Goal: Task Accomplishment & Management: Use online tool/utility

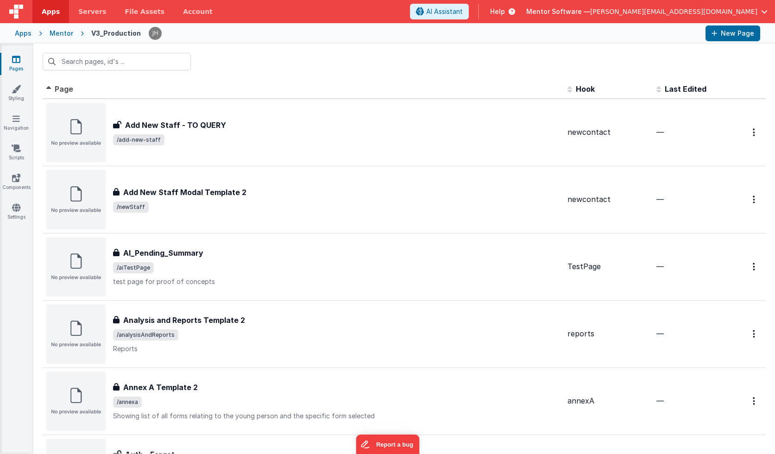
click at [638, 18] on div "Mentor Software — [PERSON_NAME][EMAIL_ADDRESS][DOMAIN_NAME]" at bounding box center [646, 12] width 241 height 16
click at [730, 11] on span "[PERSON_NAME][EMAIL_ADDRESS][DOMAIN_NAME]" at bounding box center [673, 11] width 167 height 9
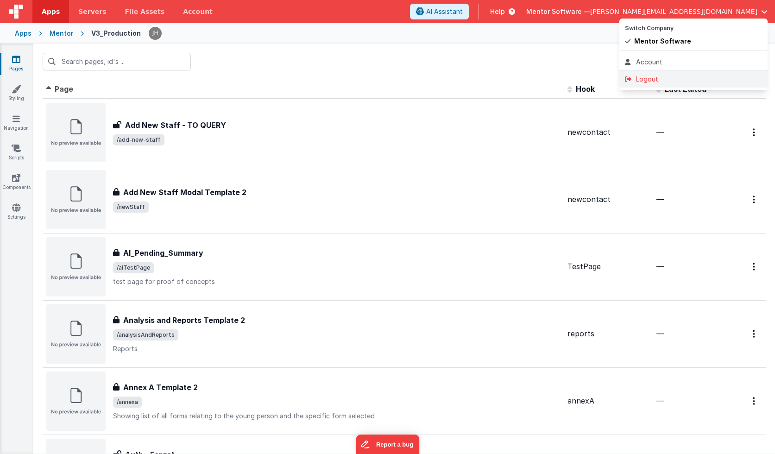
click at [680, 75] on div "Logout" at bounding box center [693, 79] width 137 height 9
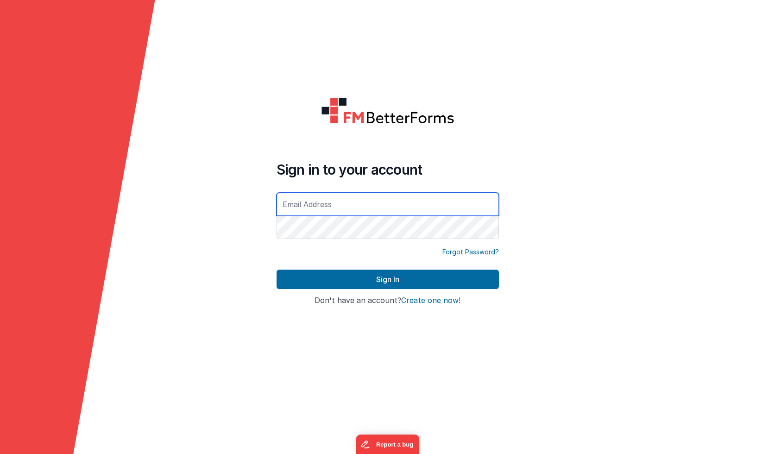
type input "[PERSON_NAME][EMAIL_ADDRESS][DOMAIN_NAME]"
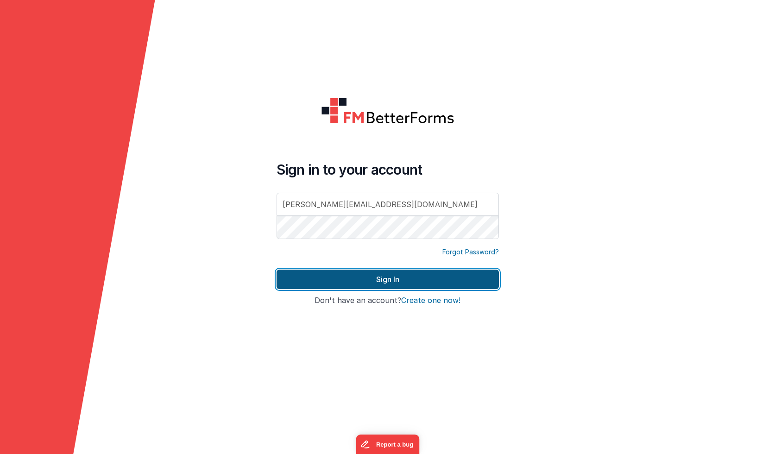
click at [378, 275] on button "Sign In" at bounding box center [388, 279] width 222 height 19
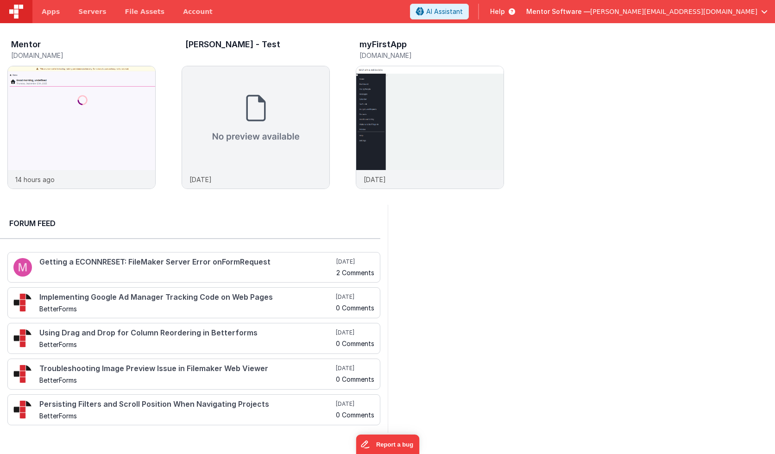
click at [702, 15] on span "[PERSON_NAME][EMAIL_ADDRESS][DOMAIN_NAME]" at bounding box center [673, 11] width 167 height 9
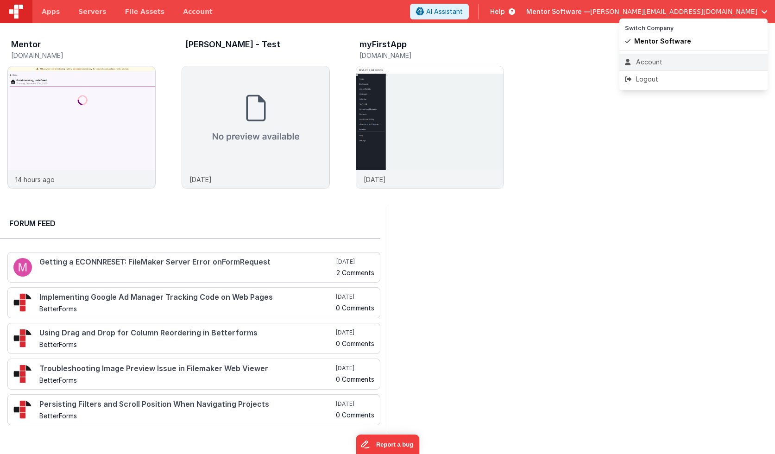
click at [659, 65] on div "Account" at bounding box center [693, 61] width 137 height 9
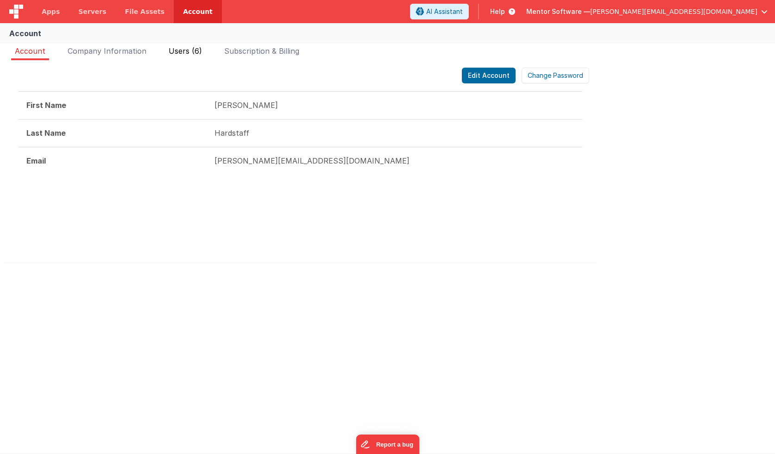
click at [188, 48] on span "Users (6)" at bounding box center [185, 50] width 33 height 9
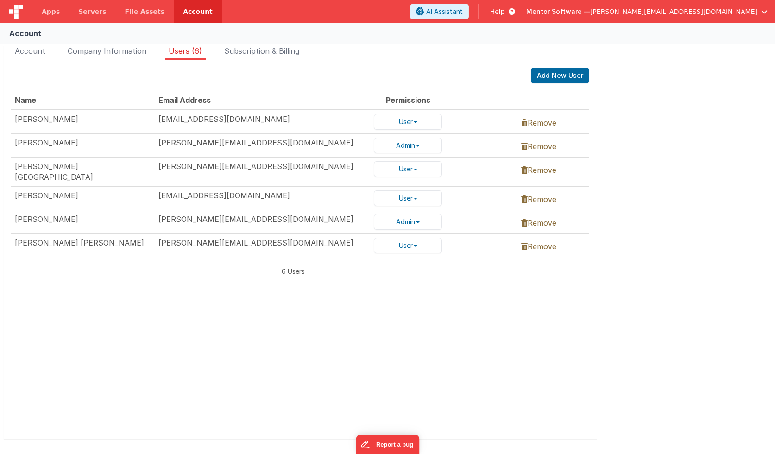
click at [453, 73] on div "Add New User" at bounding box center [300, 76] width 578 height 16
click at [248, 52] on span "Subscription & Billing" at bounding box center [261, 50] width 75 height 9
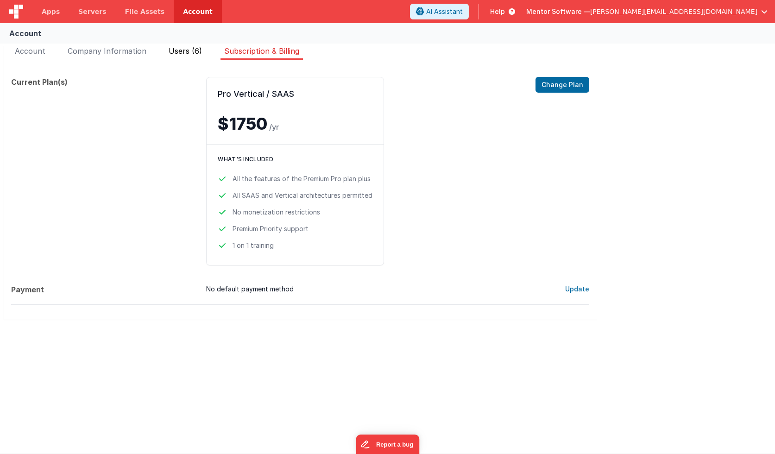
click at [187, 53] on span "Users (6)" at bounding box center [185, 50] width 33 height 9
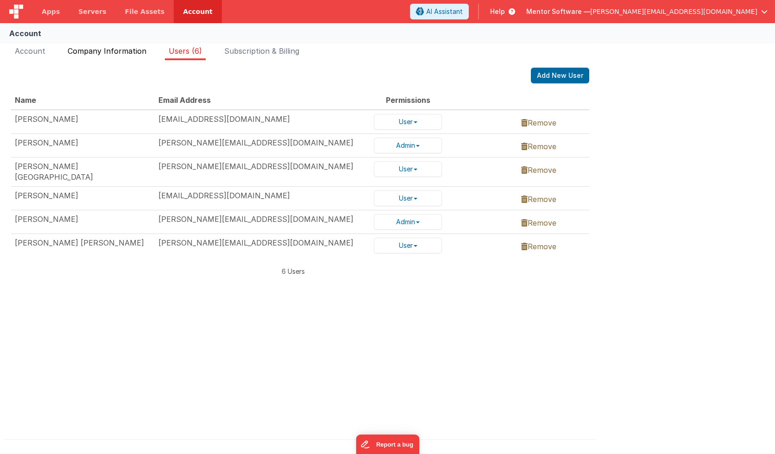
click at [120, 55] on span "Company Information" at bounding box center [107, 50] width 79 height 9
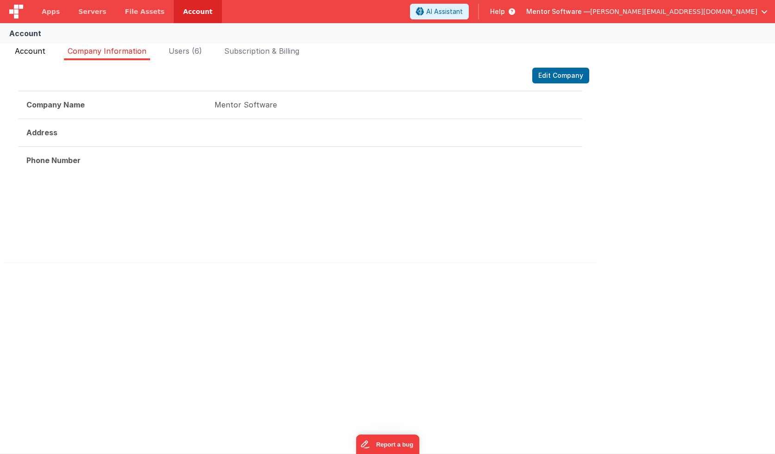
click at [27, 51] on span "Account" at bounding box center [30, 50] width 31 height 9
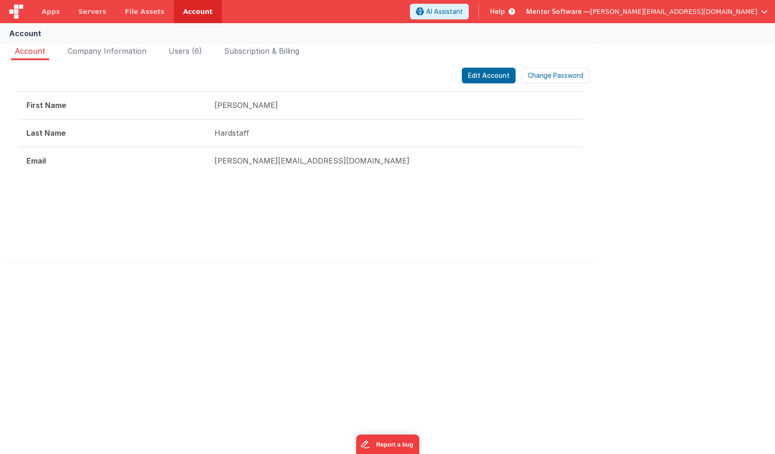
click at [273, 76] on div "Edit Account Change Password" at bounding box center [300, 76] width 578 height 16
click at [52, 11] on span "Apps" at bounding box center [51, 11] width 18 height 9
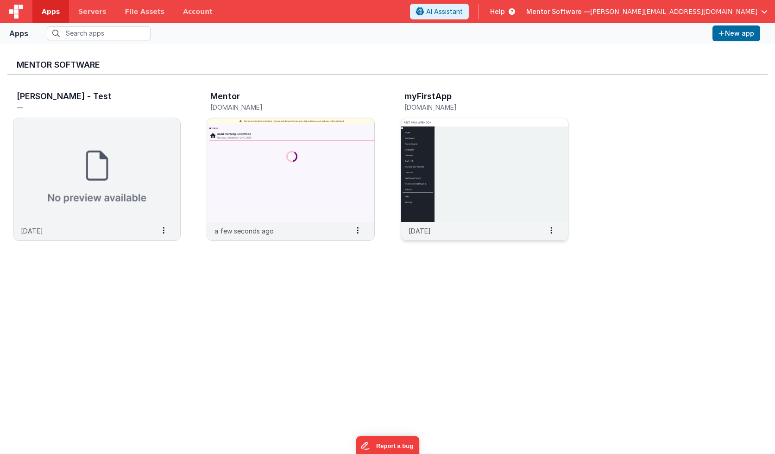
click at [510, 132] on img at bounding box center [484, 170] width 167 height 104
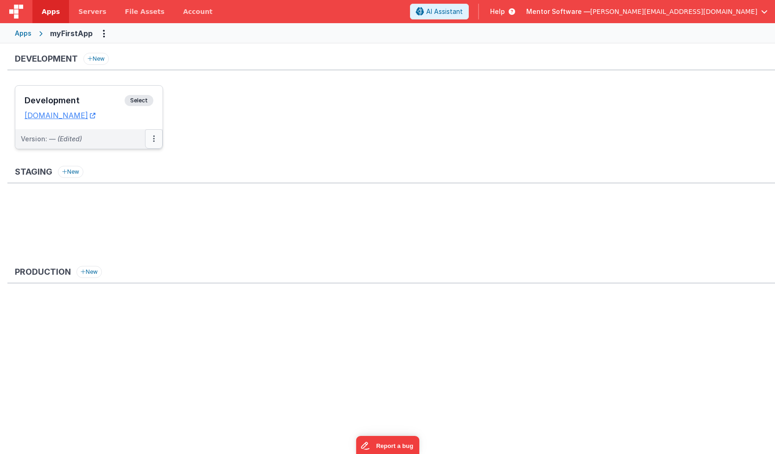
click at [153, 139] on icon at bounding box center [154, 139] width 2 height 0
click at [125, 158] on link "Edit" at bounding box center [122, 160] width 82 height 17
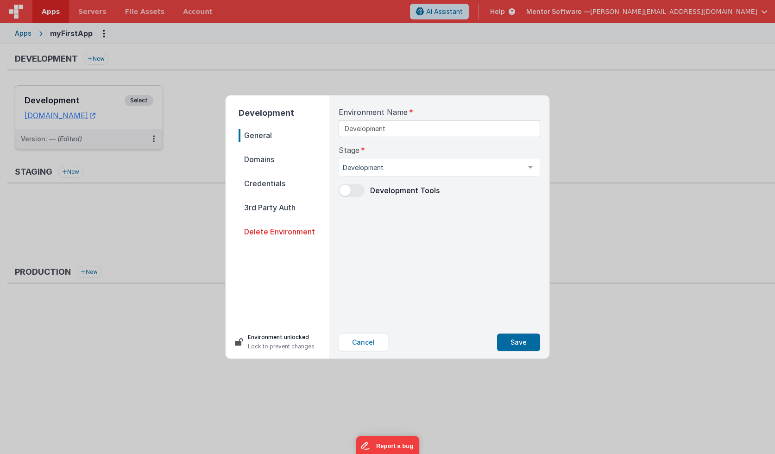
click at [276, 159] on span "Domains" at bounding box center [284, 159] width 91 height 13
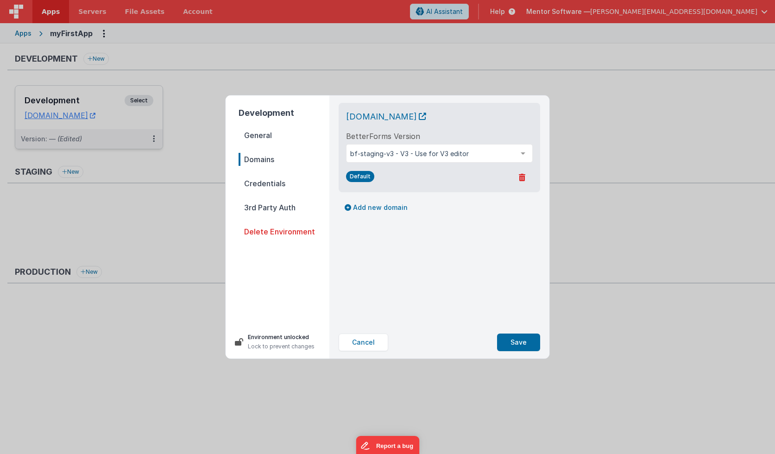
click at [273, 185] on span "Credentials" at bounding box center [284, 183] width 91 height 13
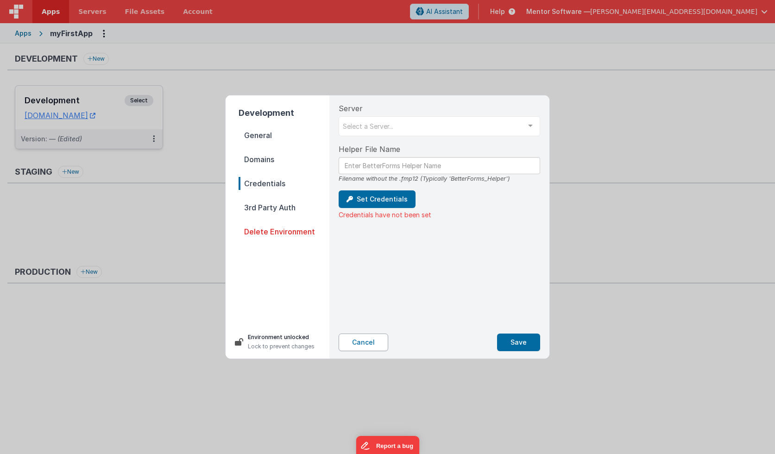
click at [351, 342] on button "Cancel" at bounding box center [364, 343] width 50 height 18
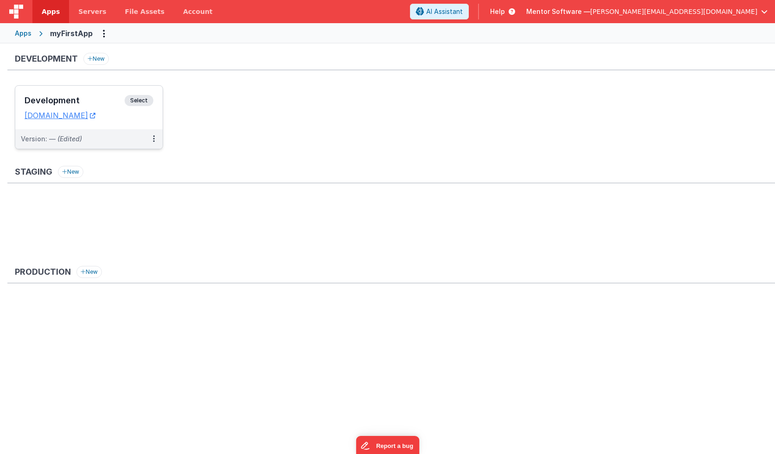
click at [24, 35] on div "Apps" at bounding box center [23, 33] width 17 height 9
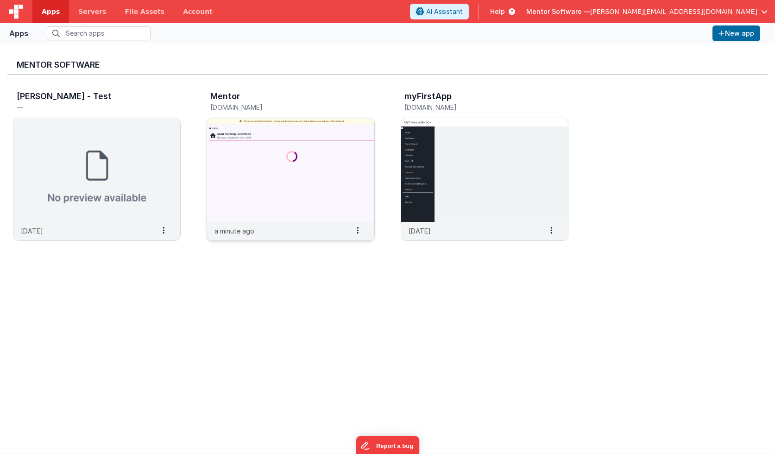
click at [261, 123] on img at bounding box center [290, 170] width 167 height 104
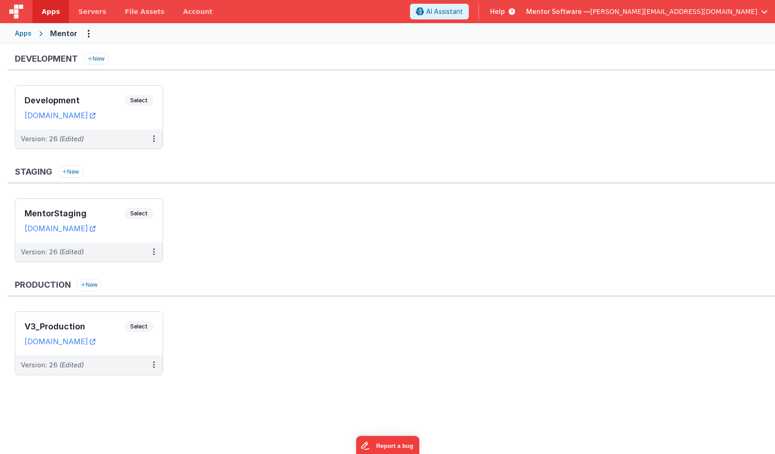
click at [24, 32] on div "Apps" at bounding box center [23, 33] width 17 height 9
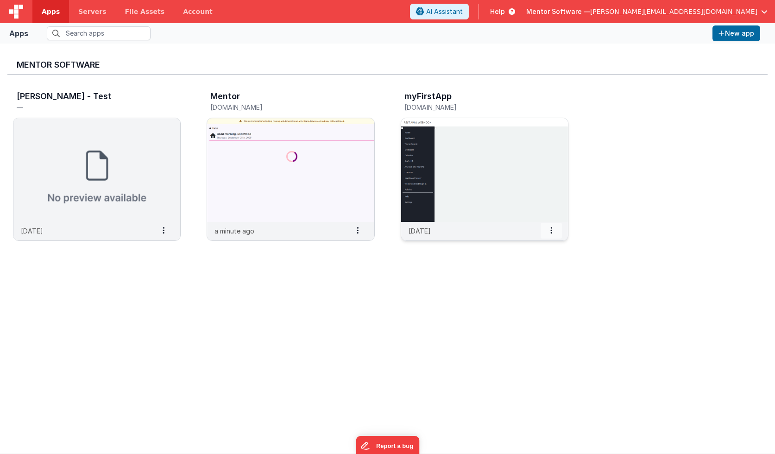
click at [554, 232] on span at bounding box center [551, 231] width 21 height 16
click at [529, 303] on slot "Delete App" at bounding box center [529, 298] width 51 height 13
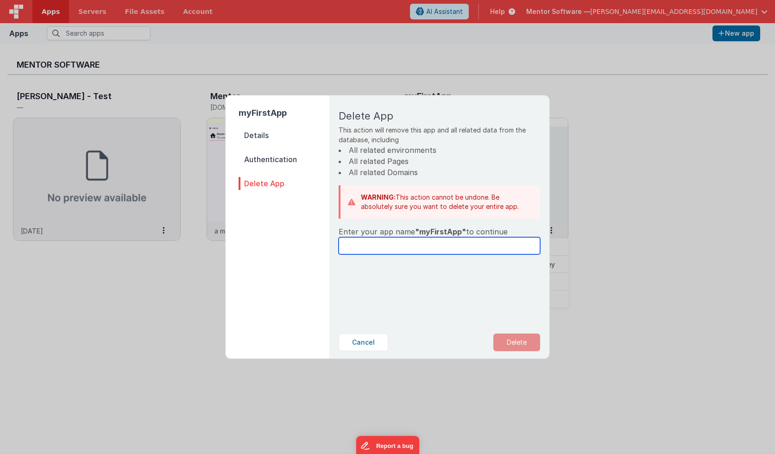
click at [386, 245] on input "text" at bounding box center [440, 245] width 202 height 17
type input "myFirstApp"
click at [532, 342] on button "Delete" at bounding box center [517, 343] width 47 height 18
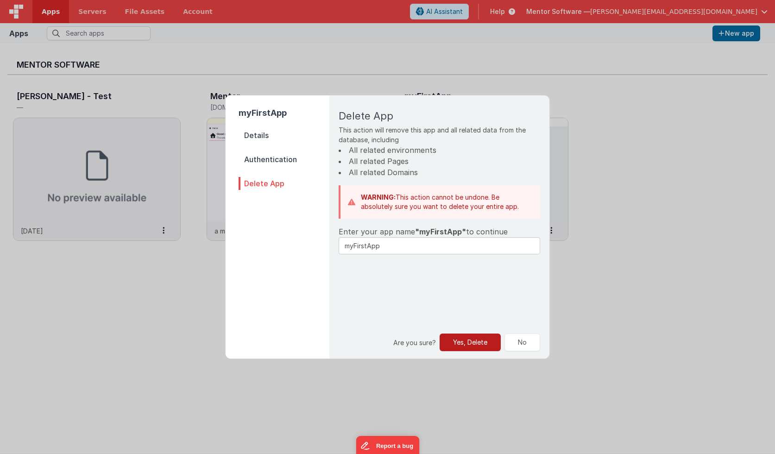
click at [466, 341] on button "Yes, Delete" at bounding box center [470, 343] width 61 height 18
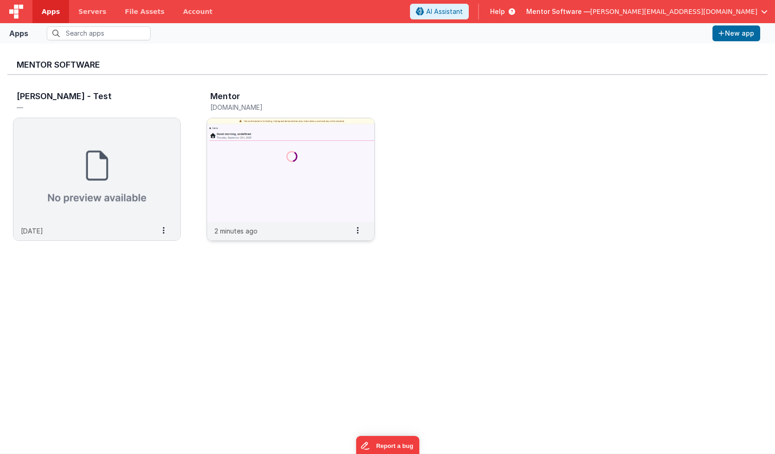
click at [298, 132] on img at bounding box center [290, 170] width 167 height 104
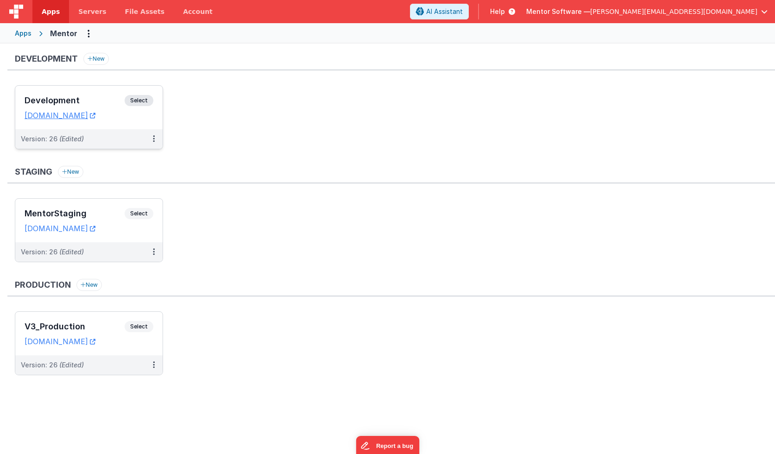
click at [105, 95] on div "Development Select" at bounding box center [89, 103] width 129 height 16
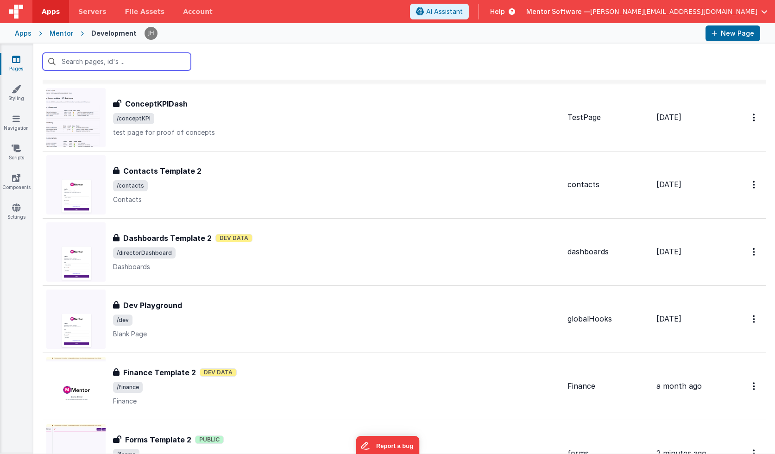
scroll to position [1135, 0]
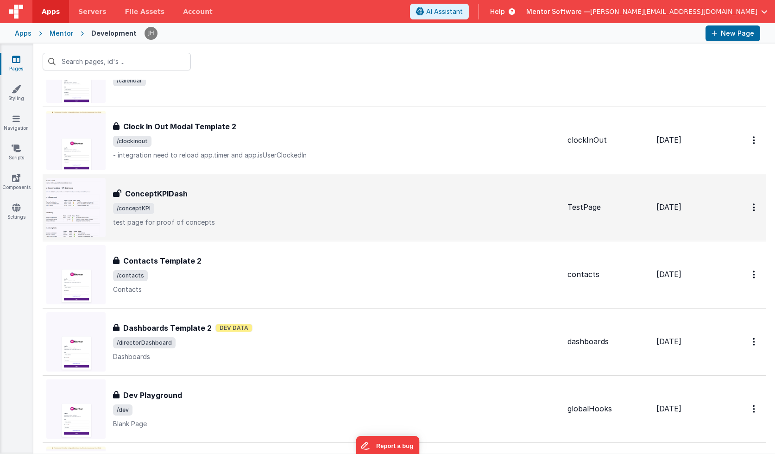
click at [219, 209] on span "/conceptKPI" at bounding box center [336, 208] width 447 height 11
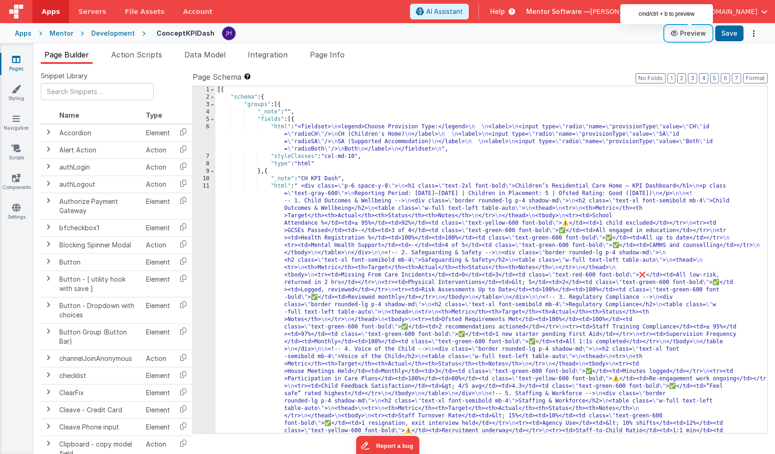
click at [686, 33] on button "Preview" at bounding box center [689, 33] width 46 height 15
click at [22, 60] on link "Pages" at bounding box center [16, 64] width 33 height 19
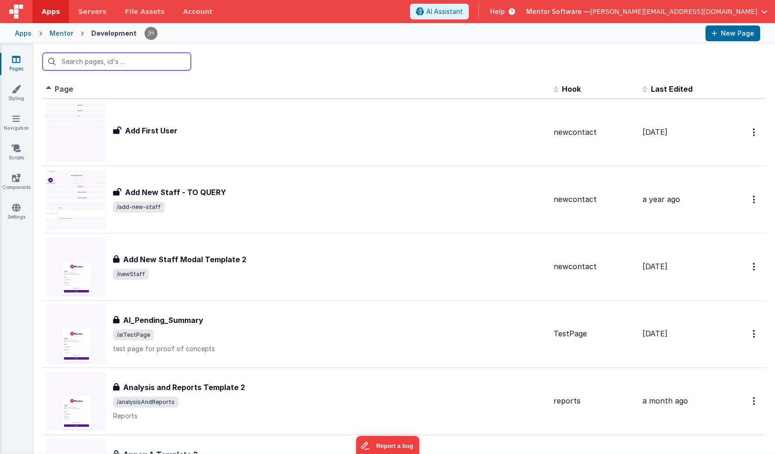
click at [105, 65] on input "text" at bounding box center [117, 62] width 148 height 18
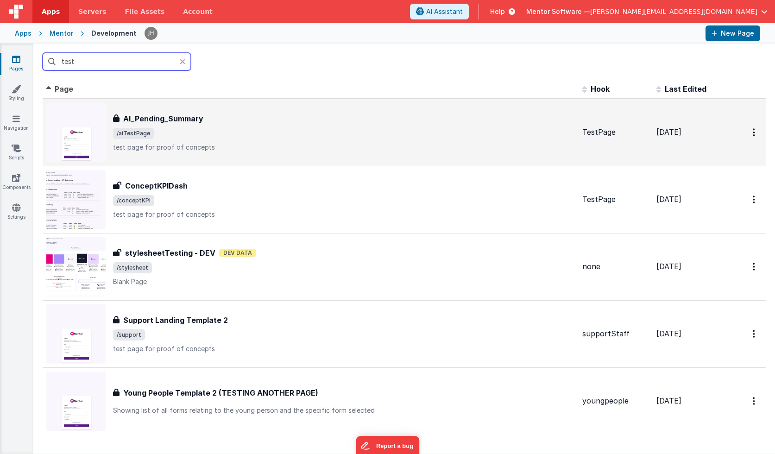
type input "test"
click at [239, 127] on div "AI_Pending_Summary AI_Pending_Summary /aiTestPage test page for proof of concep…" at bounding box center [344, 132] width 462 height 39
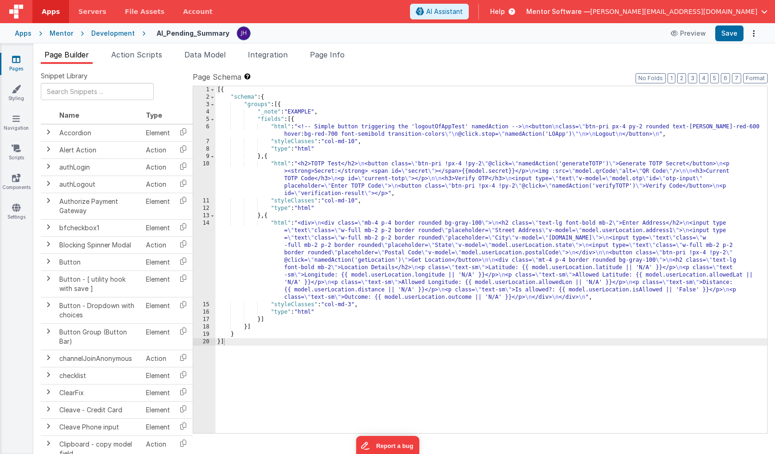
click at [14, 58] on icon at bounding box center [16, 59] width 8 height 9
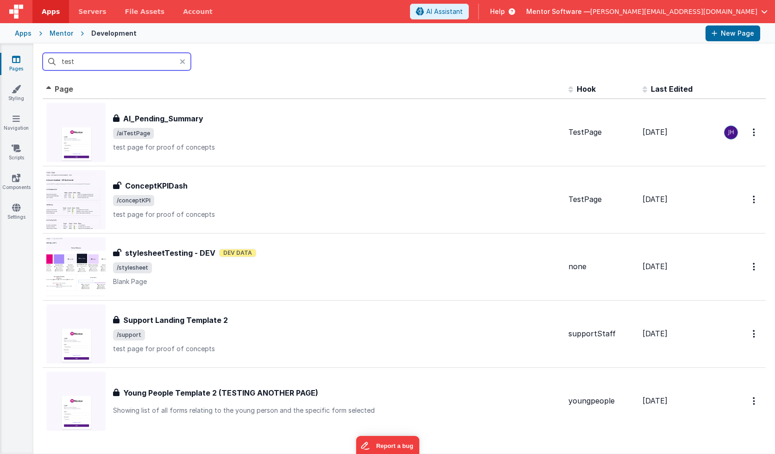
click at [147, 65] on input "test" at bounding box center [117, 62] width 148 height 18
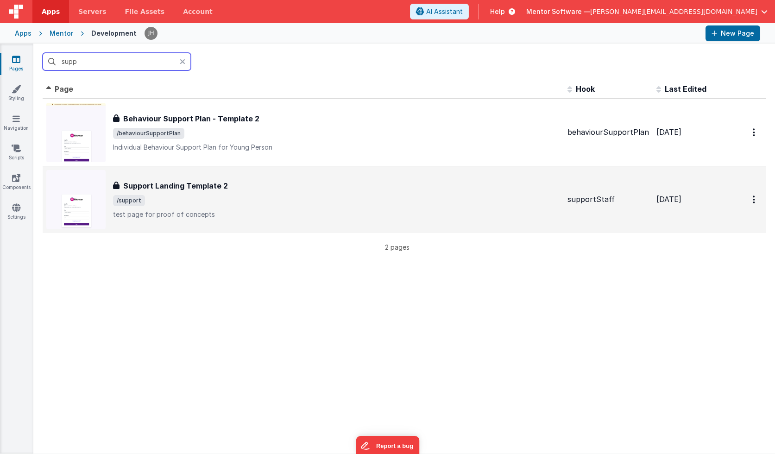
type input "supp"
click at [225, 186] on div "Support Landing Template 2" at bounding box center [336, 185] width 447 height 11
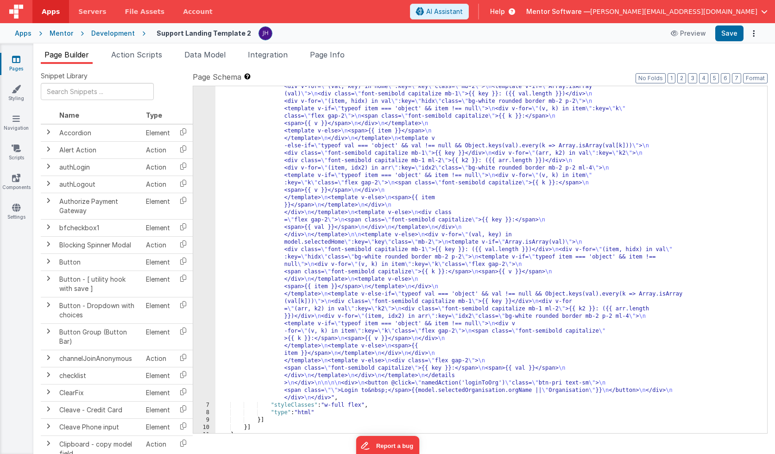
scroll to position [684, 0]
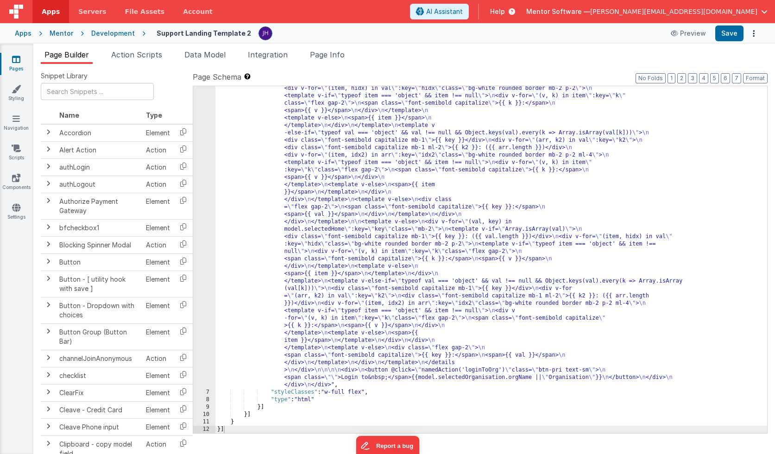
click at [387, 140] on div ""html" : "<div class= \" flex flex-row gap-8 p-4 w-full max-w-7xl \" > \n <!-- …" at bounding box center [492, 92] width 552 height 1304
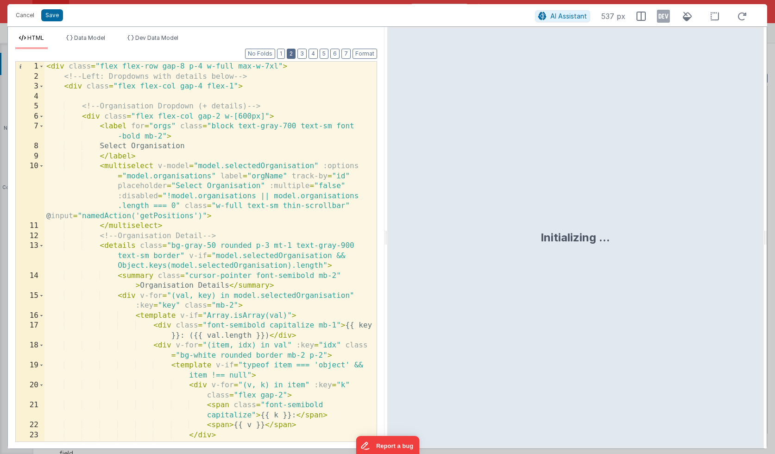
click at [295, 52] on button "2" at bounding box center [291, 54] width 9 height 10
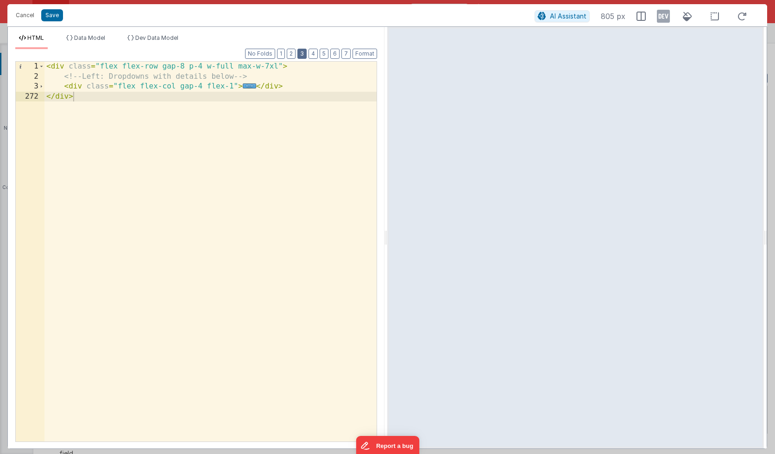
click at [304, 53] on button "3" at bounding box center [302, 54] width 9 height 10
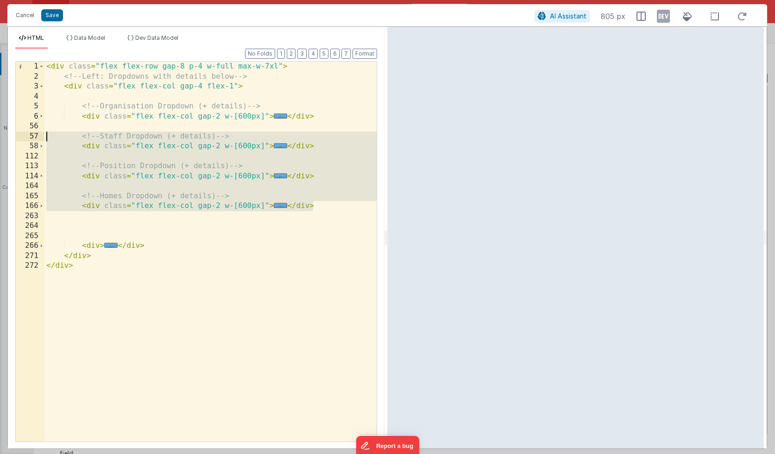
drag, startPoint x: 319, startPoint y: 206, endPoint x: 22, endPoint y: 135, distance: 305.0
click at [22, 135] on div "1 2 3 4 5 6 56 57 58 112 113 114 164 165 166 263 264 265 266 271 272 < div clas…" at bounding box center [196, 251] width 362 height 381
click at [277, 146] on span "..." at bounding box center [280, 145] width 13 height 5
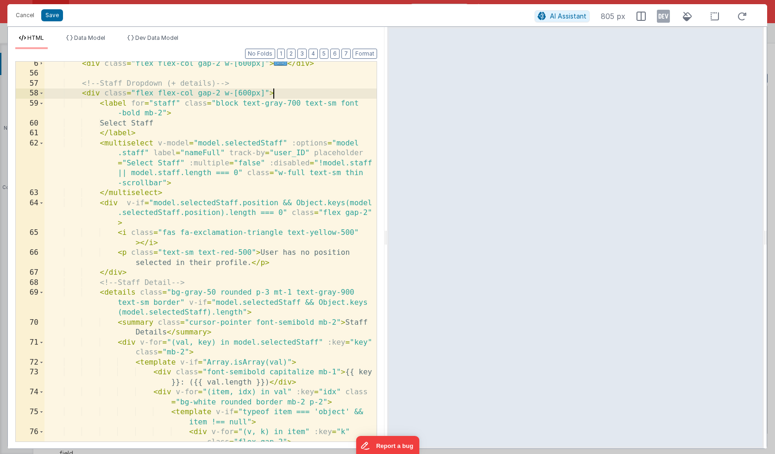
scroll to position [54, 0]
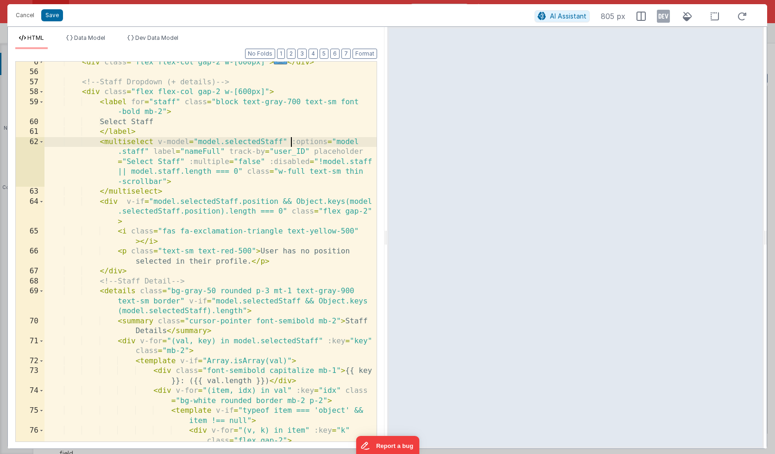
click at [292, 143] on div "< div class = "flex flex-col gap-2 w-[600px]" > ... </ div > <!-- Staff Dropdow…" at bounding box center [210, 262] width 332 height 410
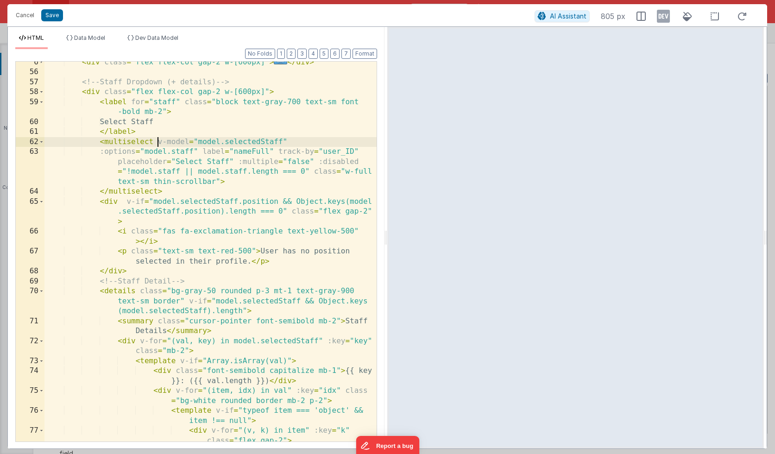
click at [158, 142] on div "< div class = "flex flex-col gap-2 w-[600px]" > ... </ div > <!-- Staff Dropdow…" at bounding box center [210, 262] width 332 height 410
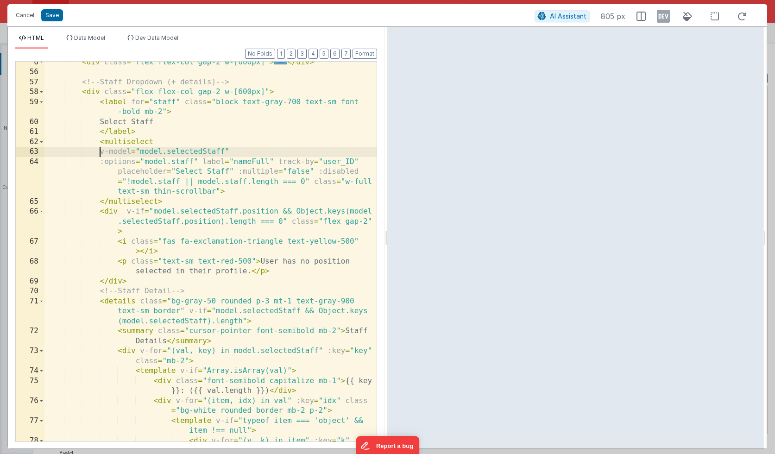
click at [201, 162] on div "< div class = "flex flex-col gap-2 w-[600px]" > ... </ div > <!-- Staff Dropdow…" at bounding box center [210, 262] width 332 height 410
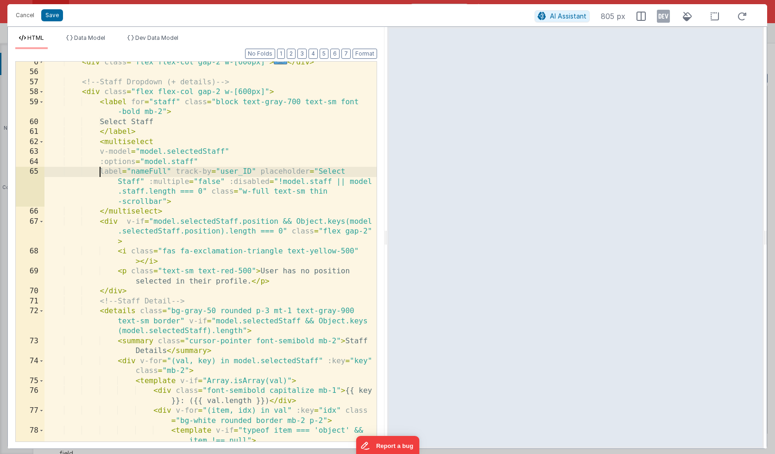
click at [176, 172] on div "< div class = "flex flex-col gap-2 w-[600px]" > ... </ div > <!-- Staff Dropdow…" at bounding box center [210, 262] width 332 height 410
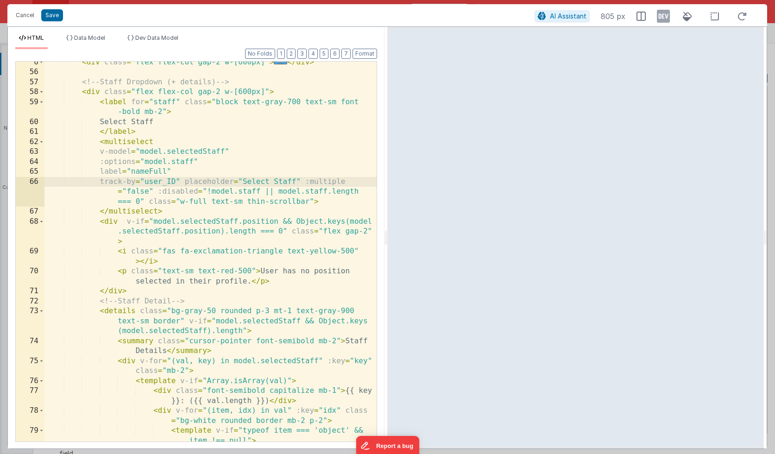
click at [183, 182] on div "< div class = "flex flex-col gap-2 w-[600px]" > ... </ div > <!-- Staff Dropdow…" at bounding box center [210, 262] width 332 height 410
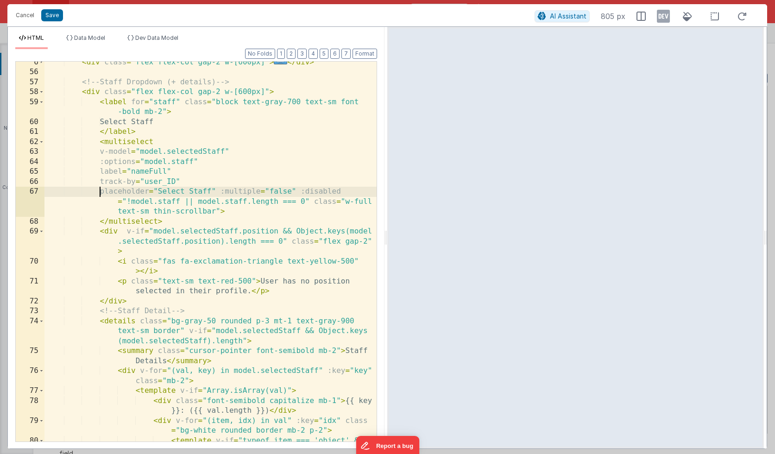
click at [221, 193] on div "< div class = "flex flex-col gap-2 w-[600px]" > ... </ div > <!-- Staff Dropdow…" at bounding box center [210, 262] width 332 height 410
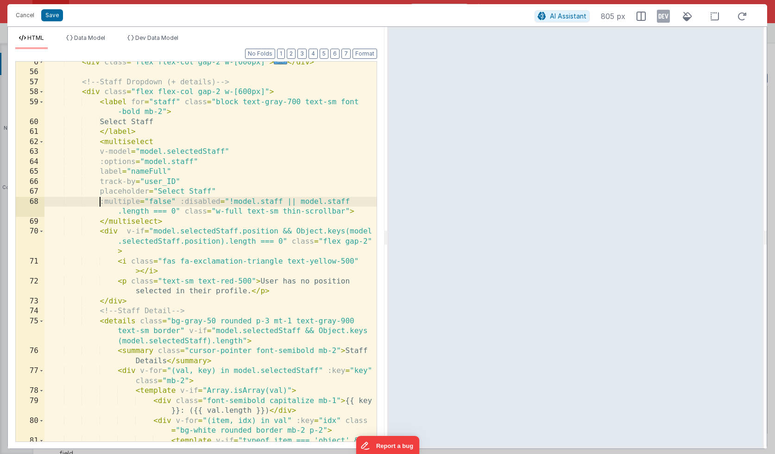
click at [181, 202] on div "< div class = "flex flex-col gap-2 w-[600px]" > ... </ div > <!-- Staff Dropdow…" at bounding box center [210, 262] width 332 height 410
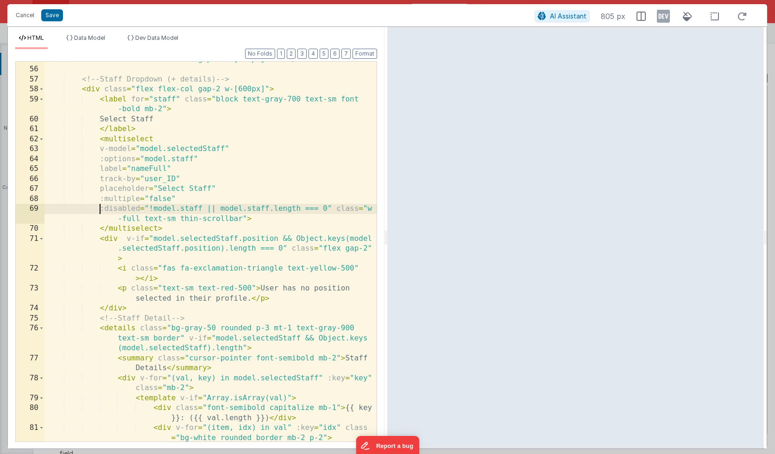
scroll to position [68, 0]
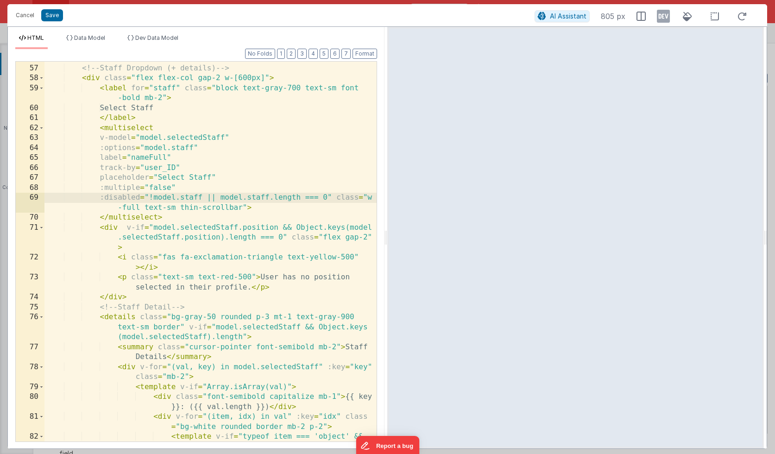
click at [328, 197] on div "<!-- Staff Dropdown (+ details) --> < div class = "flex flex-col gap-2 w-[600px…" at bounding box center [210, 258] width 332 height 410
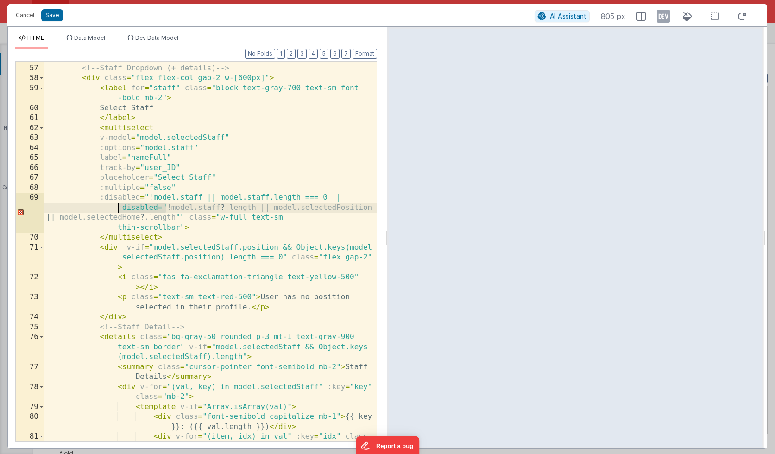
drag, startPoint x: 166, startPoint y: 207, endPoint x: 120, endPoint y: 209, distance: 46.4
click at [120, 209] on div "<!-- Staff Dropdown (+ details) --> < div class = "flex flex-col gap-2 w-[600px…" at bounding box center [210, 258] width 332 height 410
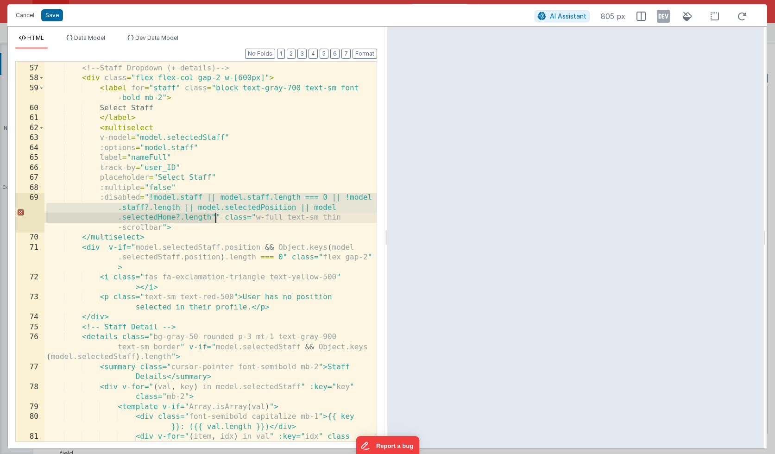
drag, startPoint x: 148, startPoint y: 197, endPoint x: 216, endPoint y: 217, distance: 71.0
click at [216, 217] on div "<!-- Staff Dropdown (+ details) --> < div class = "flex flex-col gap-2 w-[600px…" at bounding box center [210, 258] width 332 height 410
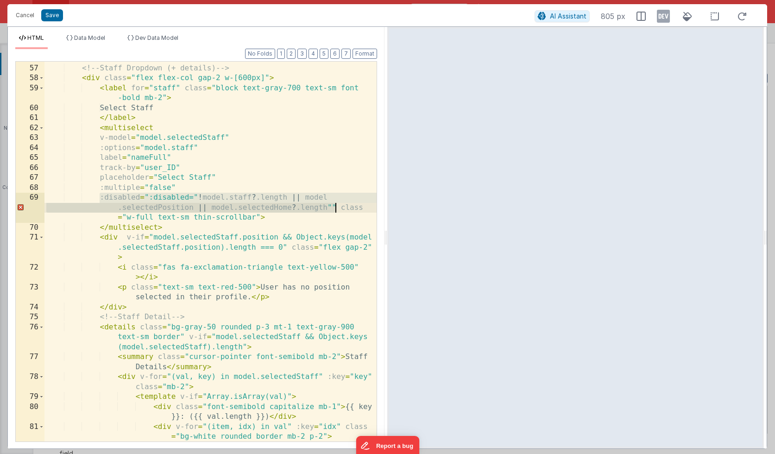
drag, startPoint x: 100, startPoint y: 197, endPoint x: 334, endPoint y: 209, distance: 234.3
click at [334, 209] on div "<!-- Staff Dropdown (+ details) --> < div class = "flex flex-col gap-2 w-[600px…" at bounding box center [210, 258] width 332 height 410
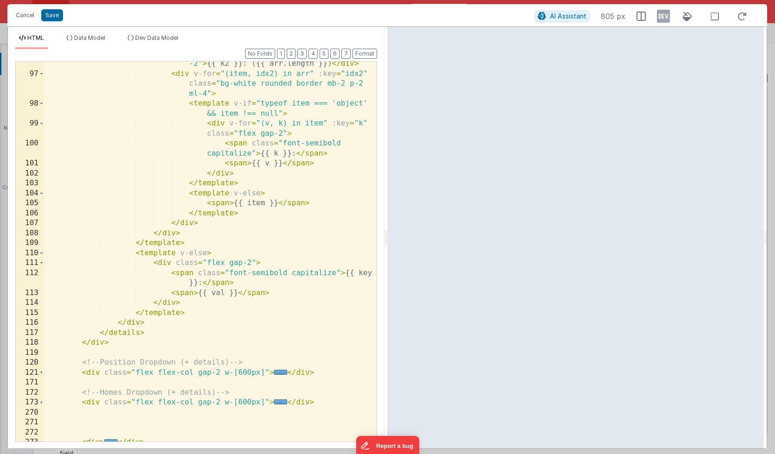
scroll to position [686, 0]
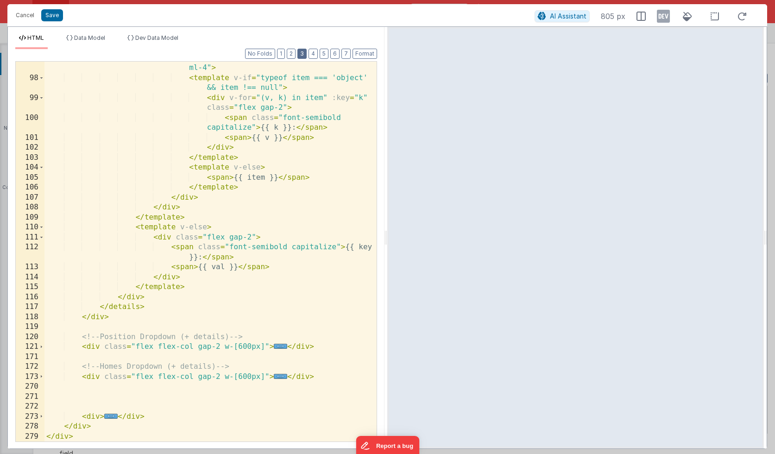
click at [305, 53] on button "3" at bounding box center [302, 54] width 9 height 10
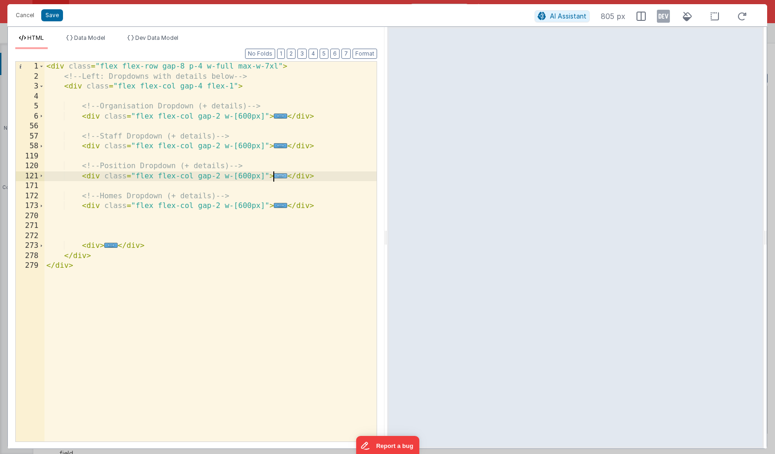
click at [278, 175] on span "..." at bounding box center [280, 175] width 13 height 5
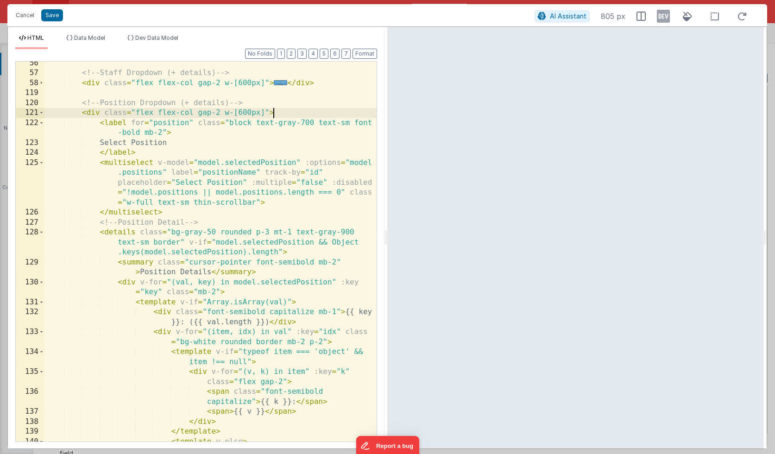
scroll to position [69, 0]
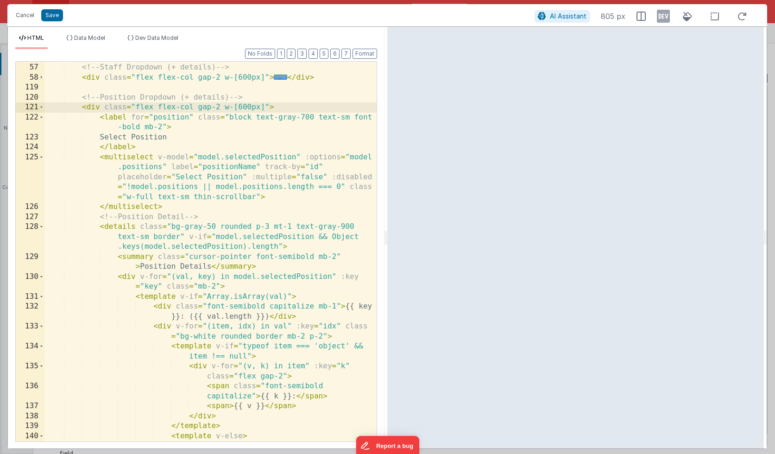
click at [158, 157] on div "<!-- Staff Dropdown (+ details) --> < div class = "flex flex-col gap-2 w-[600px…" at bounding box center [210, 253] width 332 height 400
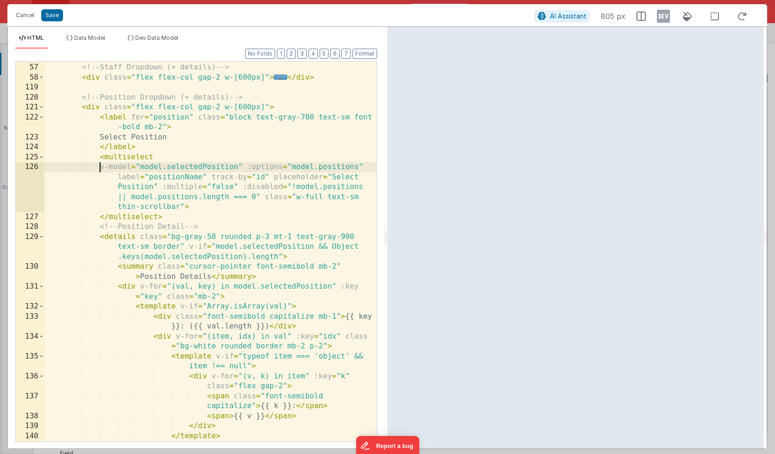
click at [248, 165] on div "<!-- Staff Dropdown (+ details) --> < div class = "flex flex-col gap-2 w-[600px…" at bounding box center [210, 253] width 332 height 400
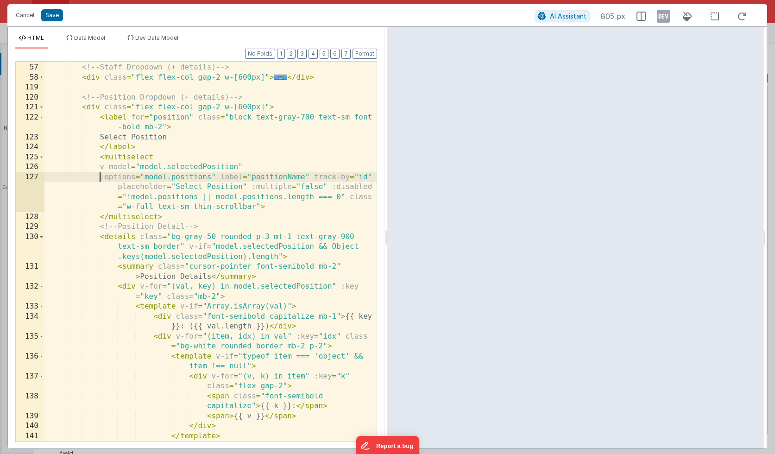
click at [220, 176] on div "<!-- Staff Dropdown (+ details) --> < div class = "flex flex-col gap-2 w-[600px…" at bounding box center [210, 253] width 332 height 400
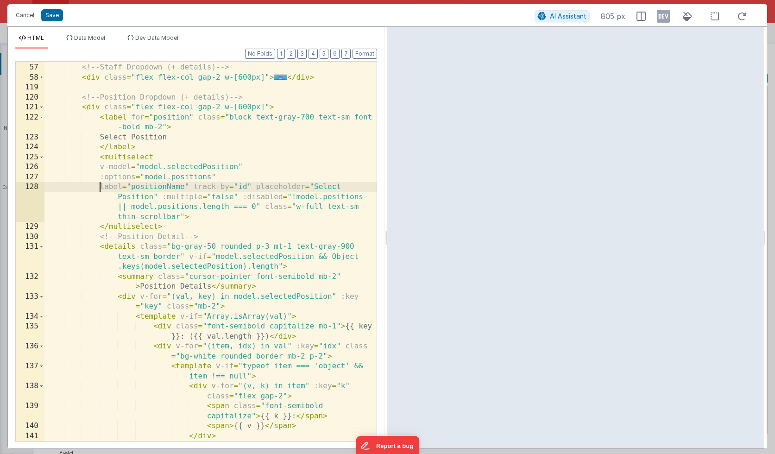
click at [193, 186] on div "<!-- Staff Dropdown (+ details) --> < div class = "flex flex-col gap-2 w-[600px…" at bounding box center [210, 253] width 332 height 400
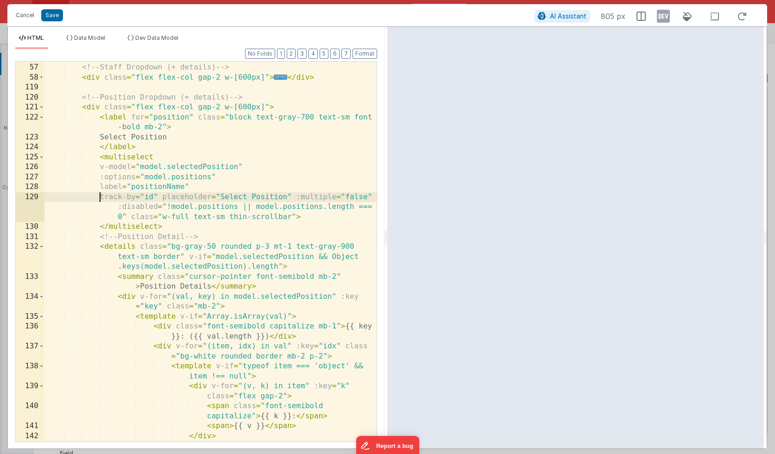
click at [162, 198] on div "<!-- Staff Dropdown (+ details) --> < div class = "flex flex-col gap-2 w-[600px…" at bounding box center [210, 253] width 332 height 400
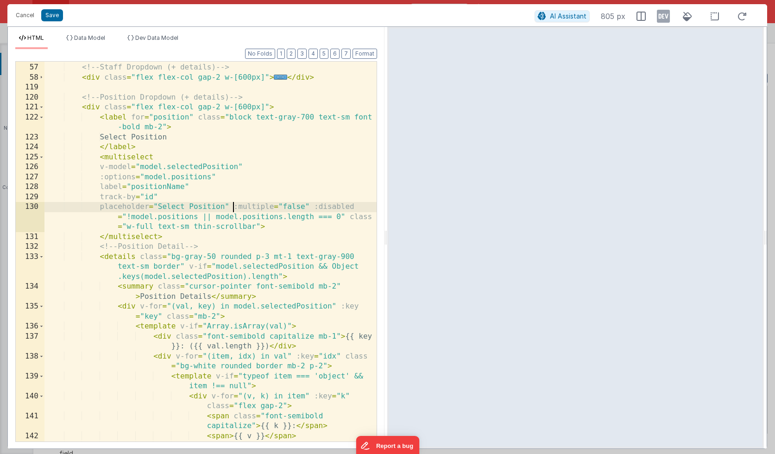
click at [235, 208] on div "<!-- Staff Dropdown (+ details) --> < div class = "flex flex-col gap-2 w-[600px…" at bounding box center [210, 253] width 332 height 400
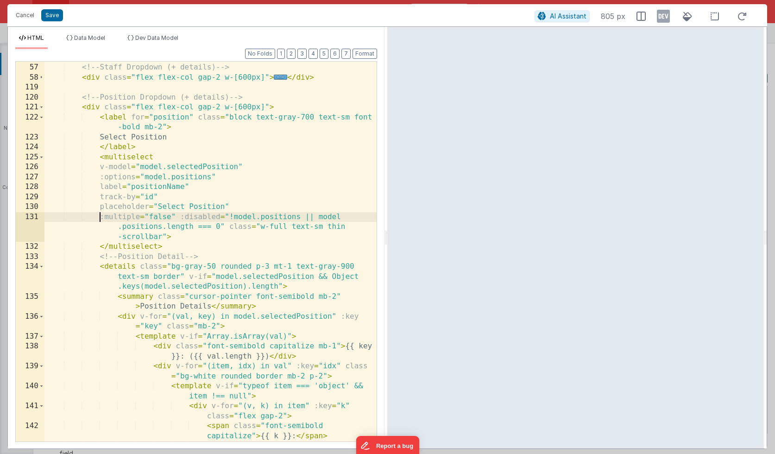
click at [179, 216] on div "<!-- Staff Dropdown (+ details) --> < div class = "flex flex-col gap-2 w-[600px…" at bounding box center [210, 253] width 332 height 400
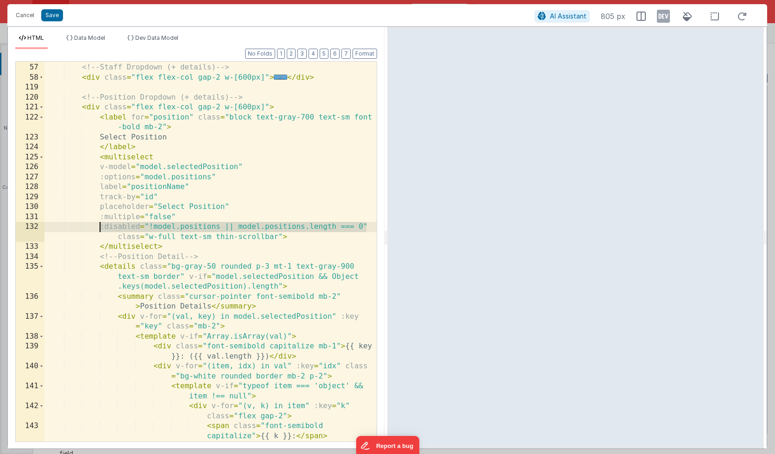
drag, startPoint x: 366, startPoint y: 226, endPoint x: 101, endPoint y: 228, distance: 264.2
click at [101, 228] on div "<!-- Staff Dropdown (+ details) --> < div class = "flex flex-col gap-2 w-[600px…" at bounding box center [210, 253] width 332 height 400
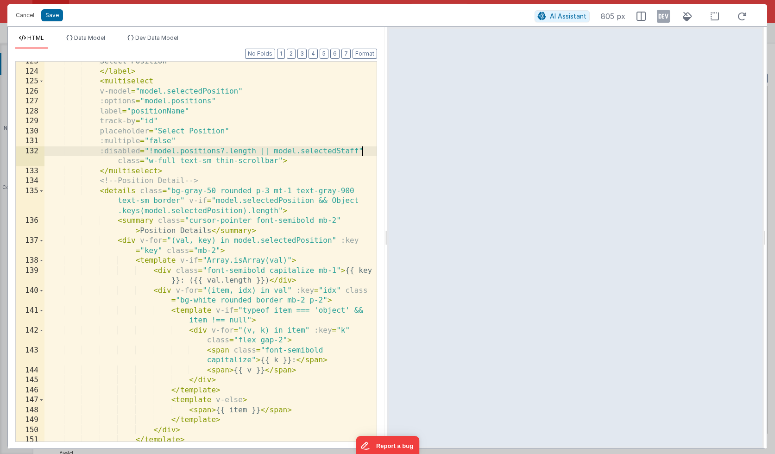
scroll to position [147, 0]
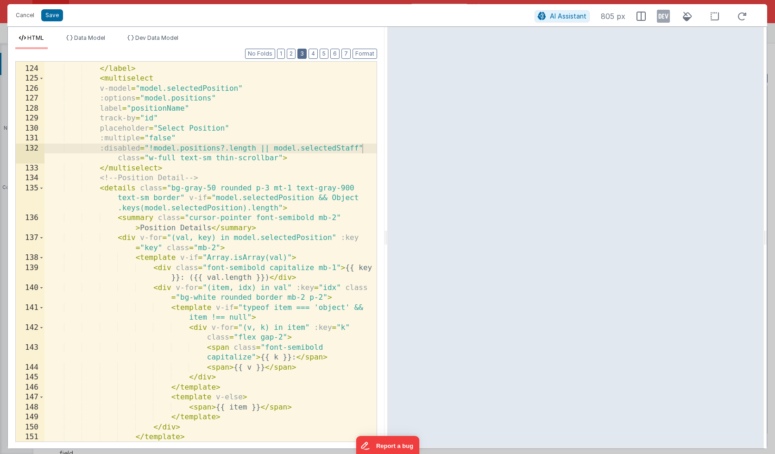
click at [302, 54] on button "3" at bounding box center [302, 54] width 9 height 10
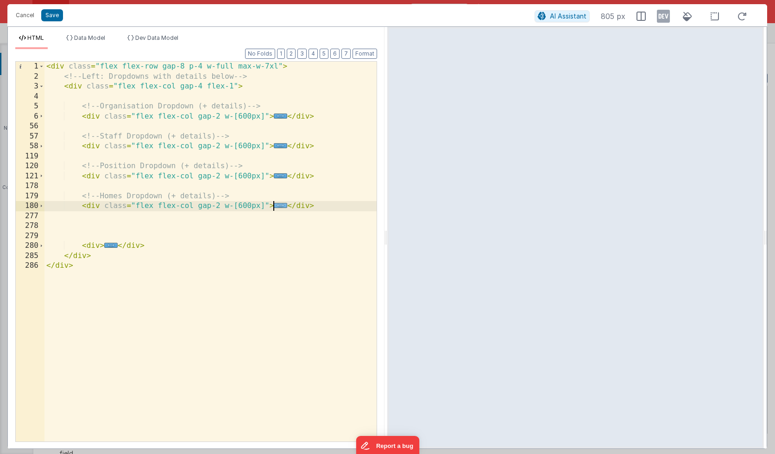
click at [280, 206] on span "..." at bounding box center [280, 205] width 13 height 5
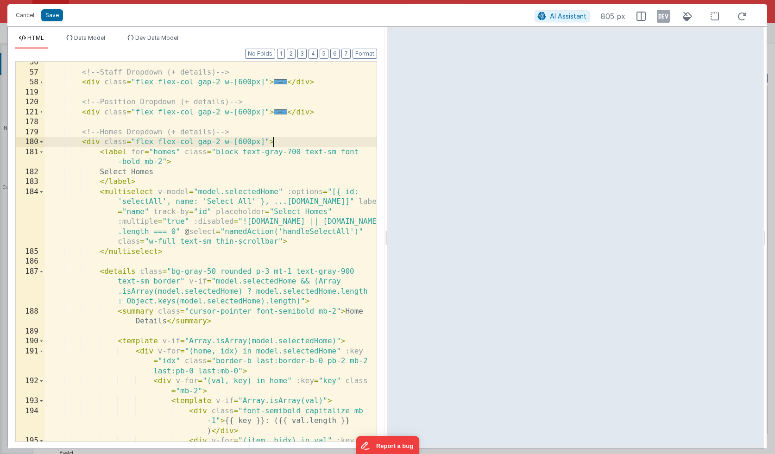
scroll to position [70, 0]
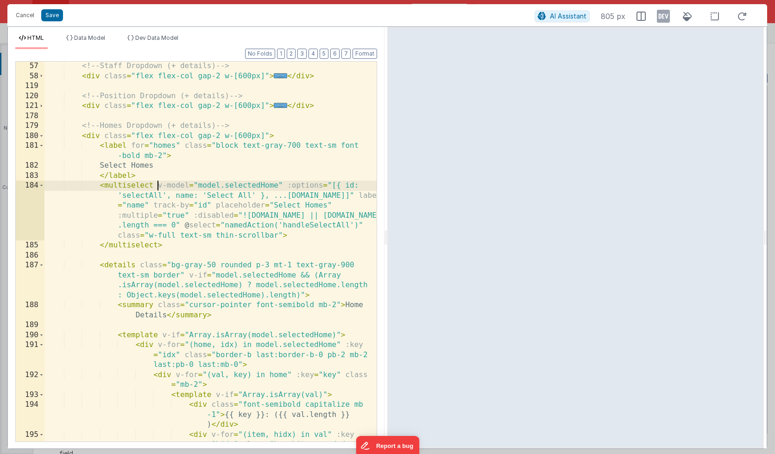
click at [157, 186] on div "<!-- Staff Dropdown (+ details) --> < div class = "flex flex-col gap-2 w-[600px…" at bounding box center [210, 271] width 332 height 420
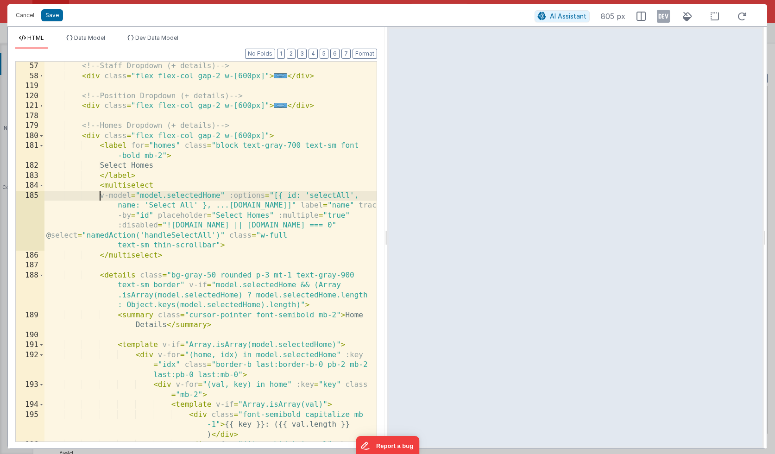
click at [230, 195] on div "<!-- Staff Dropdown (+ details) --> < div class = "flex flex-col gap-2 w-[600px…" at bounding box center [210, 271] width 332 height 420
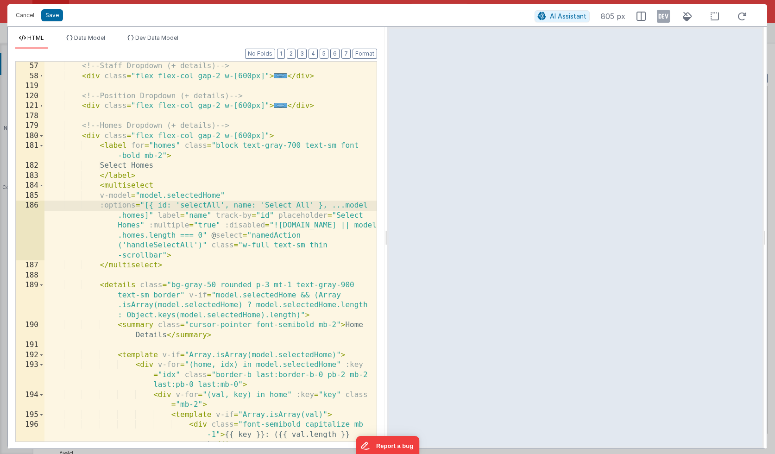
click at [157, 216] on div "<!-- Staff Dropdown (+ details) --> < div class = "flex flex-col gap-2 w-[600px…" at bounding box center [210, 271] width 332 height 420
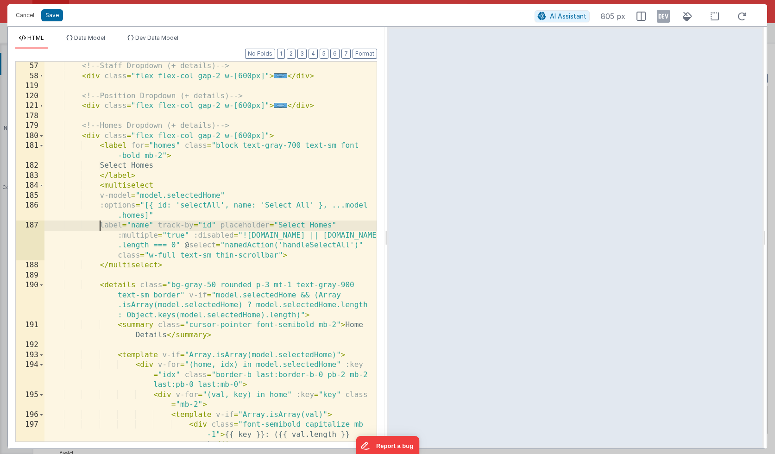
click at [158, 225] on div "<!-- Staff Dropdown (+ details) --> < div class = "flex flex-col gap-2 w-[600px…" at bounding box center [210, 271] width 332 height 420
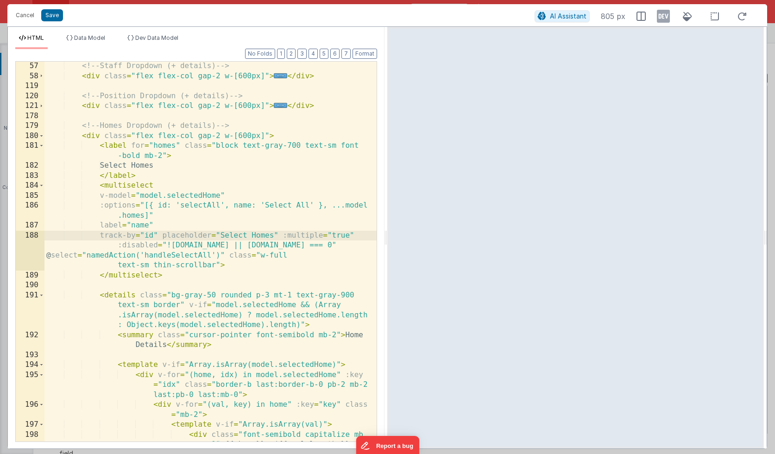
click at [162, 236] on div "<!-- Staff Dropdown (+ details) --> < div class = "flex flex-col gap-2 w-[600px…" at bounding box center [210, 271] width 332 height 420
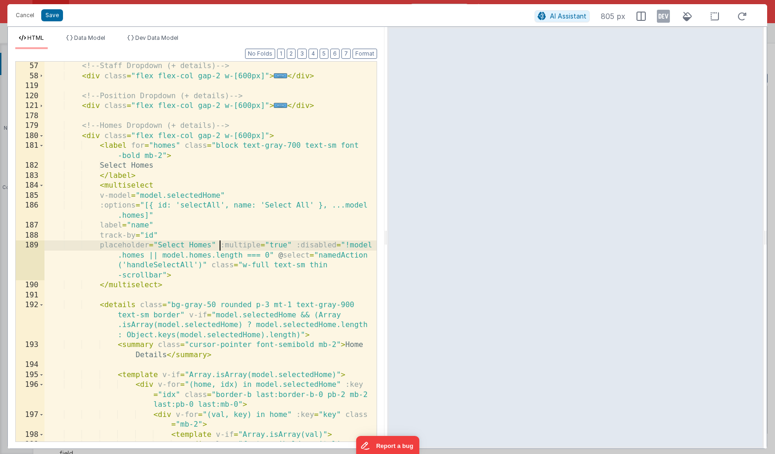
click at [220, 247] on div "<!-- Staff Dropdown (+ details) --> < div class = "flex flex-col gap-2 w-[600px…" at bounding box center [210, 271] width 332 height 420
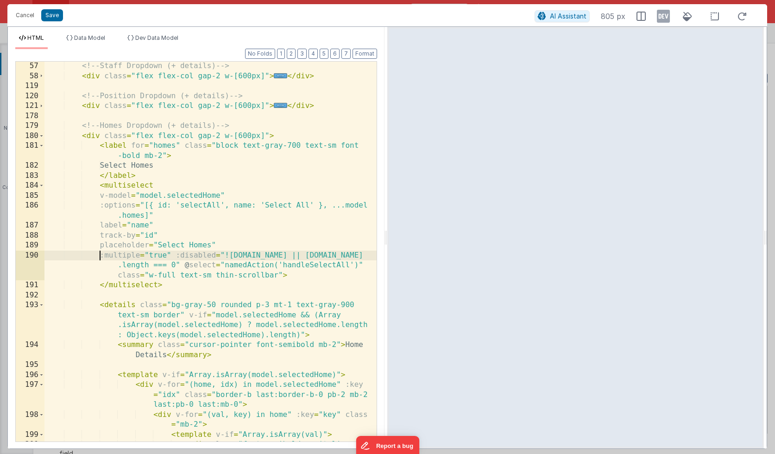
click at [176, 256] on div "<!-- Staff Dropdown (+ details) --> < div class = "flex flex-col gap-2 w-[600px…" at bounding box center [210, 271] width 332 height 420
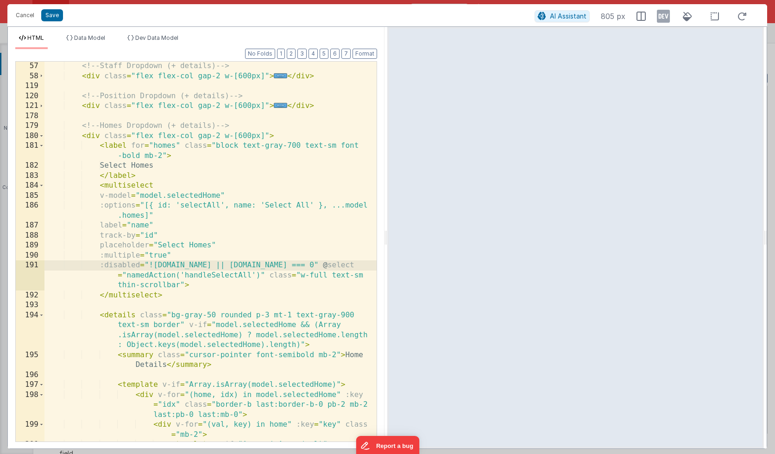
click at [335, 265] on div "<!-- Staff Dropdown (+ details) --> < div class = "flex flex-col gap-2 w-[600px…" at bounding box center [210, 271] width 332 height 420
click at [282, 275] on div "<!-- Staff Dropdown (+ details) --> < div class = "flex flex-col gap-2 w-[600px…" at bounding box center [210, 271] width 332 height 420
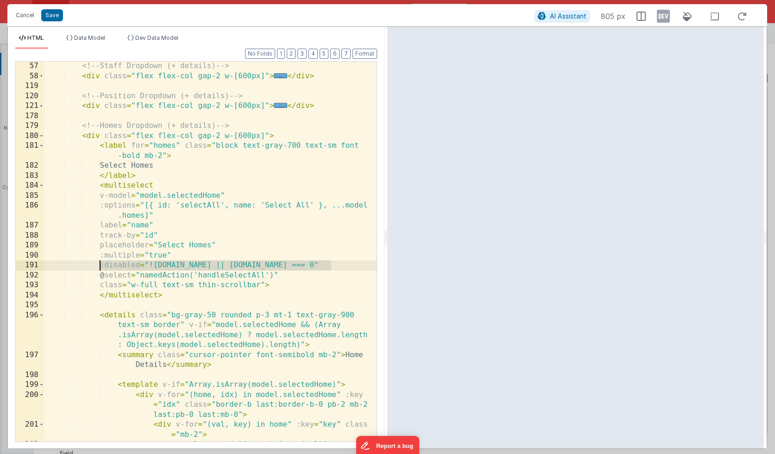
drag, startPoint x: 333, startPoint y: 264, endPoint x: 101, endPoint y: 267, distance: 231.7
click at [101, 267] on div "<!-- Staff Dropdown (+ details) --> < div class = "flex flex-col gap-2 w-[600px…" at bounding box center [210, 271] width 332 height 420
click at [49, 15] on button "Save" at bounding box center [52, 15] width 22 height 12
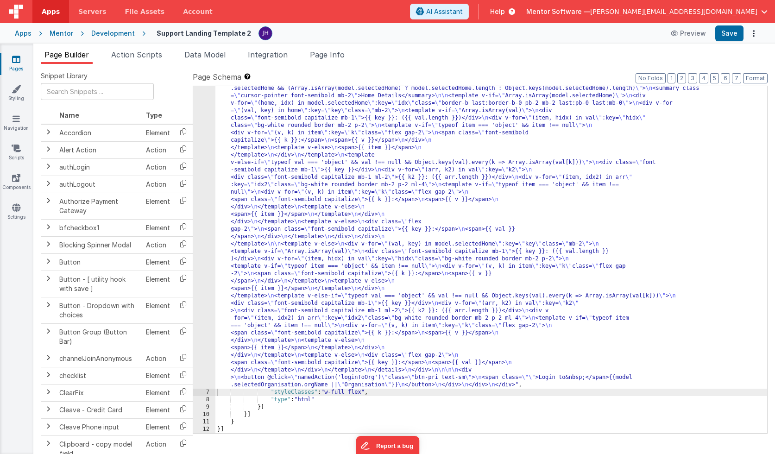
scroll to position [602, 0]
click at [725, 34] on button "Save" at bounding box center [730, 33] width 28 height 16
click at [688, 37] on button "Preview" at bounding box center [689, 33] width 46 height 15
click at [685, 37] on button "Preview" at bounding box center [689, 33] width 46 height 15
click at [273, 180] on div ""html" : "<div class= \" flex flex-row gap-8 p-4 w-full max-w-7xl \" > \n <!-- …" at bounding box center [492, 132] width 552 height 1222
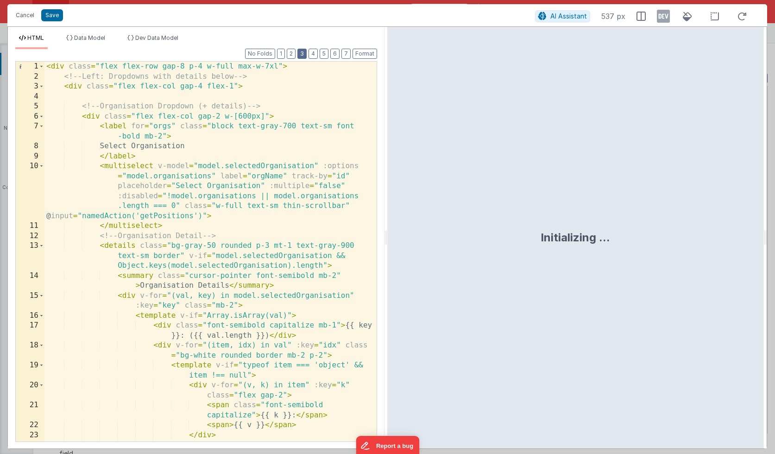
click at [301, 54] on button "3" at bounding box center [302, 54] width 9 height 10
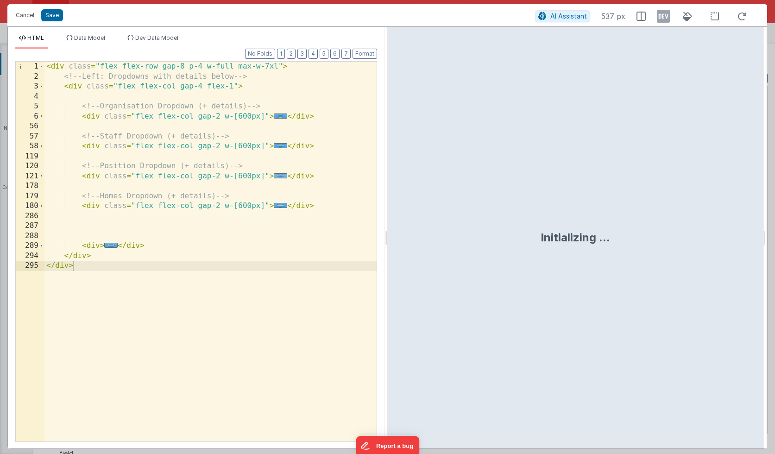
click at [279, 177] on span "..." at bounding box center [280, 175] width 13 height 5
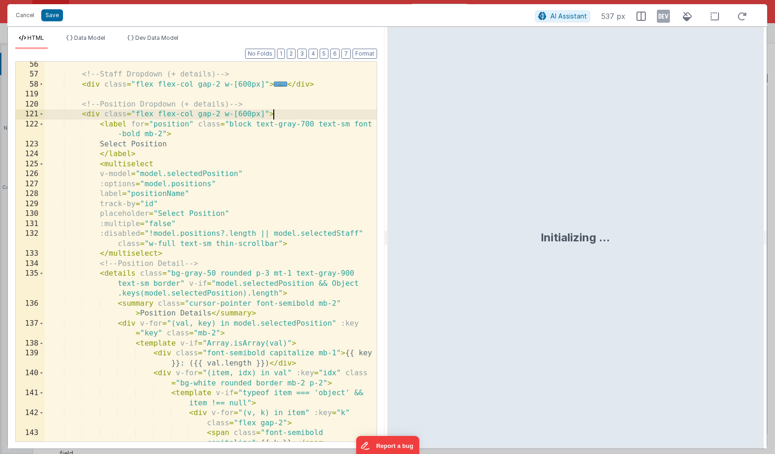
scroll to position [89, 0]
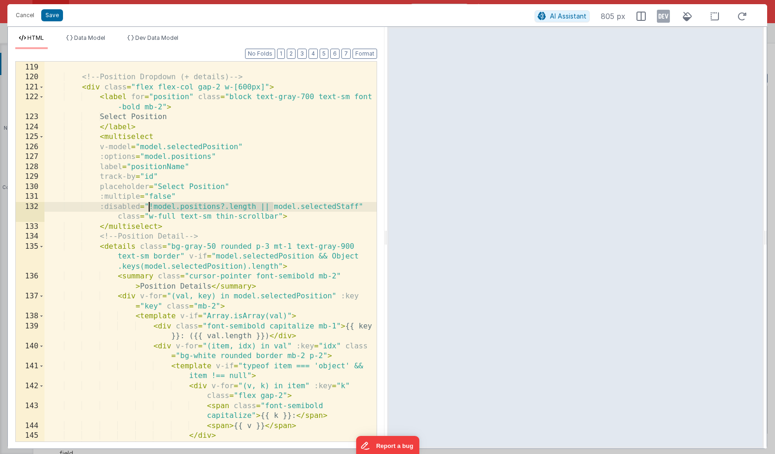
drag, startPoint x: 273, startPoint y: 208, endPoint x: 150, endPoint y: 205, distance: 122.8
click at [150, 205] on div "< div class = "flex flex-col gap-2 w-[600px]" > ... </ div > <!-- Position Drop…" at bounding box center [210, 252] width 332 height 400
click at [302, 54] on button "3" at bounding box center [302, 54] width 9 height 10
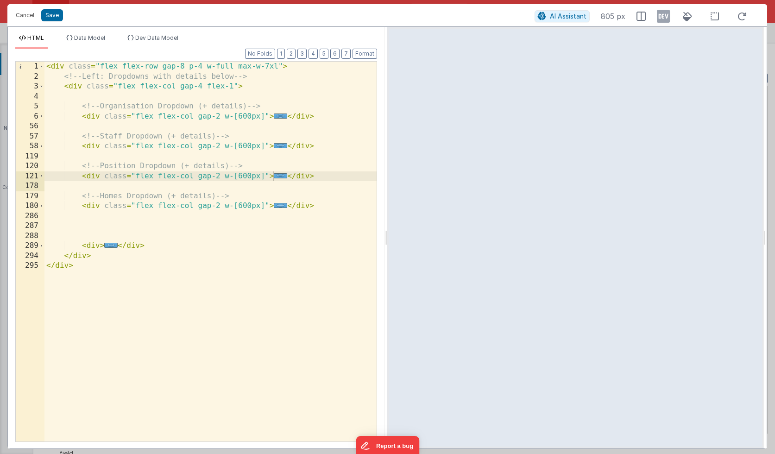
click at [280, 115] on span "..." at bounding box center [280, 116] width 13 height 5
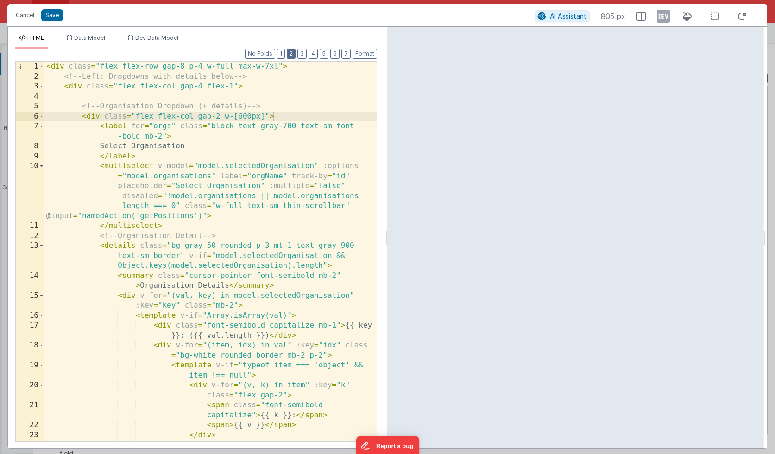
click at [293, 57] on button "2" at bounding box center [291, 54] width 9 height 10
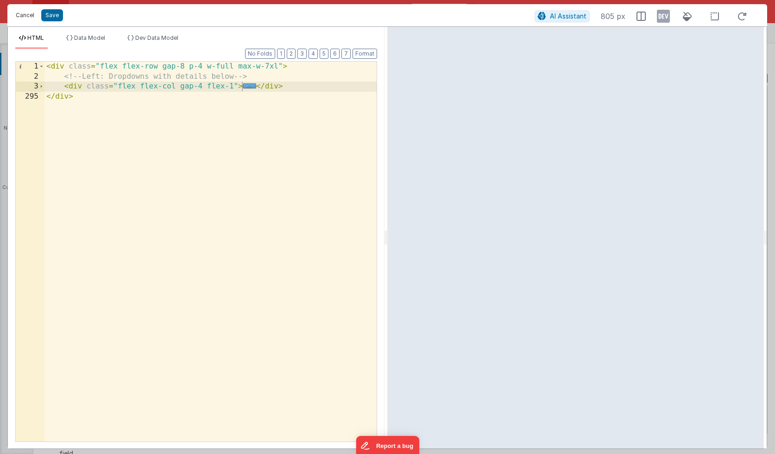
click at [24, 15] on button "Cancel" at bounding box center [25, 15] width 28 height 13
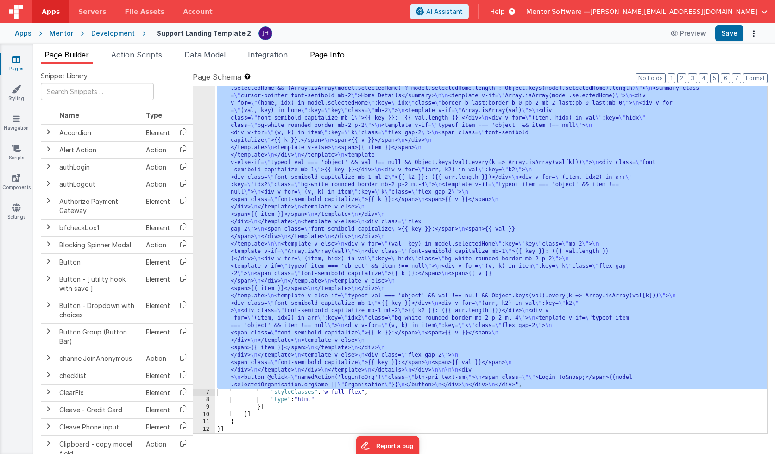
click at [334, 59] on li "Page Info" at bounding box center [327, 56] width 42 height 15
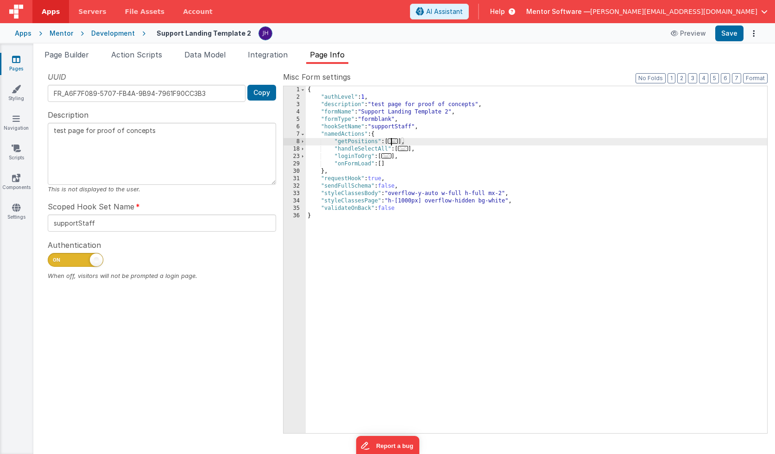
click at [394, 141] on span "..." at bounding box center [393, 141] width 10 height 5
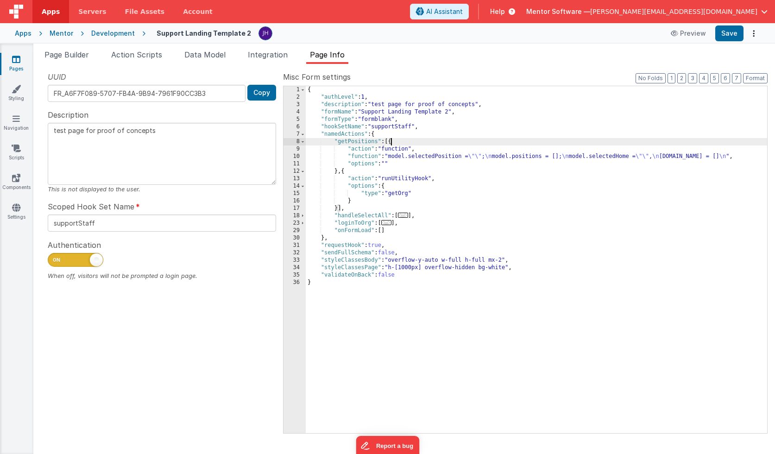
click at [416, 156] on div "{ "authLevel" : 1 , "description" : "test page for proof of concepts" , "formNa…" at bounding box center [537, 267] width 462 height 362
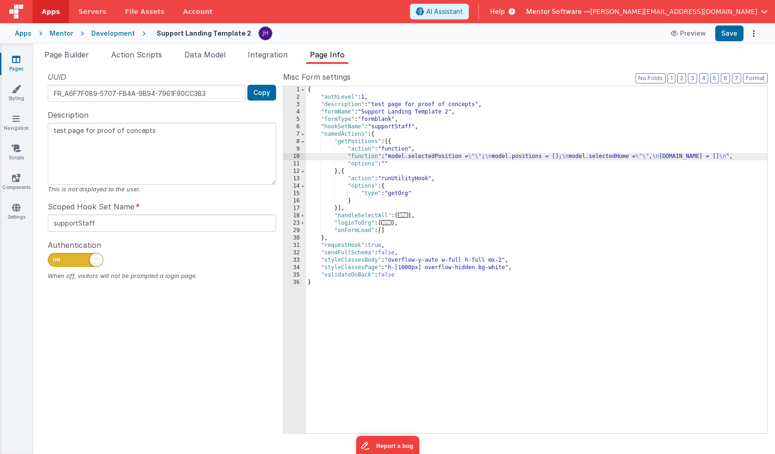
click at [299, 157] on div "10" at bounding box center [295, 156] width 22 height 7
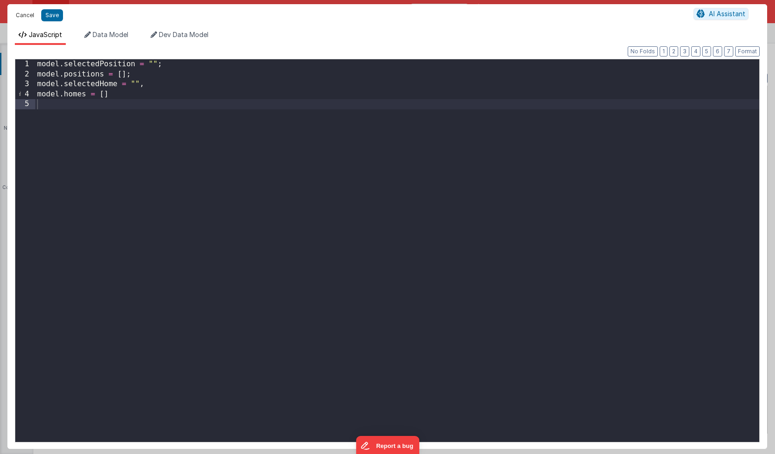
click at [26, 15] on button "Cancel" at bounding box center [25, 15] width 28 height 13
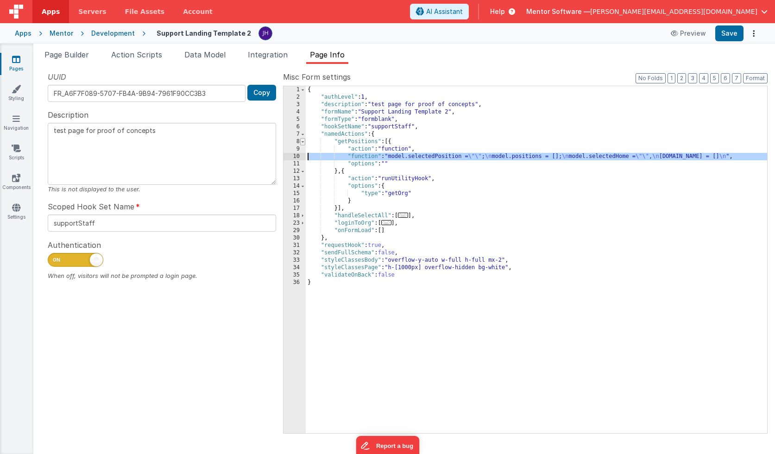
click at [305, 141] on span at bounding box center [302, 141] width 5 height 7
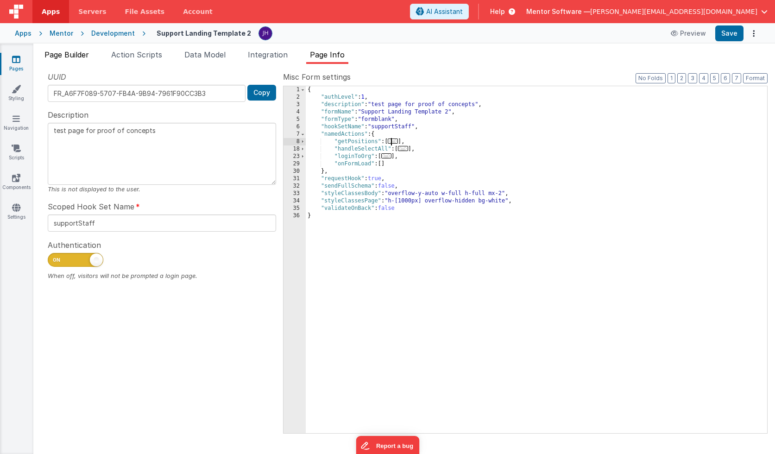
click at [76, 57] on span "Page Builder" at bounding box center [66, 54] width 44 height 9
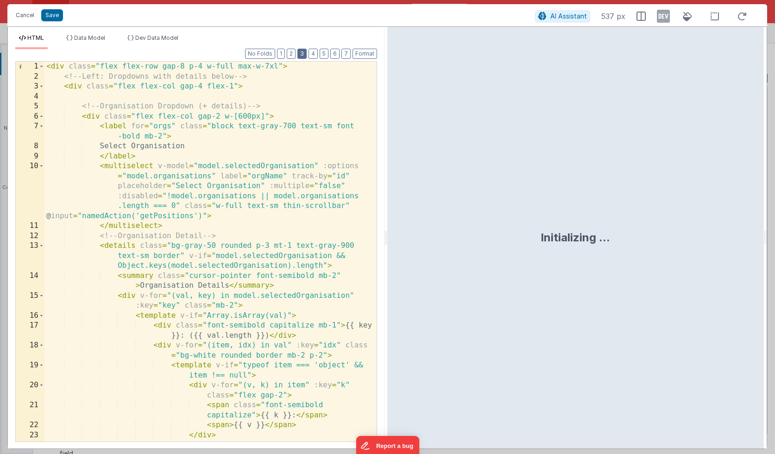
click at [304, 54] on button "3" at bounding box center [302, 54] width 9 height 10
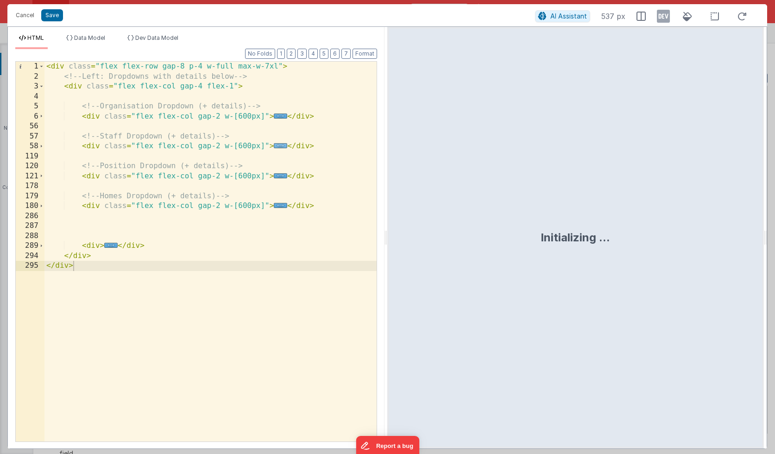
click at [279, 146] on span "..." at bounding box center [280, 145] width 13 height 5
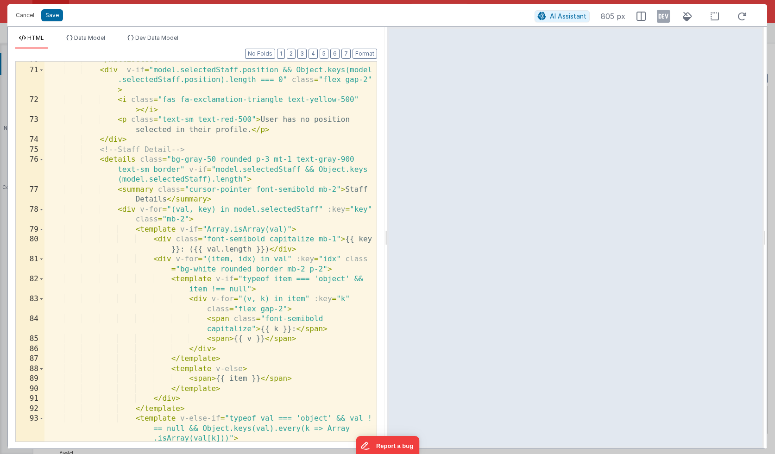
scroll to position [228, 0]
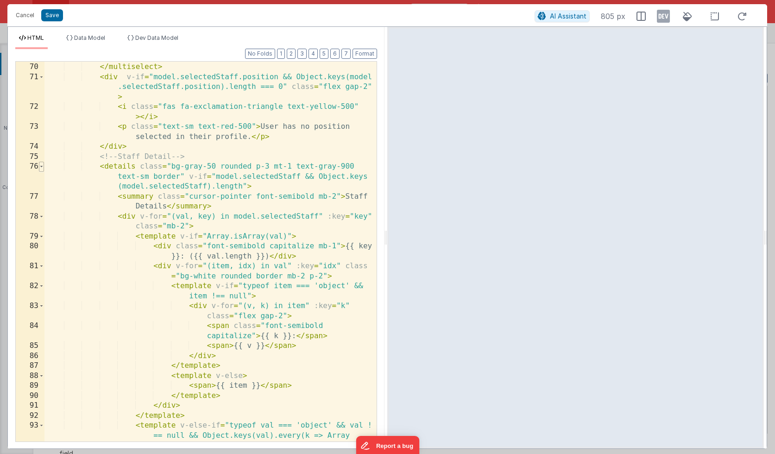
click at [42, 167] on span at bounding box center [41, 167] width 5 height 10
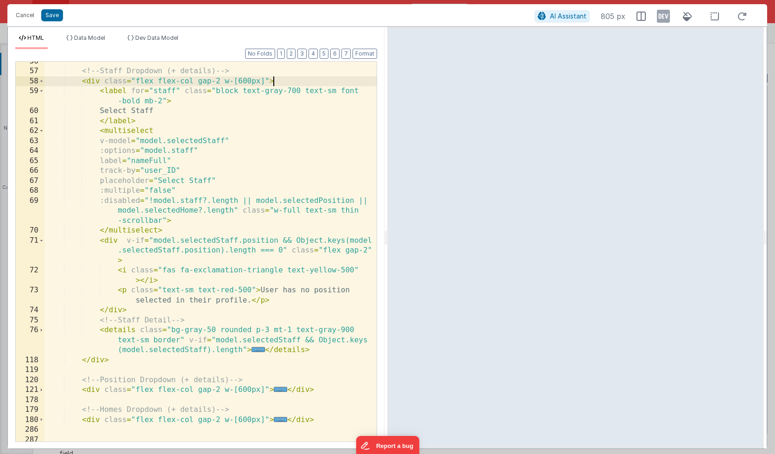
scroll to position [65, 0]
click at [279, 388] on span "..." at bounding box center [280, 389] width 13 height 5
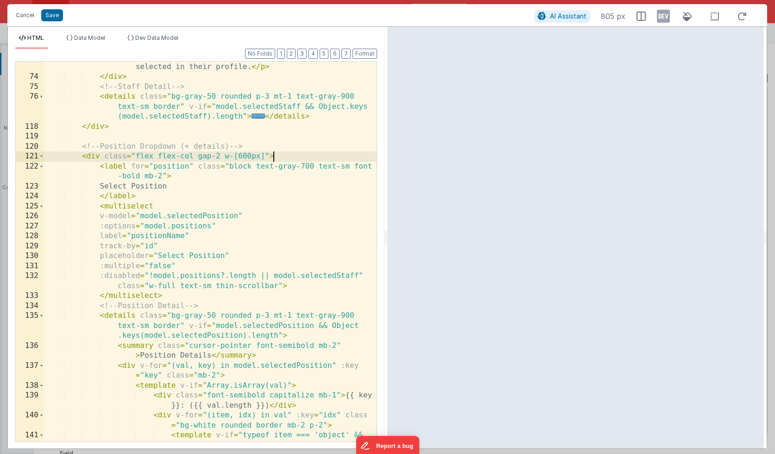
scroll to position [298, 0]
click at [43, 315] on span at bounding box center [41, 316] width 5 height 10
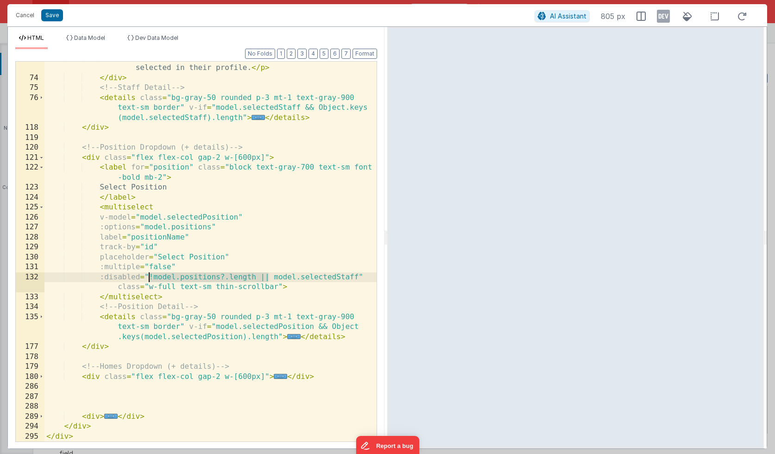
drag, startPoint x: 267, startPoint y: 277, endPoint x: 147, endPoint y: 277, distance: 119.6
click at [147, 277] on div "< p class = "text-sm text-red-500" > User has no position selected in their pro…" at bounding box center [210, 258] width 332 height 410
click at [54, 17] on button "Save" at bounding box center [52, 15] width 22 height 12
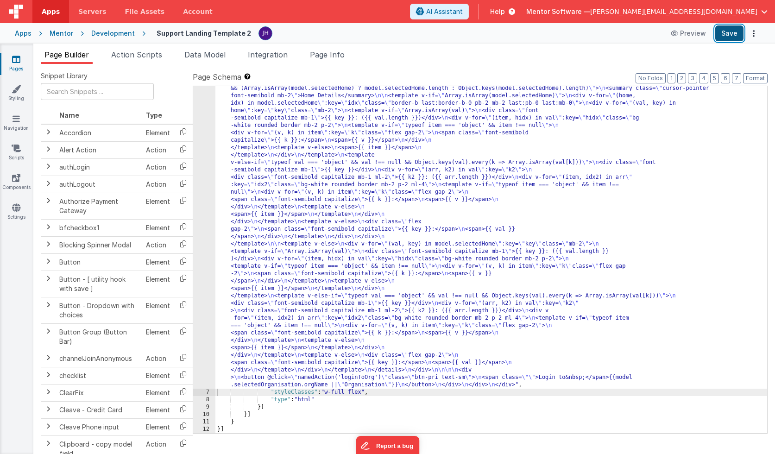
click at [724, 35] on button "Save" at bounding box center [730, 33] width 28 height 16
click at [263, 174] on div ""html" : "<div class= \" flex flex-row gap-8 p-4 w-full max-w-7xl \" > \n <!-- …" at bounding box center [492, 132] width 552 height 1222
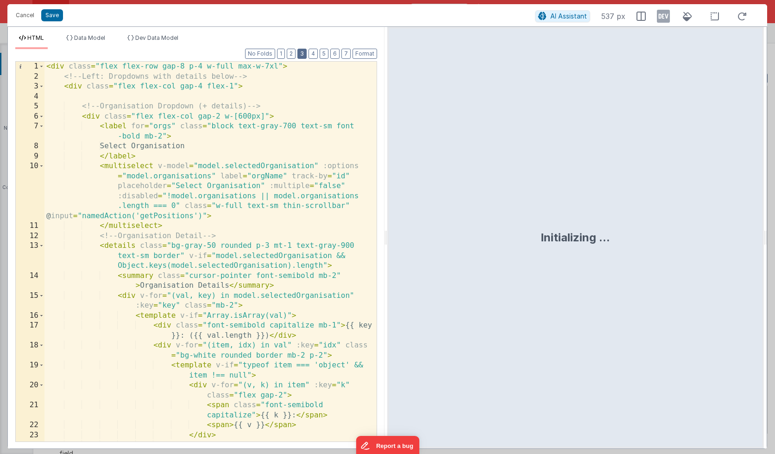
click at [305, 55] on button "3" at bounding box center [302, 54] width 9 height 10
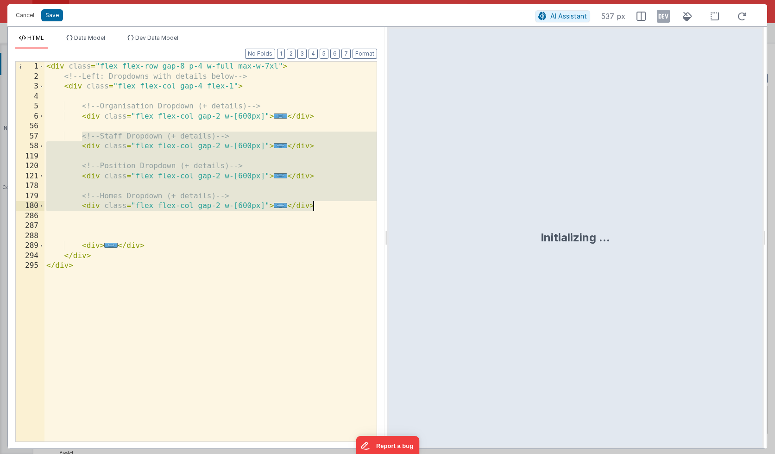
drag, startPoint x: 82, startPoint y: 137, endPoint x: 315, endPoint y: 203, distance: 241.9
click at [315, 203] on div "< div class = "flex flex-row gap-8 p-4 w-full max-w-7xl" > <!-- Left: Dropdowns…" at bounding box center [210, 262] width 332 height 400
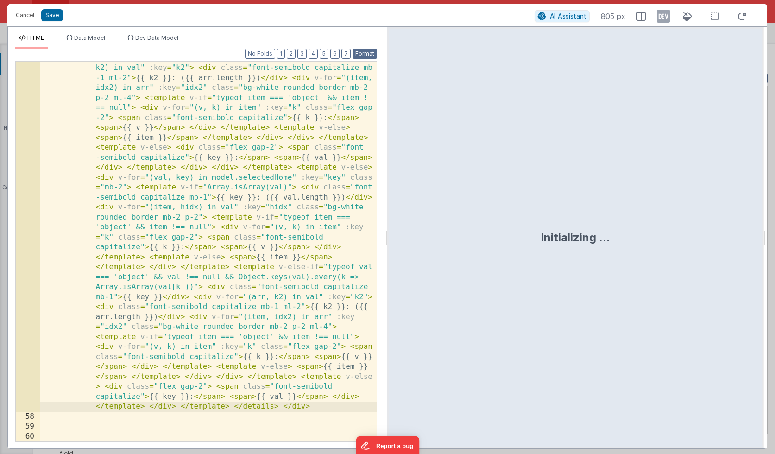
click at [368, 51] on button "Format" at bounding box center [365, 54] width 25 height 10
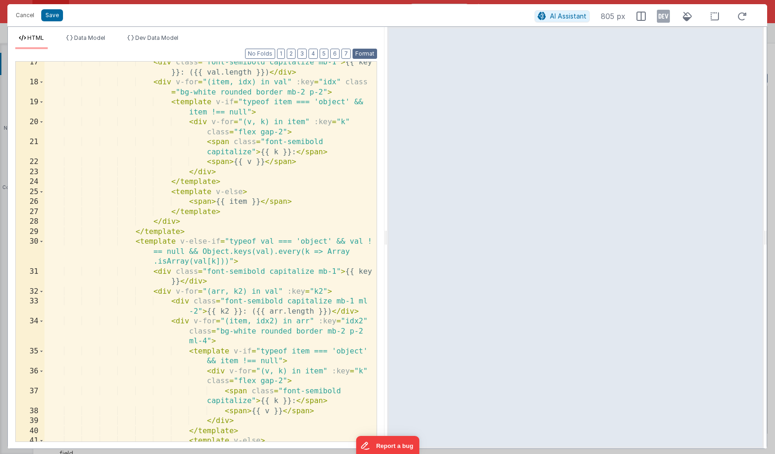
scroll to position [263, 0]
click at [306, 52] on button "3" at bounding box center [302, 54] width 9 height 10
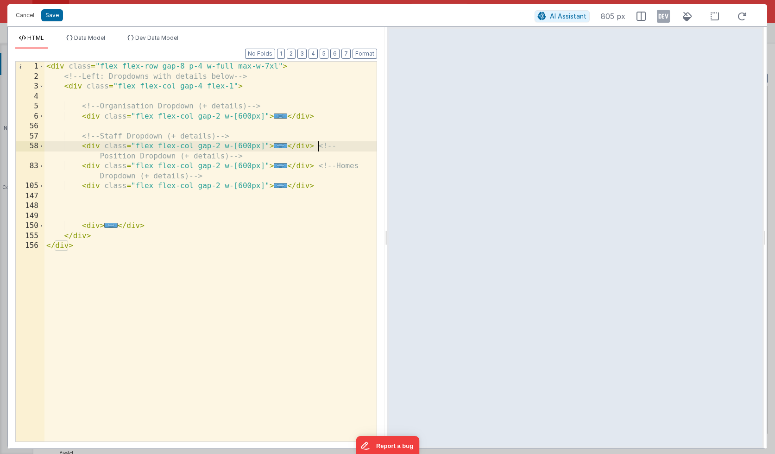
click at [318, 147] on div "< div class = "flex flex-row gap-8 p-4 w-full max-w-7xl" > <!-- Left: Dropdowns…" at bounding box center [210, 262] width 332 height 400
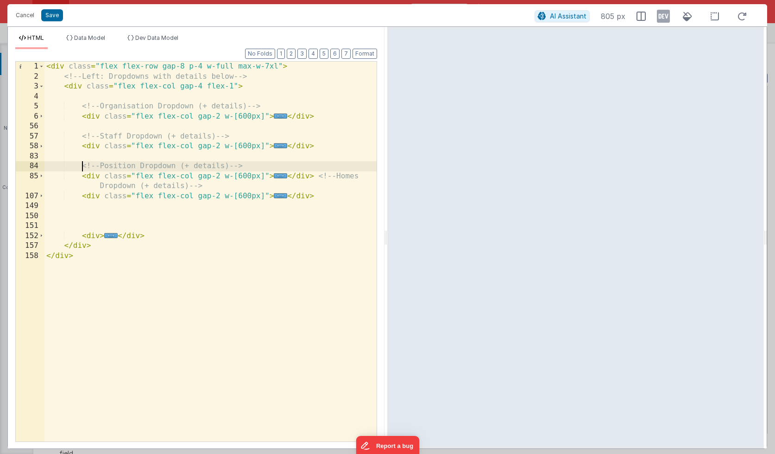
click at [319, 175] on div "< div class = "flex flex-row gap-8 p-4 w-full max-w-7xl" > <!-- Left: Dropdowns…" at bounding box center [210, 262] width 332 height 400
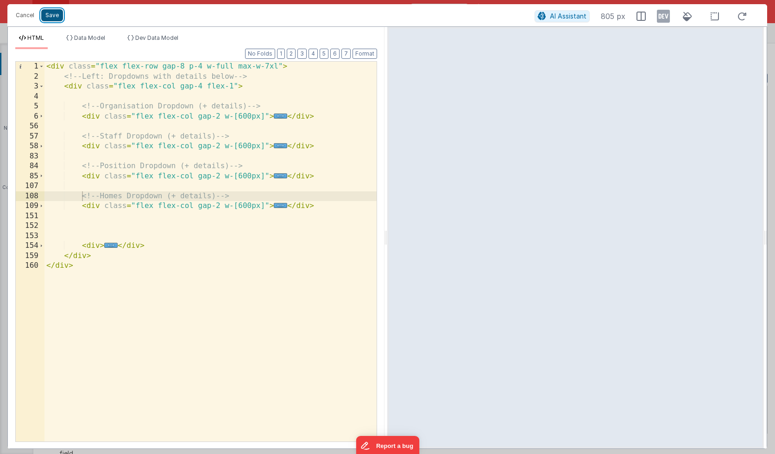
click at [50, 14] on button "Save" at bounding box center [52, 15] width 22 height 12
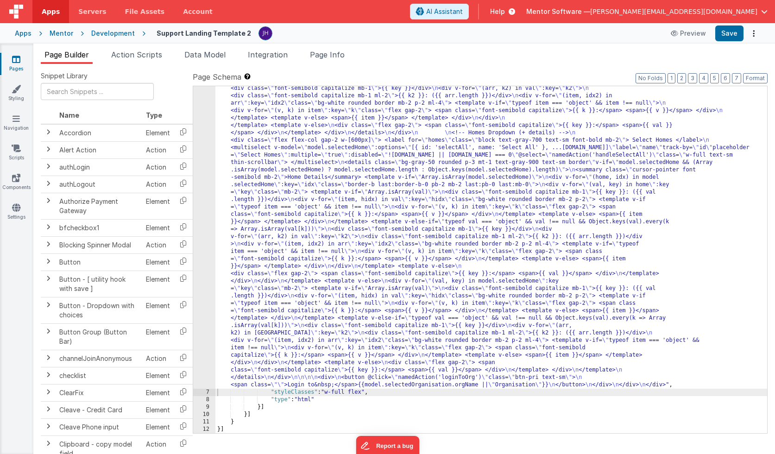
scroll to position [431, 0]
click at [731, 37] on button "Save" at bounding box center [730, 33] width 28 height 16
click at [307, 167] on div ""html" : "<div class= \" flex flex-row gap-8 p-4 w-full max-w-7xl \" > \n <!-- …" at bounding box center [492, 218] width 552 height 1052
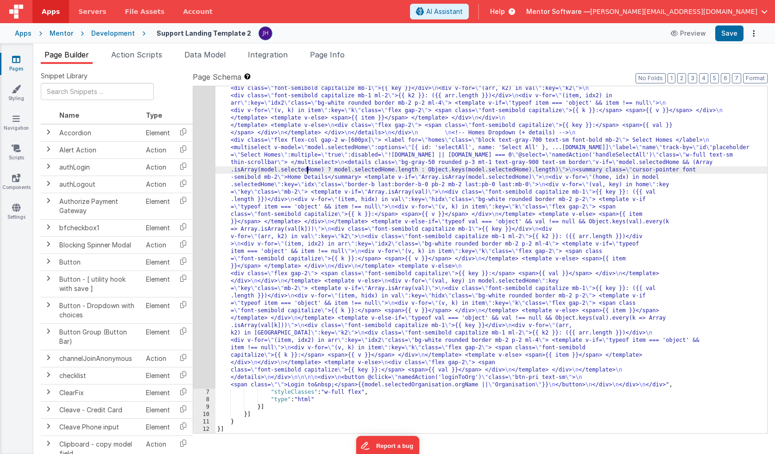
click at [198, 166] on div "6" at bounding box center [204, 40] width 22 height 697
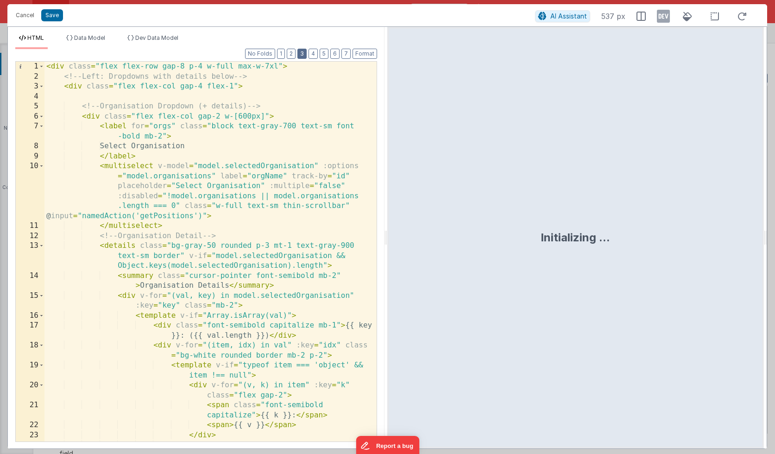
click at [306, 55] on button "3" at bounding box center [302, 54] width 9 height 10
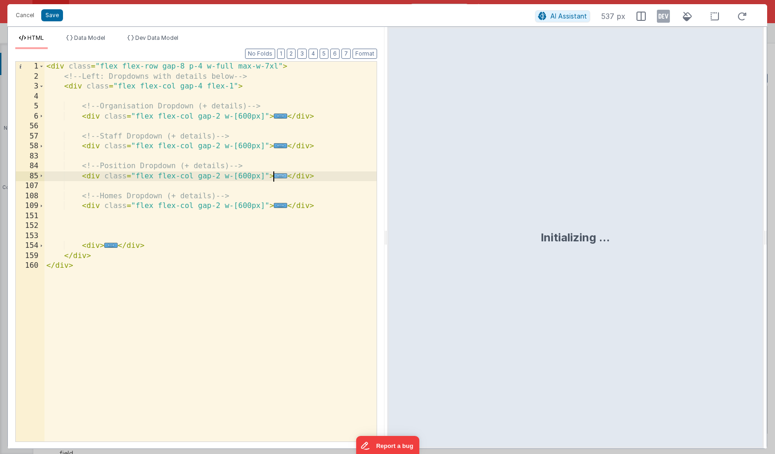
click at [278, 176] on span "..." at bounding box center [280, 175] width 13 height 5
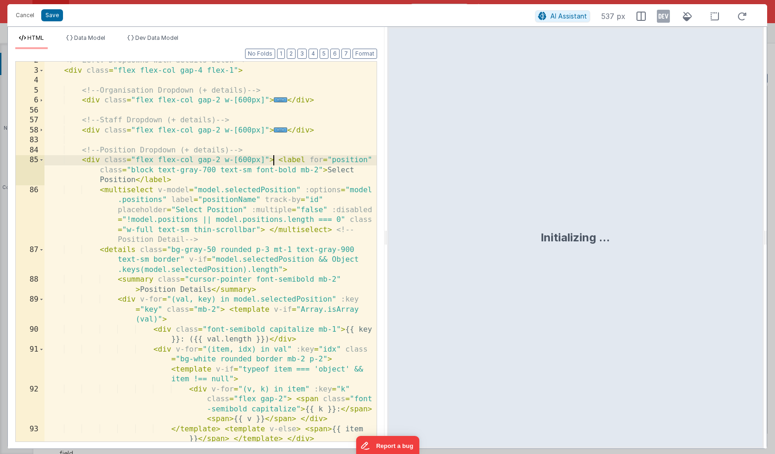
scroll to position [28, 0]
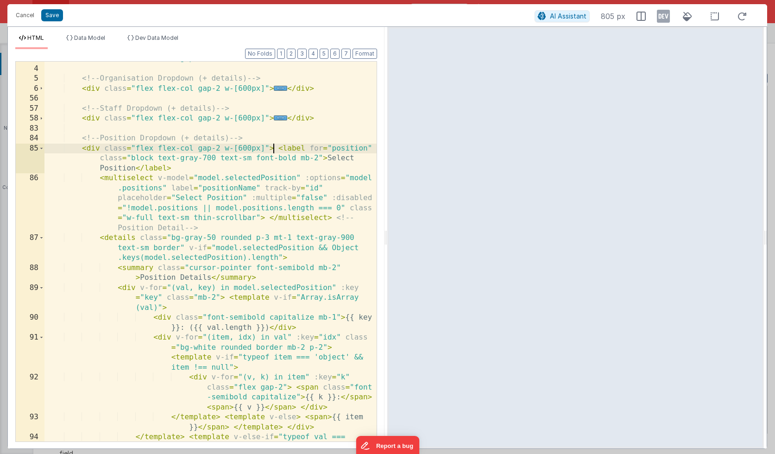
click at [345, 208] on div "< div class = "flex flex-col gap-4 flex-1" > <!-- Organisation Dropdown (+ deta…" at bounding box center [210, 264] width 332 height 420
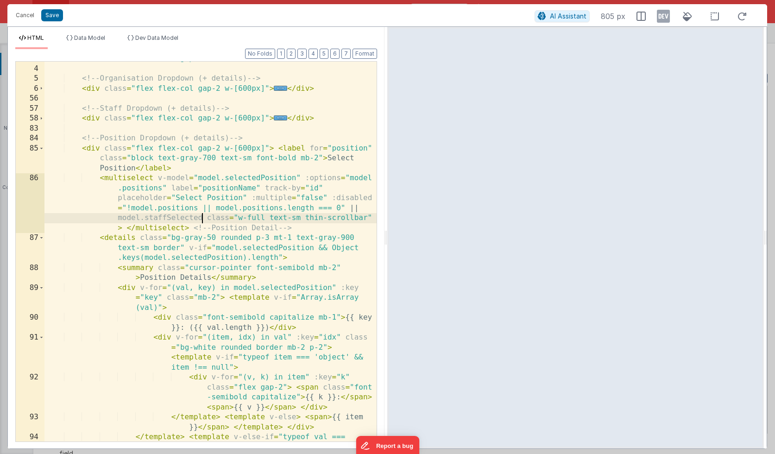
click at [343, 208] on div "< div class = "flex flex-col gap-4 flex-1" > <!-- Organisation Dropdown (+ deta…" at bounding box center [210, 264] width 332 height 420
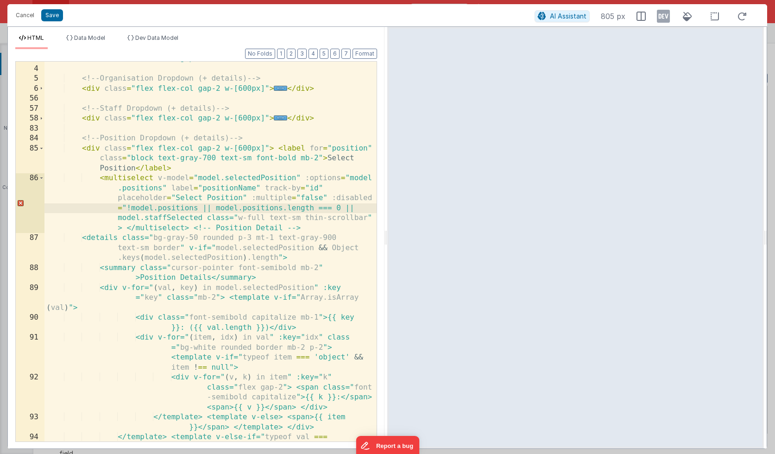
click at [203, 218] on div "< div class = "flex flex-col gap-4 flex-1" > <!-- Organisation Dropdown (+ deta…" at bounding box center [210, 264] width 332 height 420
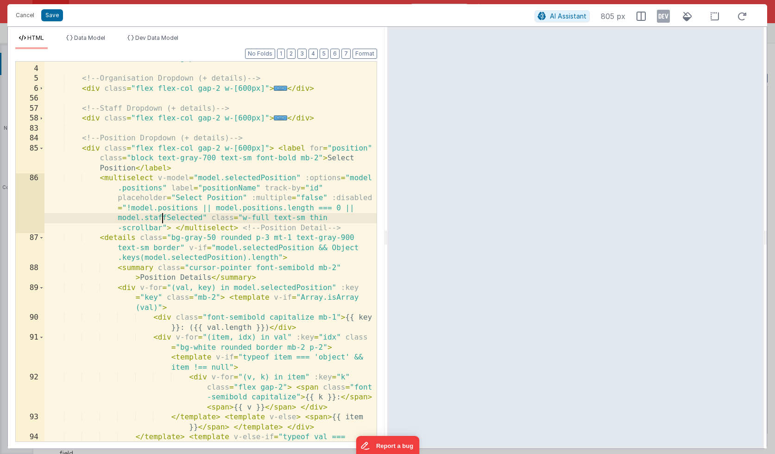
click at [162, 216] on div "< div class = "flex flex-col gap-4 flex-1" > <!-- Organisation Dropdown (+ deta…" at bounding box center [210, 264] width 332 height 420
click at [171, 216] on div "< div class = "flex flex-col gap-4 flex-1" > <!-- Organisation Dropdown (+ deta…" at bounding box center [210, 264] width 332 height 420
drag, startPoint x: 345, startPoint y: 209, endPoint x: 203, endPoint y: 218, distance: 141.6
click at [203, 218] on div "< div class = "flex flex-col gap-4 flex-1" > <!-- Organisation Dropdown (+ deta…" at bounding box center [210, 264] width 332 height 420
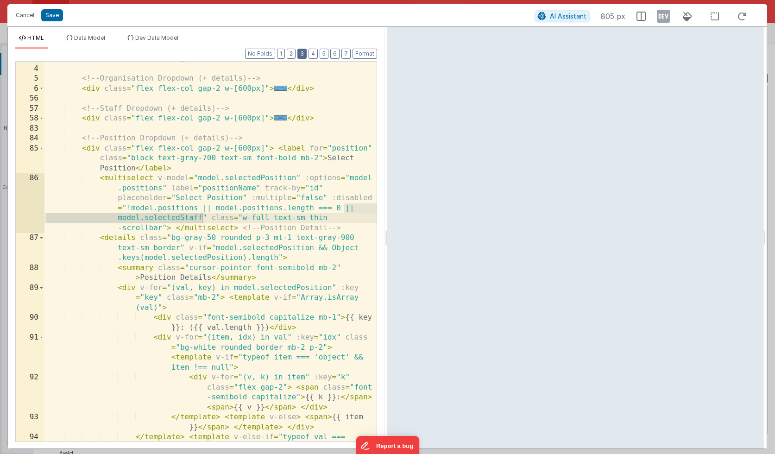
click at [303, 55] on button "3" at bounding box center [302, 54] width 9 height 10
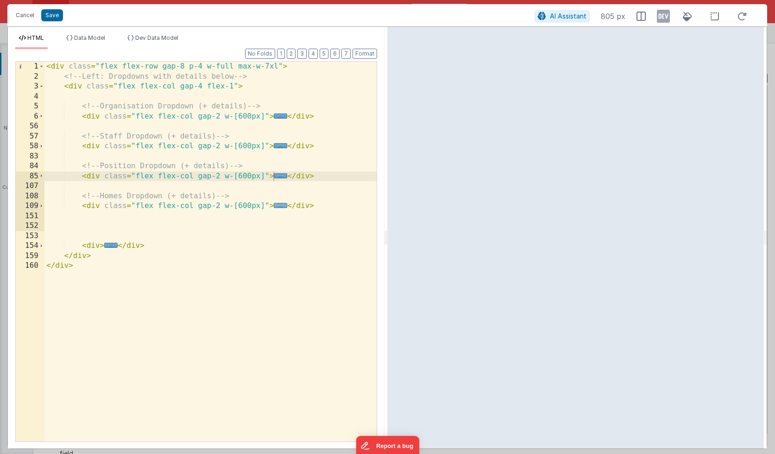
click at [278, 204] on span "..." at bounding box center [280, 205] width 13 height 5
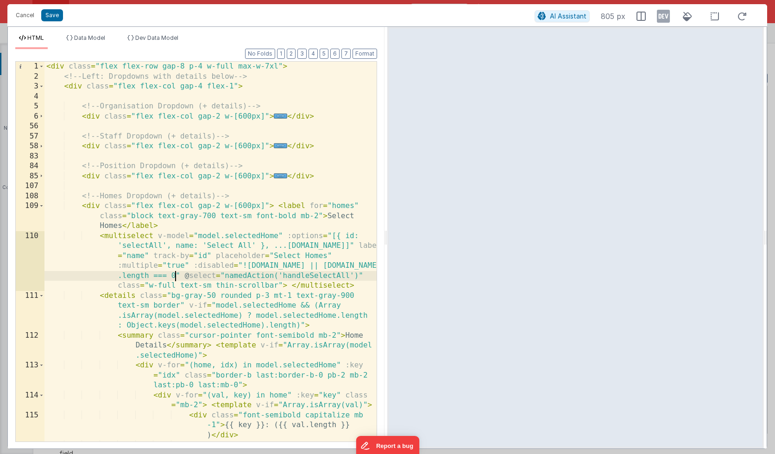
click at [176, 276] on div "< div class = "flex flex-row gap-8 p-4 w-full max-w-7xl" > <!-- Left: Dropdowns…" at bounding box center [210, 282] width 332 height 440
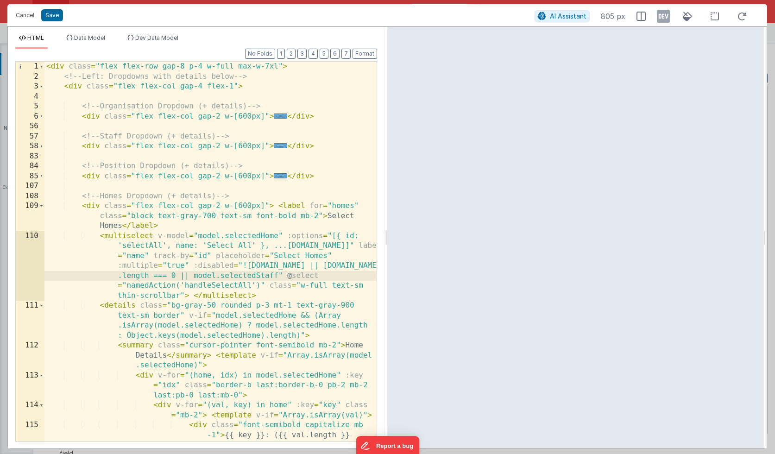
scroll to position [0, 0]
click at [48, 12] on button "Save" at bounding box center [52, 15] width 22 height 12
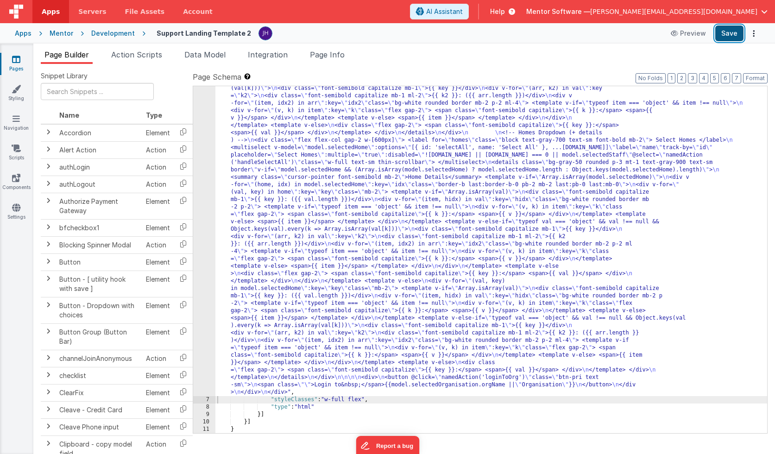
click at [729, 34] on button "Save" at bounding box center [730, 33] width 28 height 16
click at [301, 187] on div ""html" : "<div class= \" flex flex-row gap-8 p-4 w-full max-w-7xl \" > \n <!-- …" at bounding box center [492, 221] width 552 height 1059
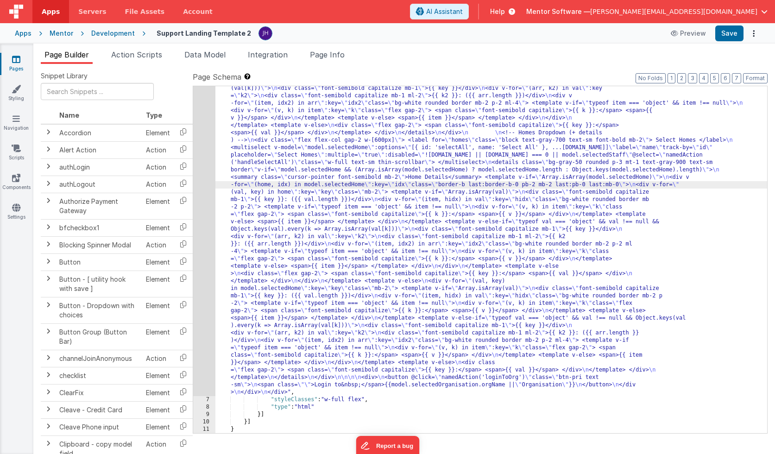
click at [207, 182] on div "6" at bounding box center [204, 44] width 22 height 704
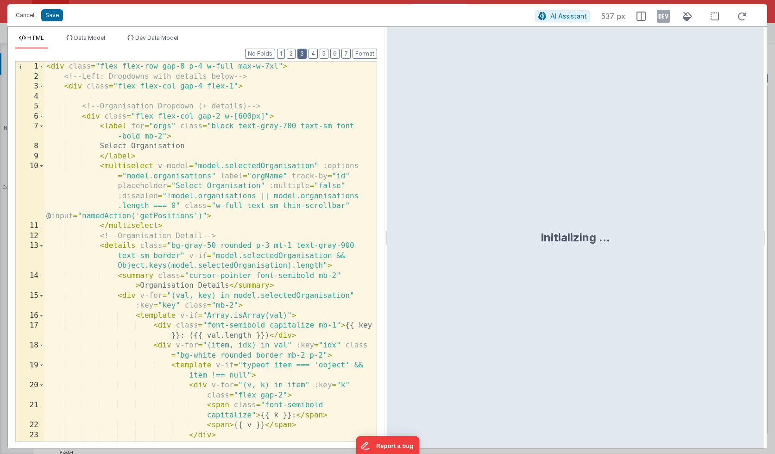
click at [302, 55] on button "3" at bounding box center [302, 54] width 9 height 10
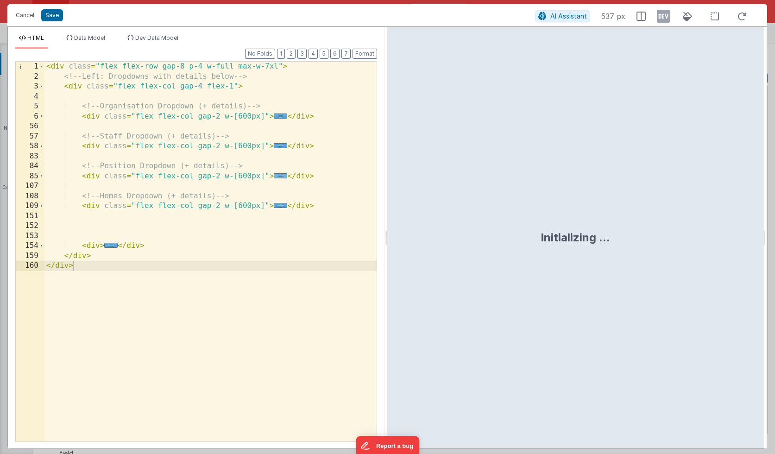
click at [280, 176] on span "..." at bounding box center [280, 175] width 13 height 5
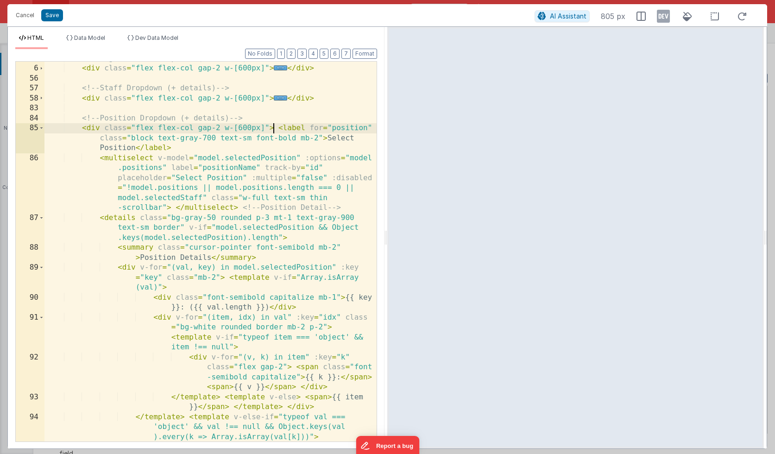
scroll to position [54, 0]
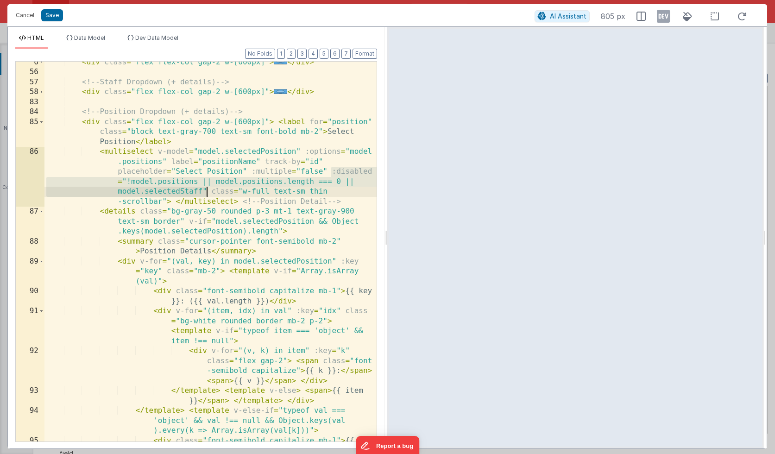
drag, startPoint x: 331, startPoint y: 171, endPoint x: 206, endPoint y: 191, distance: 126.6
click at [206, 191] on div "< div class = "flex flex-col gap-2 w-[600px]" > ... </ div > <!-- Staff Dropdow…" at bounding box center [210, 262] width 332 height 410
click at [238, 186] on div "< div class = "flex flex-col gap-2 w-[600px]" > ... </ div > <!-- Staff Dropdow…" at bounding box center [210, 262] width 332 height 410
drag, startPoint x: 344, startPoint y: 183, endPoint x: 201, endPoint y: 190, distance: 143.8
click at [201, 190] on div "< div class = "flex flex-col gap-2 w-[600px]" > ... </ div > <!-- Staff Dropdow…" at bounding box center [210, 262] width 332 height 410
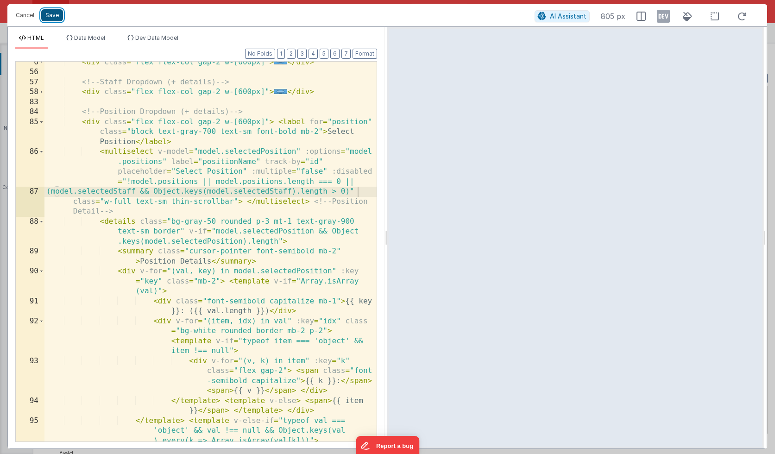
click at [55, 17] on button "Save" at bounding box center [52, 15] width 22 height 12
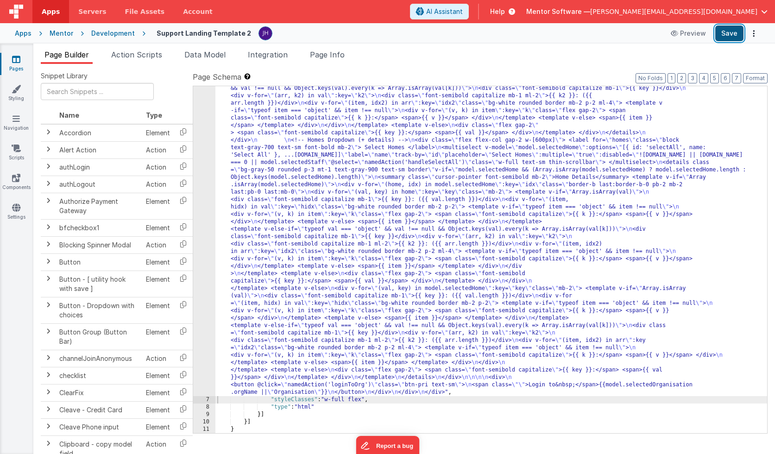
click at [730, 35] on button "Save" at bounding box center [730, 33] width 28 height 16
click at [199, 58] on span "Data Model" at bounding box center [204, 54] width 41 height 9
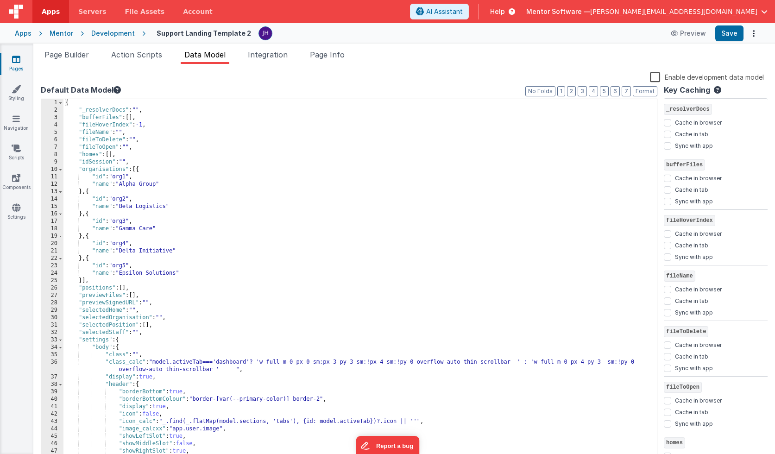
click at [141, 331] on div "{ "_resolverDocs" : "" , "bufferFiles" : [ ] , "fileHoverIndex" : -1 , "fileNam…" at bounding box center [360, 288] width 594 height 378
click at [151, 326] on div "{ "_resolverDocs" : "" , "bufferFiles" : [ ] , "fileHoverIndex" : -1 , "fileNam…" at bounding box center [360, 288] width 594 height 378
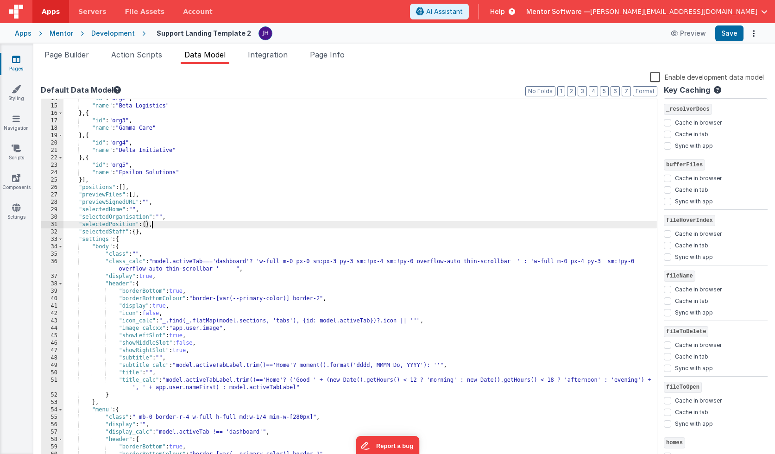
scroll to position [101, 0]
click at [61, 239] on span at bounding box center [60, 239] width 5 height 7
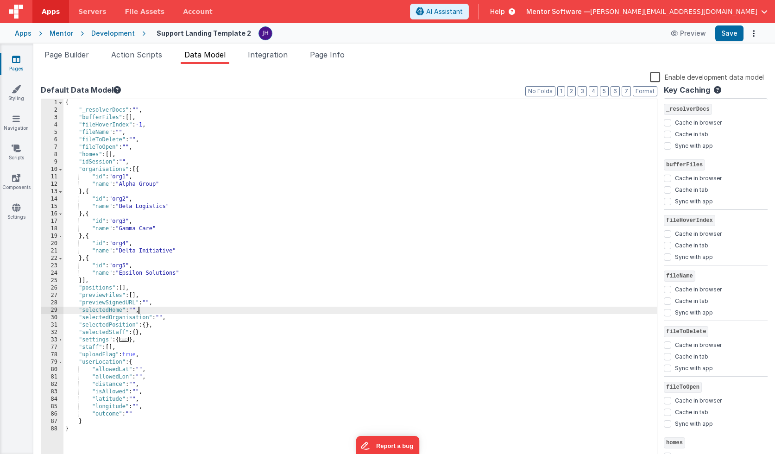
click at [137, 309] on div "{ "_resolverDocs" : "" , "bufferFiles" : [ ] , "fileHoverIndex" : -1 , "fileNam…" at bounding box center [360, 288] width 594 height 378
click at [729, 35] on button "Save" at bounding box center [730, 33] width 28 height 16
click at [63, 55] on span "Page Builder" at bounding box center [66, 54] width 44 height 9
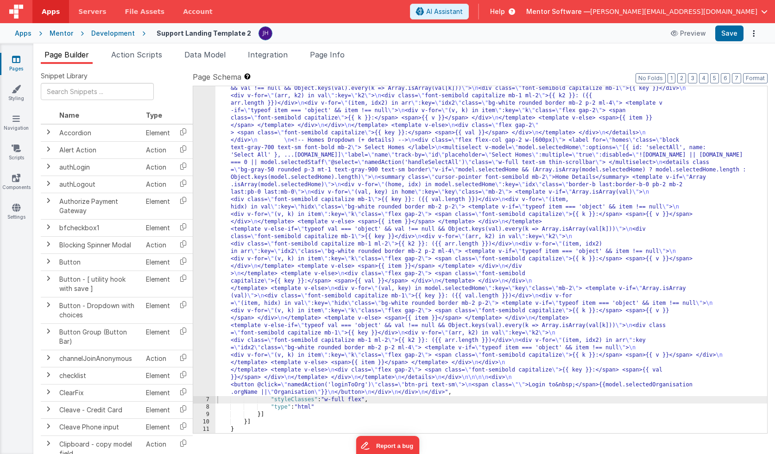
click at [311, 173] on div ""html" : "<div class= \" flex flex-row gap-8 p-4 w-full max-w-7xl \" > \n <!-- …" at bounding box center [492, 221] width 552 height 1059
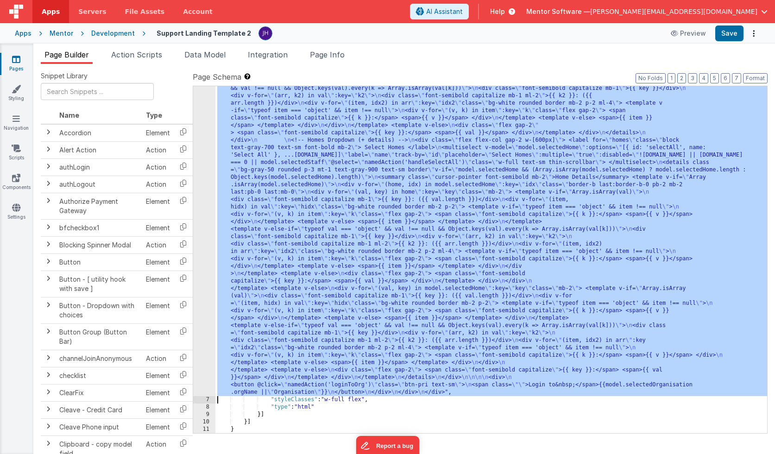
click at [207, 165] on div "6" at bounding box center [204, 44] width 22 height 704
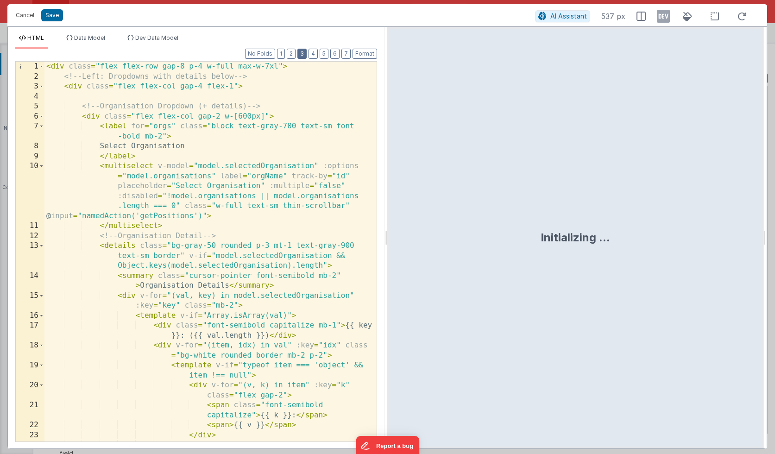
click at [303, 54] on button "3" at bounding box center [302, 54] width 9 height 10
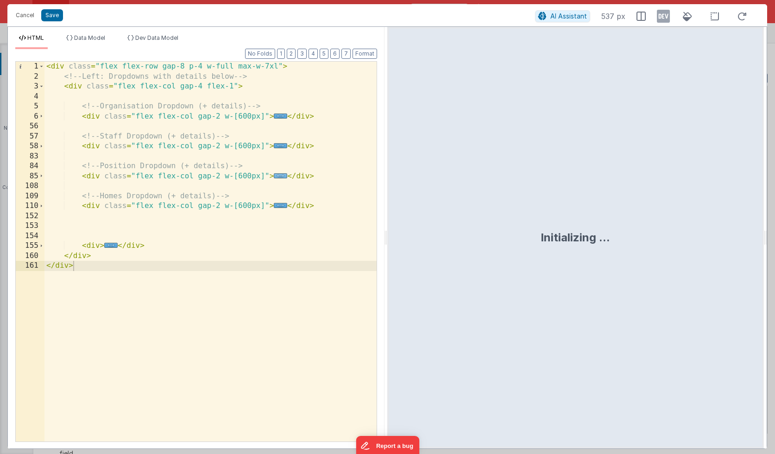
click at [279, 177] on span "..." at bounding box center [280, 175] width 13 height 5
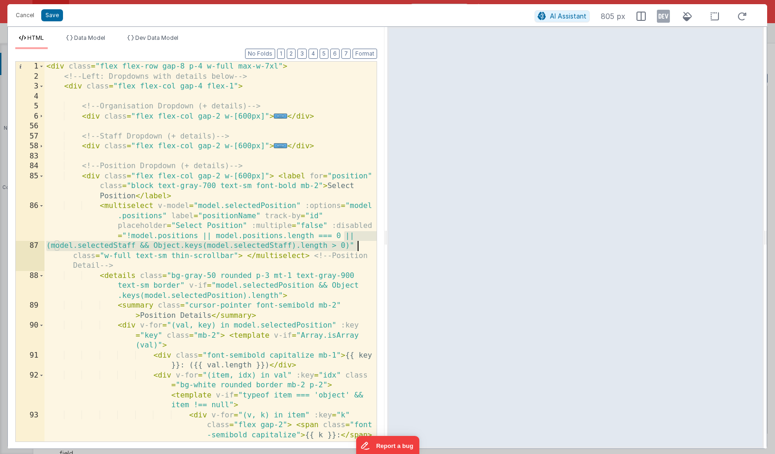
drag, startPoint x: 345, startPoint y: 236, endPoint x: 358, endPoint y: 246, distance: 15.9
click at [358, 246] on div "< div class = "flex flex-row gap-8 p-4 w-full max-w-7xl" > <!-- Left: Dropdowns…" at bounding box center [210, 267] width 332 height 410
click at [278, 147] on span "..." at bounding box center [280, 145] width 13 height 5
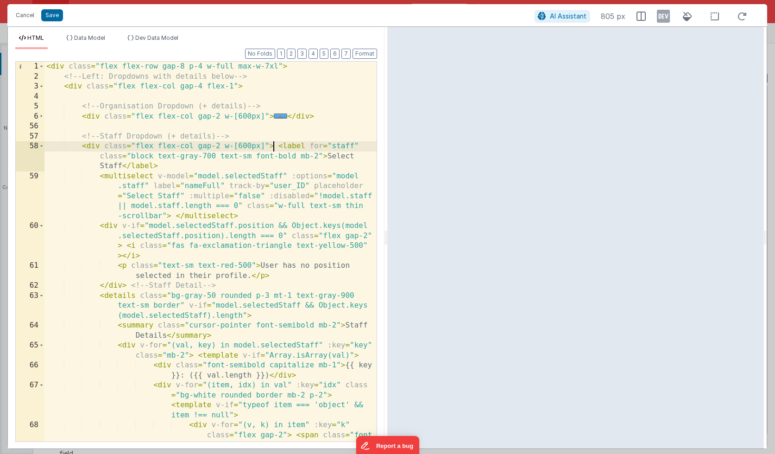
click at [239, 206] on div "< div class = "flex flex-row gap-8 p-4 w-full max-w-7xl" > <!-- Left: Dropdowns…" at bounding box center [210, 277] width 332 height 430
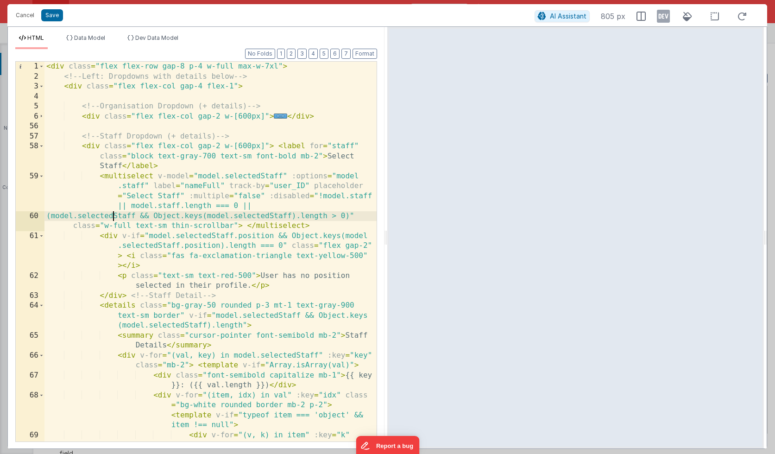
click at [111, 215] on div "< div class = "flex flex-row gap-8 p-4 w-full max-w-7xl" > <!-- Left: Dropdowns…" at bounding box center [210, 277] width 332 height 430
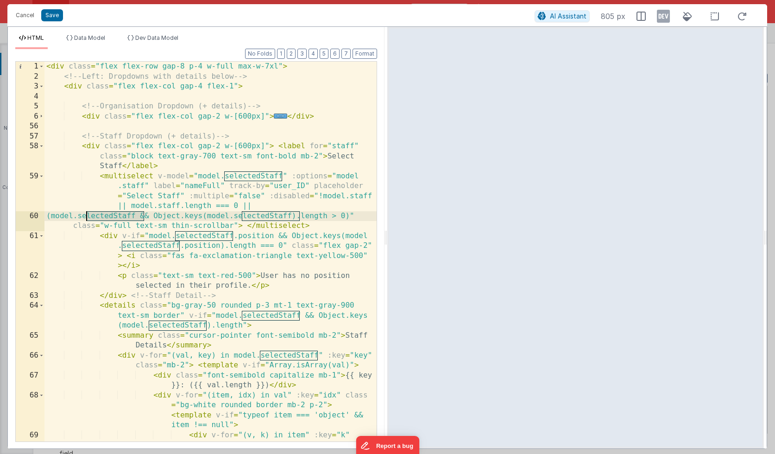
click at [111, 215] on div "< div class = "flex flex-row gap-8 p-4 w-full max-w-7xl" > <!-- Left: Dropdowns…" at bounding box center [210, 277] width 332 height 430
click at [114, 216] on div "< div class = "flex flex-row gap-8 p-4 w-full max-w-7xl" > <!-- Left: Dropdowns…" at bounding box center [210, 277] width 332 height 430
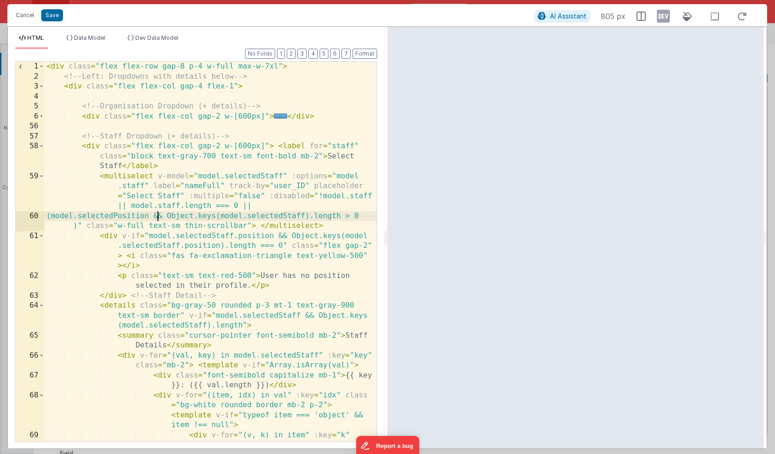
click at [273, 214] on div "< div class = "flex flex-row gap-8 p-4 w-full max-w-7xl" > <!-- Left: Dropdowns…" at bounding box center [210, 277] width 332 height 430
click at [42, 147] on span at bounding box center [41, 146] width 5 height 10
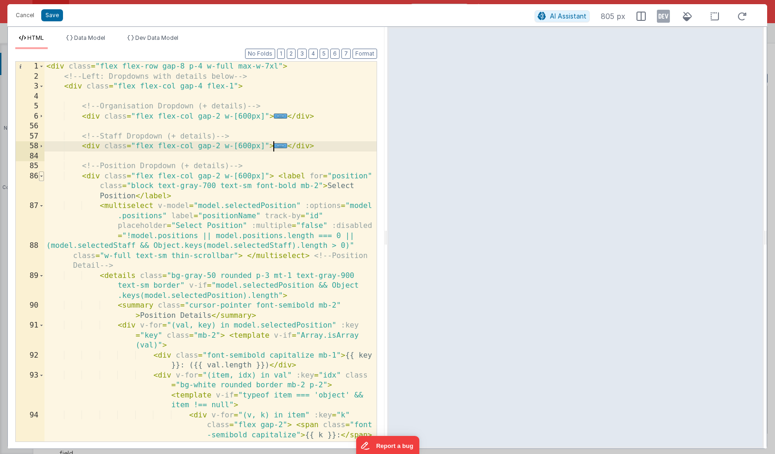
click at [42, 176] on span at bounding box center [41, 176] width 5 height 10
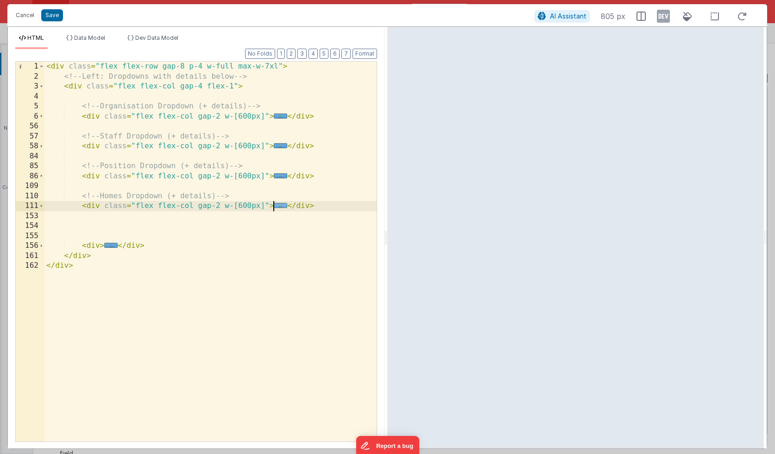
click at [279, 205] on span "..." at bounding box center [280, 205] width 13 height 5
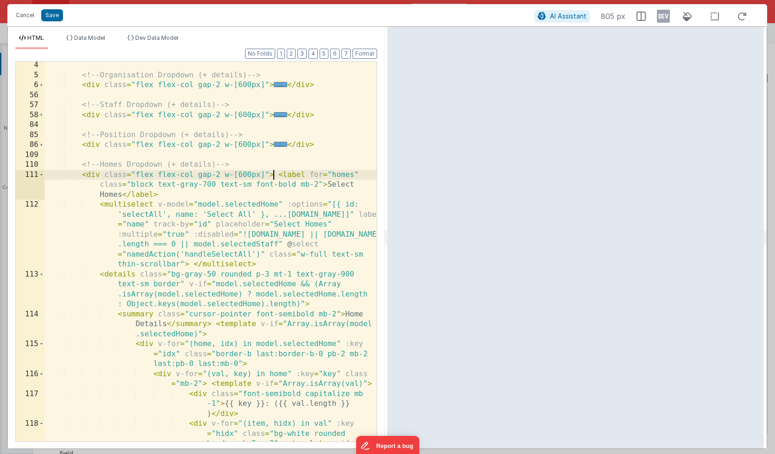
scroll to position [32, 0]
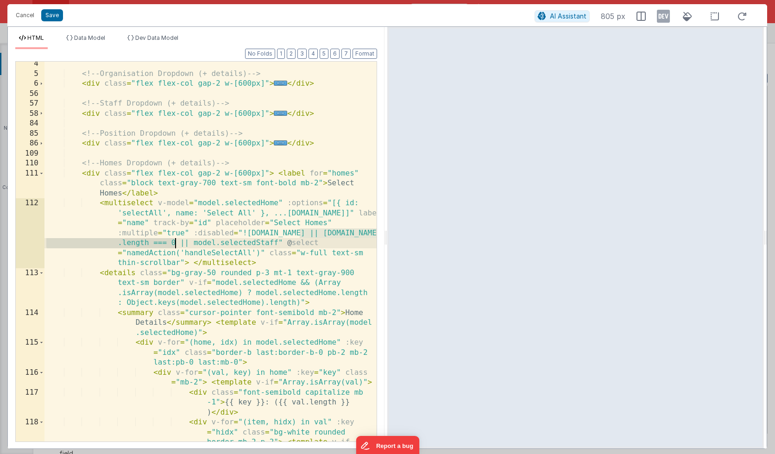
drag, startPoint x: 301, startPoint y: 232, endPoint x: 174, endPoint y: 246, distance: 127.7
click at [174, 246] on div "<!-- Organisation Dropdown (+ details) --> < div class = "flex flex-col gap-2 w…" at bounding box center [210, 279] width 332 height 440
click at [42, 174] on span at bounding box center [41, 174] width 5 height 10
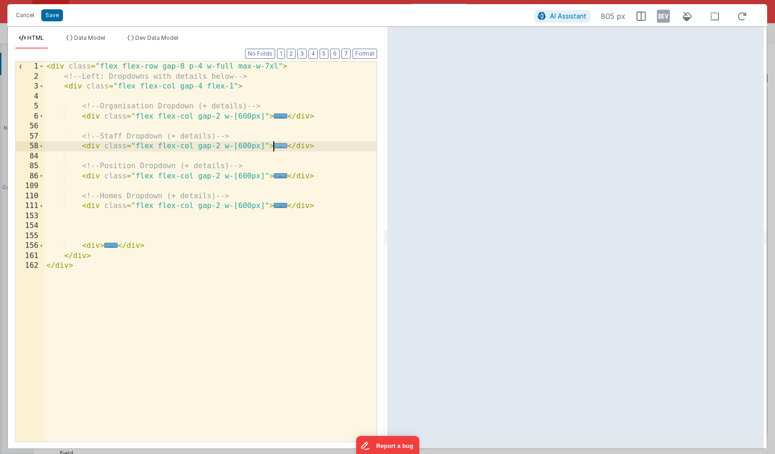
click at [280, 147] on span "..." at bounding box center [280, 145] width 13 height 5
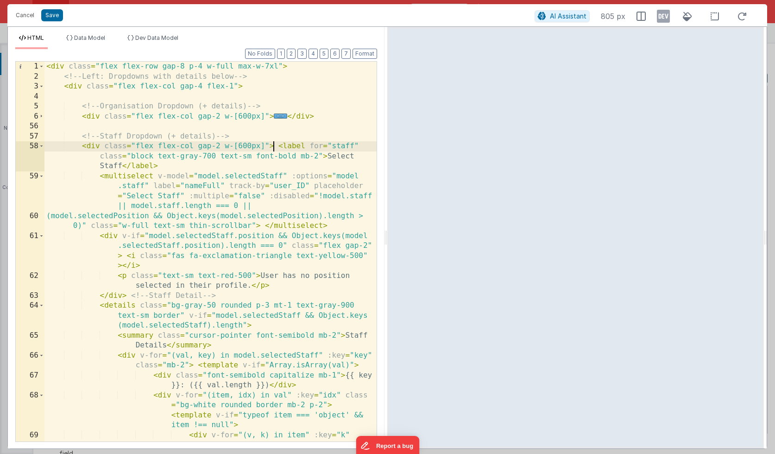
click at [82, 223] on div "< div class = "flex flex-row gap-8 p-4 w-full max-w-7xl" > <!-- Left: Dropdowns…" at bounding box center [210, 277] width 332 height 430
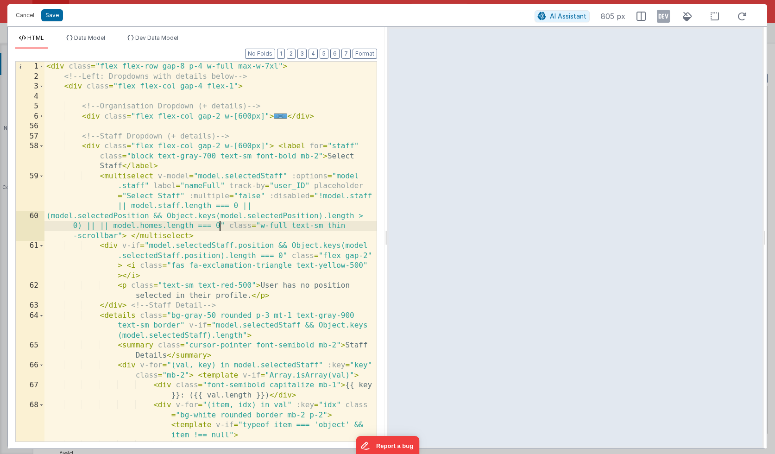
scroll to position [0, 0]
click at [106, 224] on div "< div class = "flex flex-row gap-8 p-4 w-full max-w-7xl" > <!-- Left: Dropdowns…" at bounding box center [210, 277] width 332 height 430
click at [99, 225] on div "< div class = "flex flex-row gap-8 p-4 w-full max-w-7xl" > <!-- Left: Dropdowns…" at bounding box center [210, 277] width 332 height 430
click at [41, 147] on span at bounding box center [41, 146] width 5 height 10
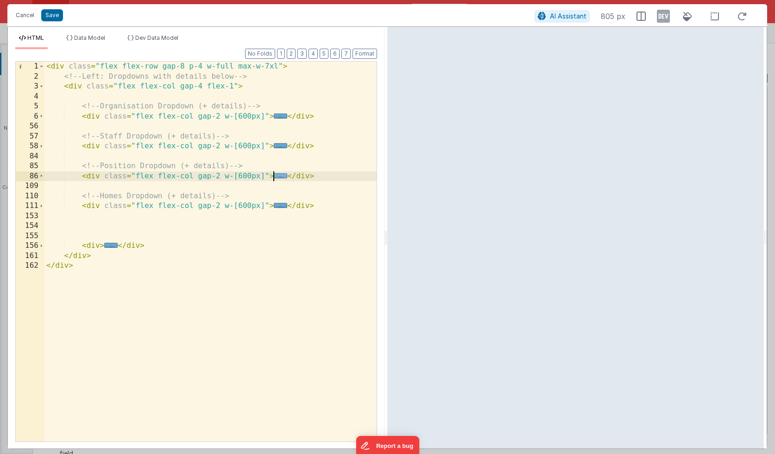
click at [279, 177] on span "..." at bounding box center [280, 175] width 13 height 5
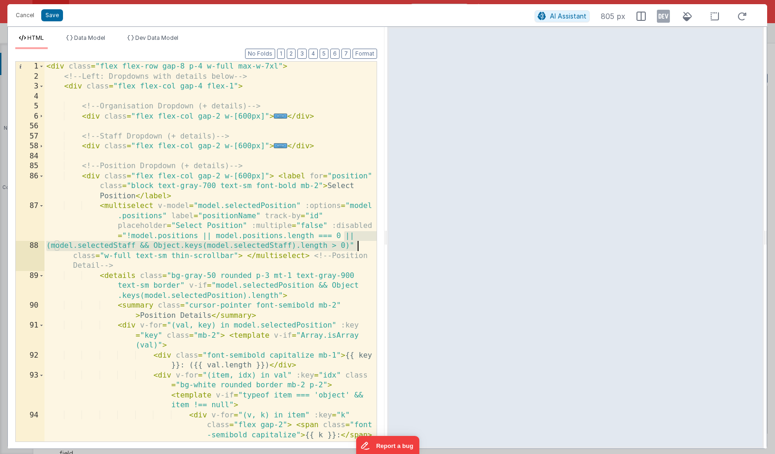
drag, startPoint x: 345, startPoint y: 237, endPoint x: 357, endPoint y: 246, distance: 14.9
click at [357, 246] on div "< div class = "flex flex-row gap-8 p-4 w-full max-w-7xl" > <!-- Left: Dropdowns…" at bounding box center [210, 267] width 332 height 410
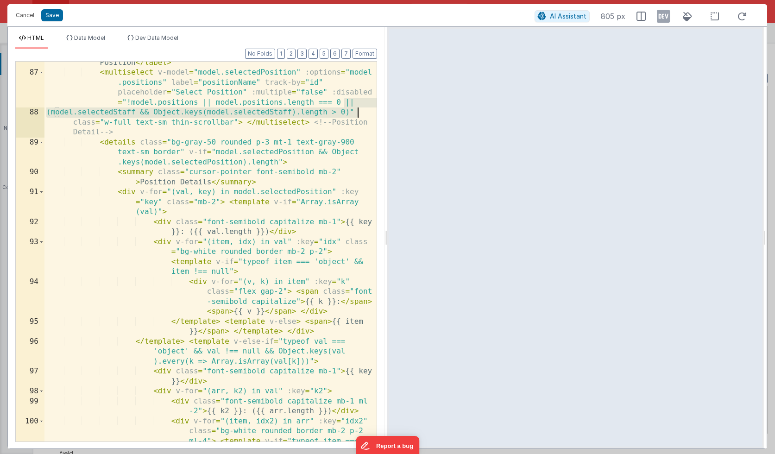
scroll to position [174, 0]
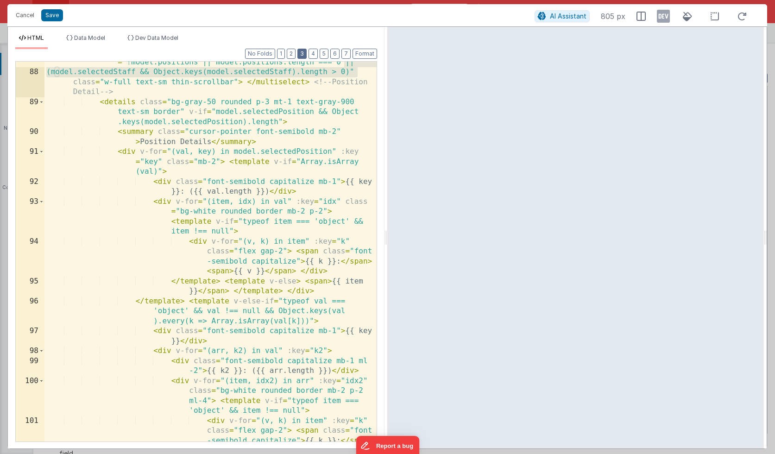
click at [304, 51] on button "3" at bounding box center [302, 54] width 9 height 10
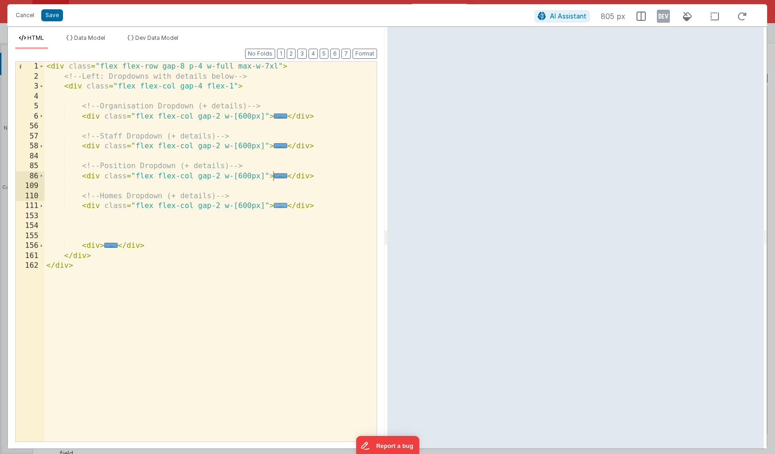
click at [278, 206] on span "..." at bounding box center [280, 205] width 13 height 5
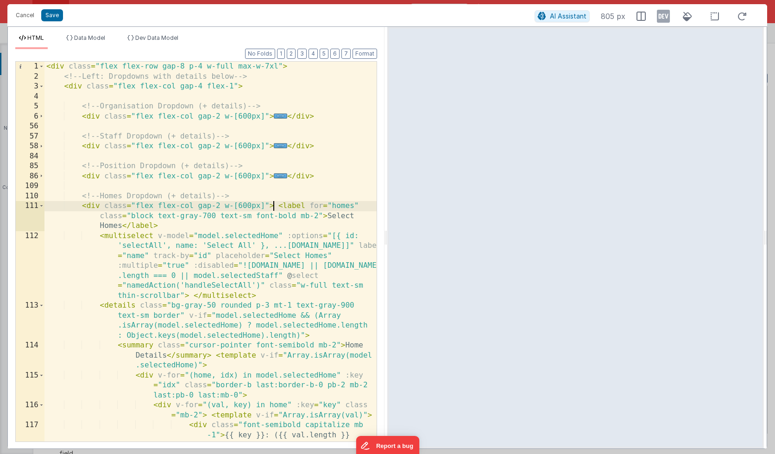
scroll to position [2, 0]
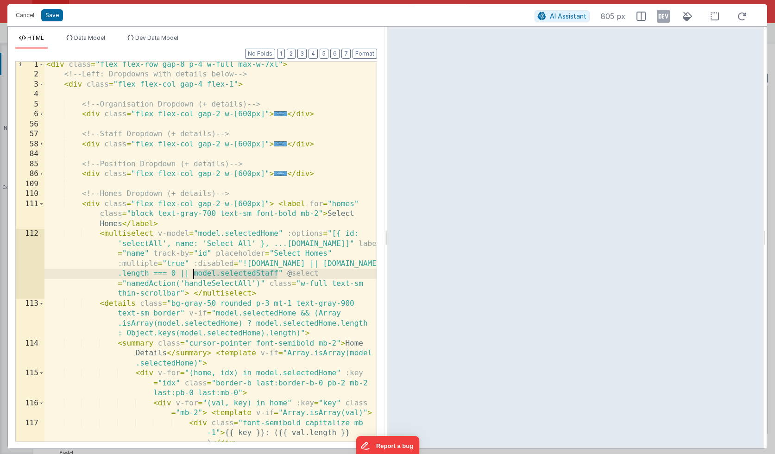
drag, startPoint x: 277, startPoint y: 273, endPoint x: 194, endPoint y: 273, distance: 83.0
click at [194, 273] on div "< div class = "flex flex-row gap-8 p-4 w-full max-w-7xl" > <!-- Left: Dropdowns…" at bounding box center [210, 280] width 332 height 440
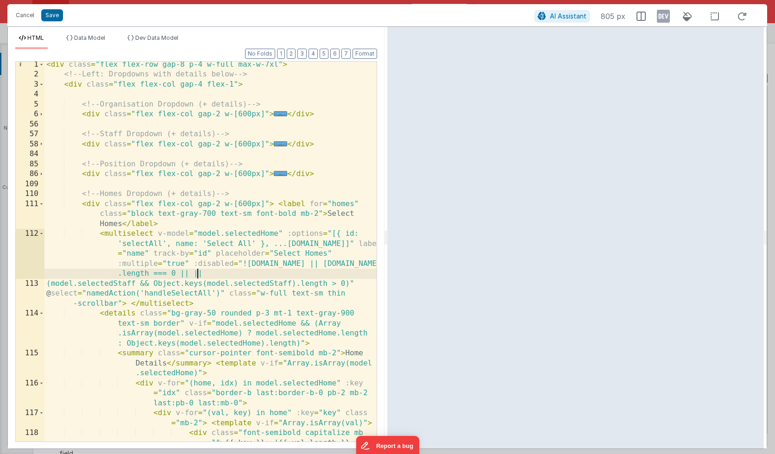
click at [199, 274] on div "< div class = "flex flex-row gap-8 p-4 w-full max-w-7xl" > <!-- Left: Dropdowns…" at bounding box center [210, 270] width 332 height 420
click at [51, 14] on button "Save" at bounding box center [52, 15] width 22 height 12
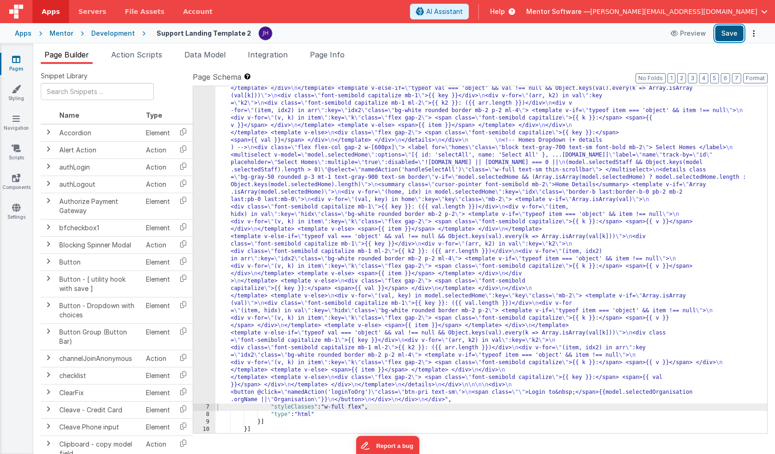
click at [732, 35] on button "Save" at bounding box center [730, 33] width 28 height 16
click at [309, 165] on div ""html" : "<div class= \" flex flex-row gap-8 p-4 w-full max-w-7xl \" > \n <!-- …" at bounding box center [492, 225] width 552 height 1066
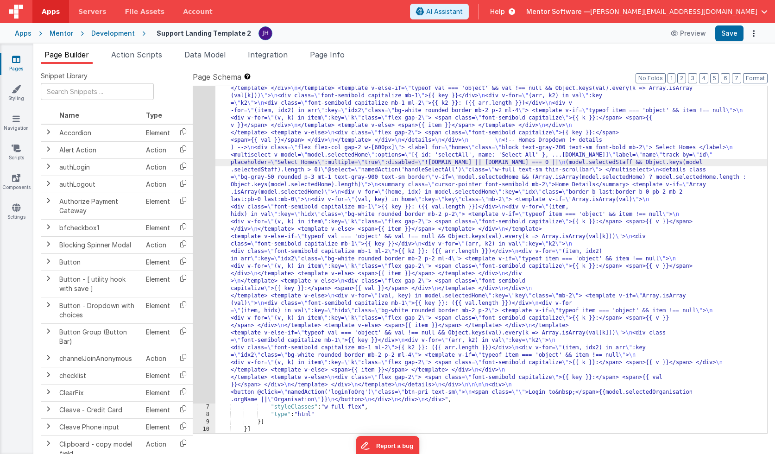
click at [200, 152] on div "6" at bounding box center [204, 48] width 22 height 712
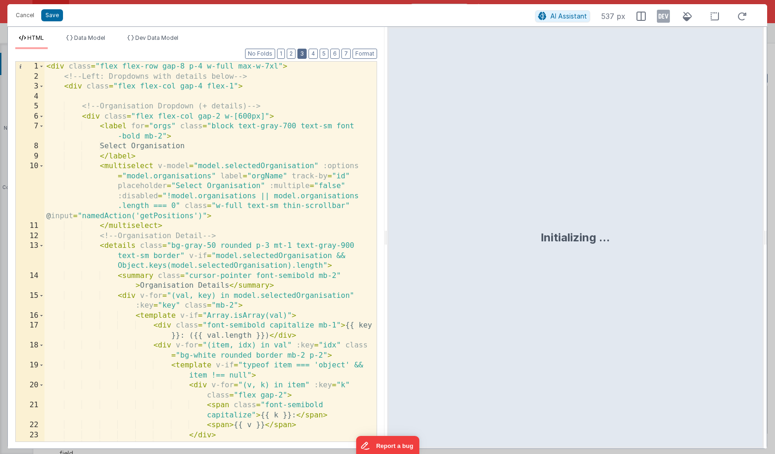
click at [304, 53] on button "3" at bounding box center [302, 54] width 9 height 10
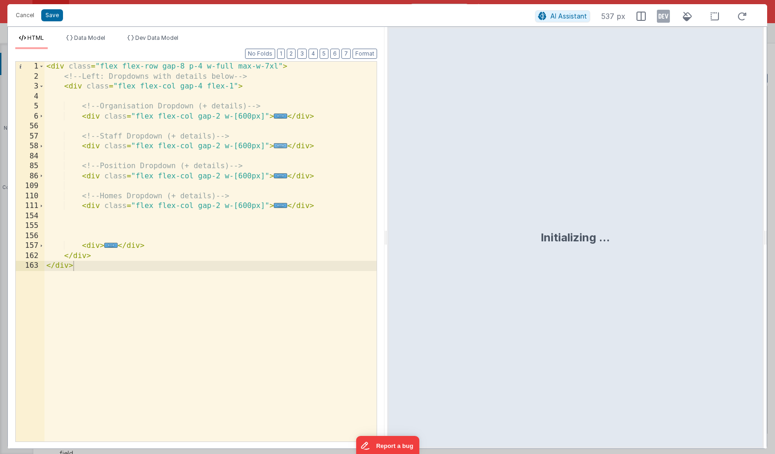
click at [278, 147] on span "..." at bounding box center [280, 145] width 13 height 5
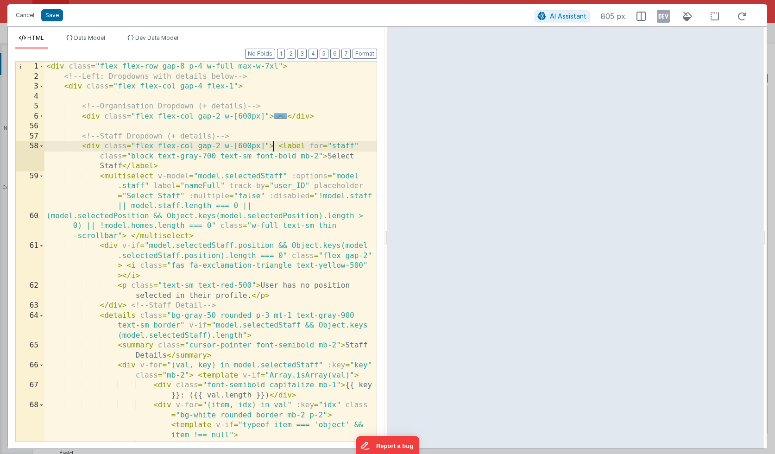
click at [277, 115] on span "..." at bounding box center [280, 116] width 13 height 5
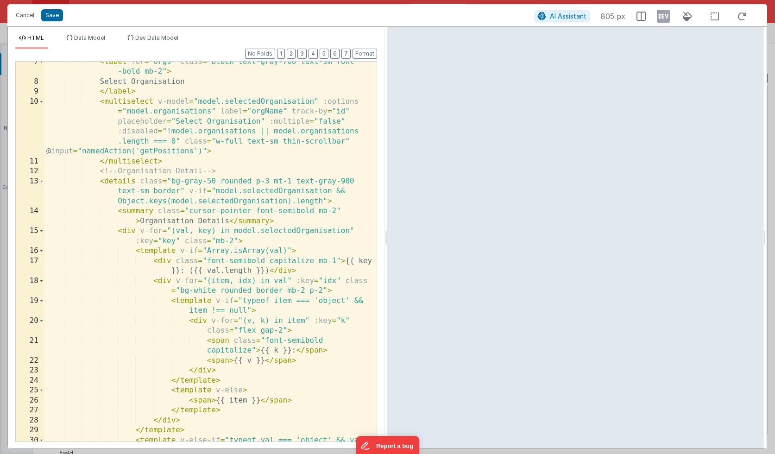
scroll to position [67, 0]
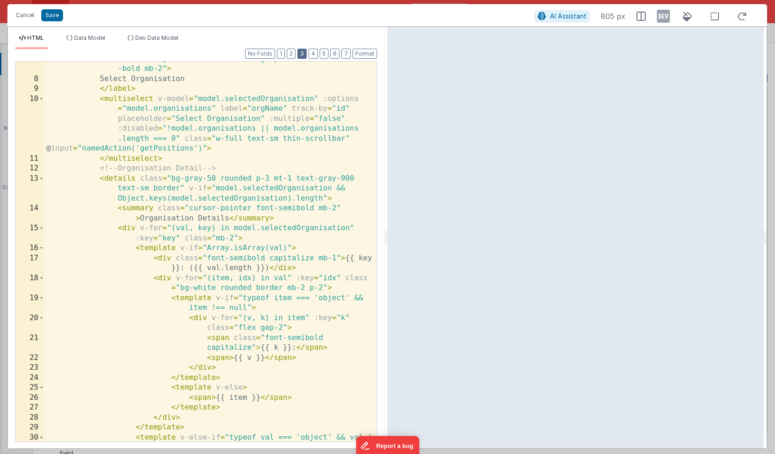
click at [305, 58] on button "3" at bounding box center [302, 54] width 9 height 10
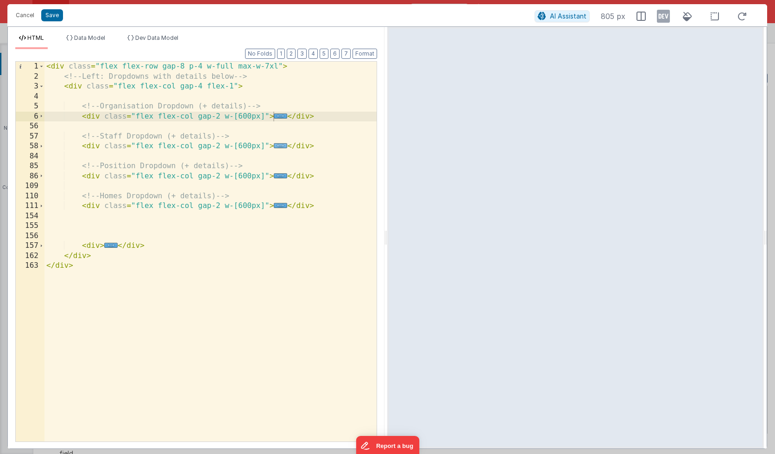
click at [279, 147] on span "..." at bounding box center [280, 145] width 13 height 5
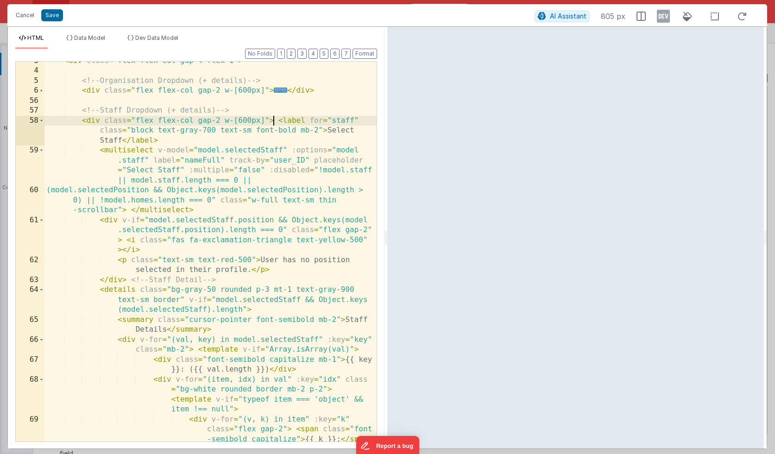
scroll to position [36, 0]
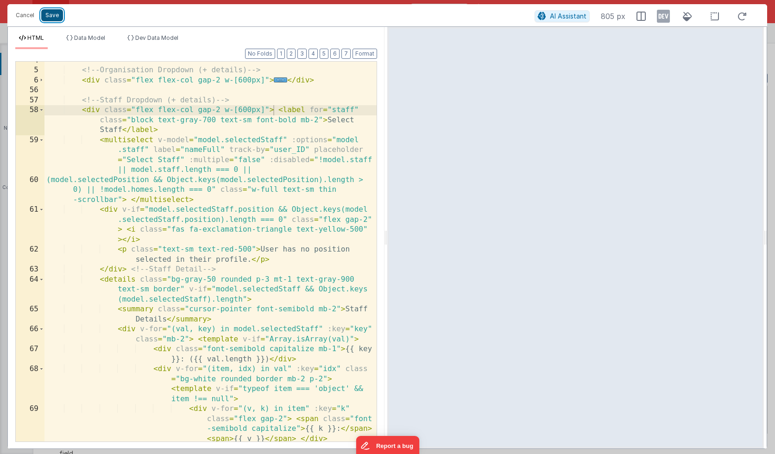
click at [52, 17] on button "Save" at bounding box center [52, 15] width 22 height 12
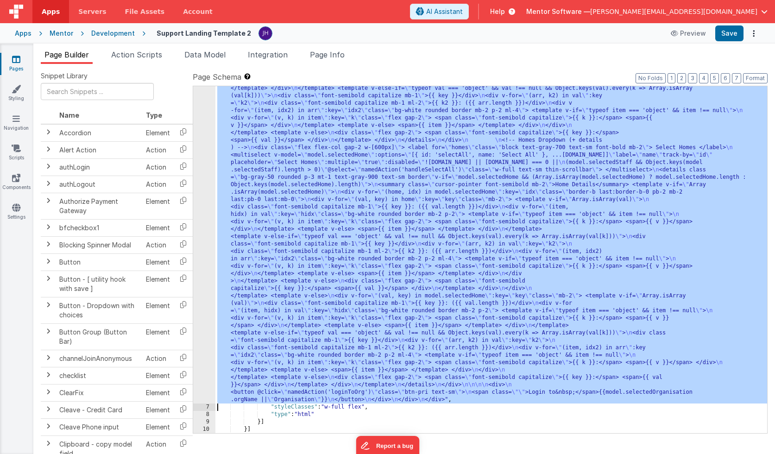
click at [206, 146] on div "6" at bounding box center [204, 48] width 22 height 712
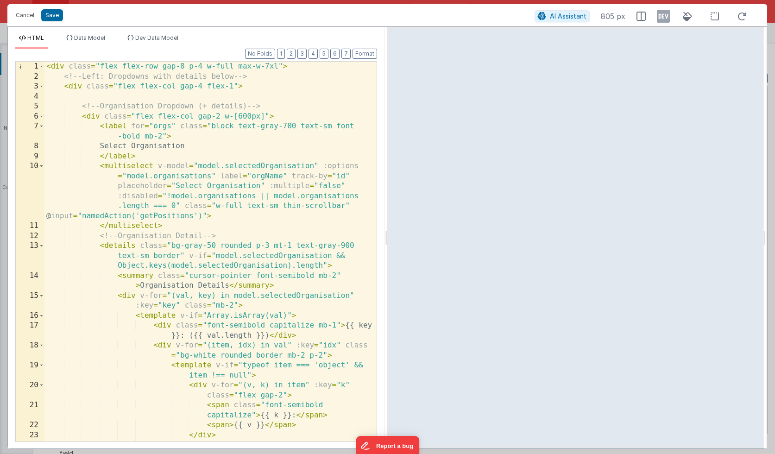
click at [275, 134] on div "< div class = "flex flex-row gap-8 p-4 w-full max-w-7xl" > <!-- Left: Dropdowns…" at bounding box center [210, 262] width 332 height 400
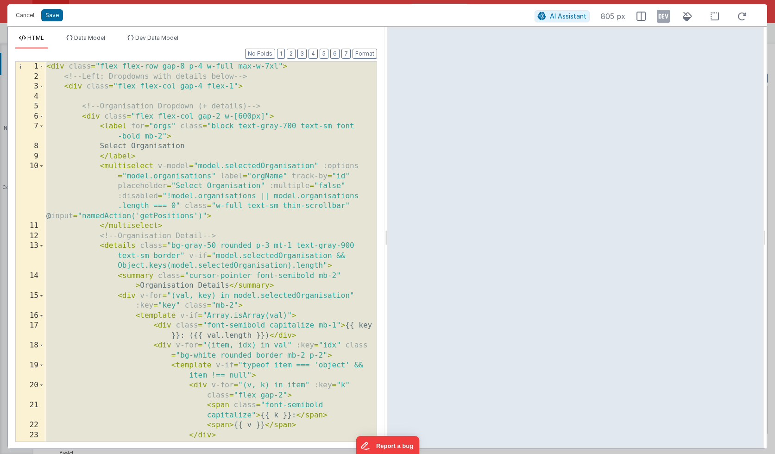
click at [247, 106] on div "< div class = "flex flex-row gap-8 p-4 w-full max-w-7xl" > <!-- Left: Dropdowns…" at bounding box center [210, 262] width 332 height 400
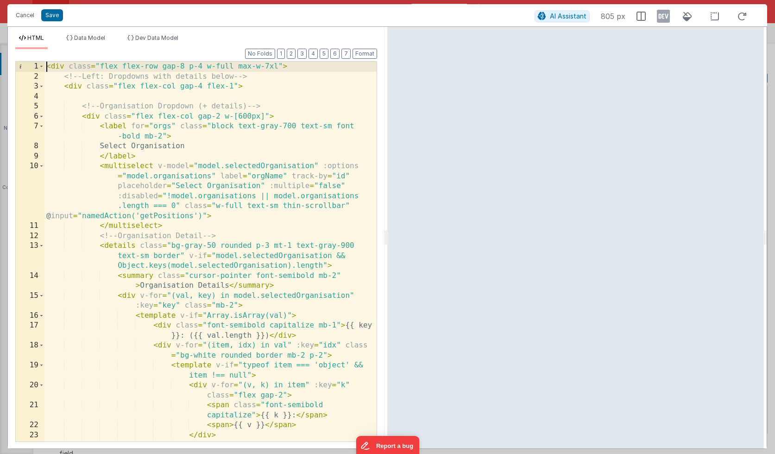
click at [45, 66] on div "< div class = "flex flex-row gap-8 p-4 w-full max-w-7xl" > <!-- Left: Dropdowns…" at bounding box center [210, 262] width 332 height 400
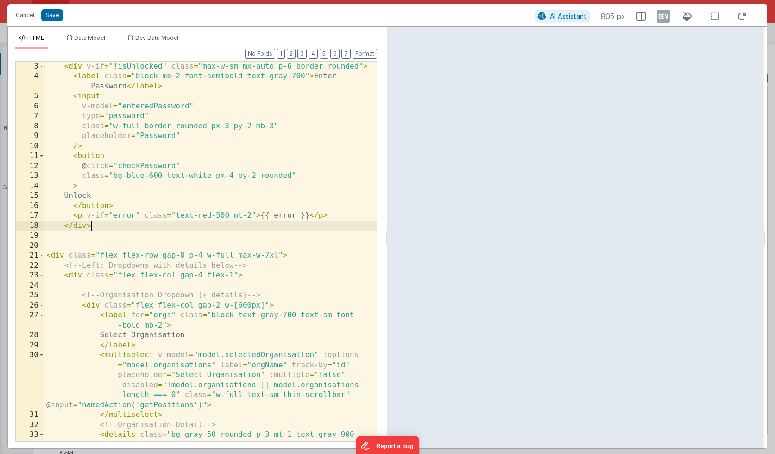
scroll to position [21, 0]
click at [108, 165] on div "< div v-if = "!isUnlocked" class = "max-w-sm mx-auto p-6 border rounded" > < la…" at bounding box center [210, 270] width 332 height 420
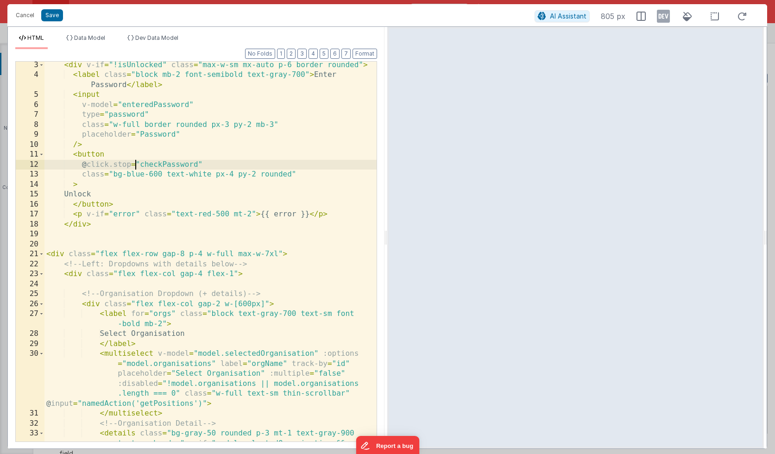
click at [136, 164] on div "< div v-if = "!isUnlocked" class = "max-w-sm mx-auto p-6 border rounded" > < la…" at bounding box center [210, 270] width 332 height 420
click at [70, 254] on div "< div v-if = "!isUnlocked" class = "max-w-sm mx-auto p-6 border rounded" > < la…" at bounding box center [210, 270] width 332 height 420
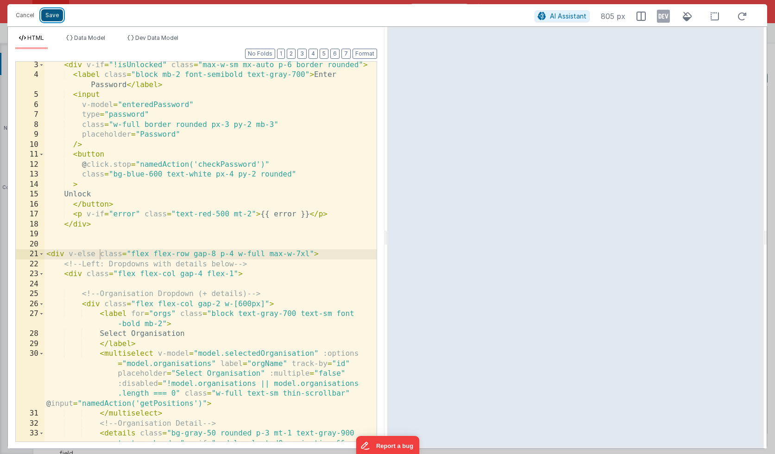
click at [52, 18] on button "Save" at bounding box center [52, 15] width 22 height 12
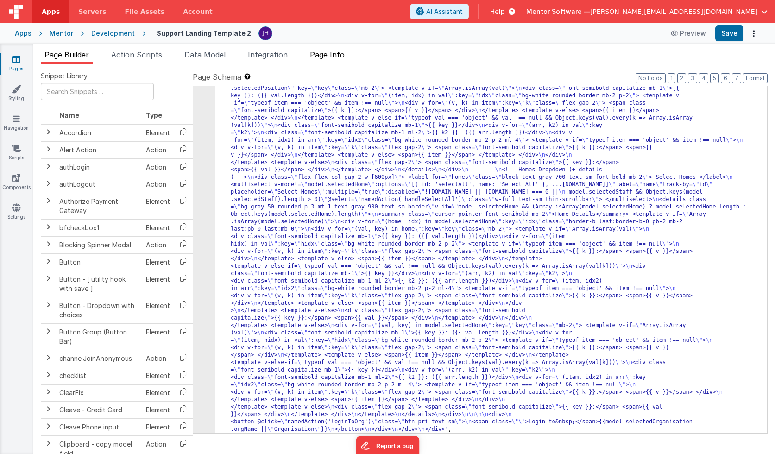
click at [336, 54] on span "Page Info" at bounding box center [327, 54] width 35 height 9
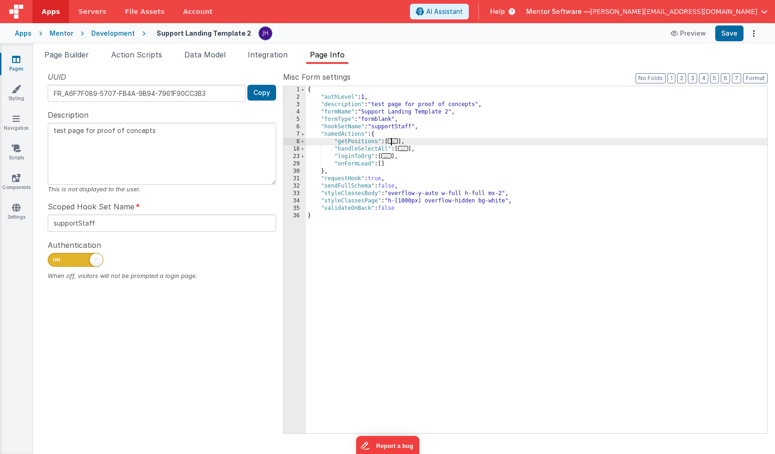
click at [397, 142] on span "..." at bounding box center [393, 141] width 10 height 5
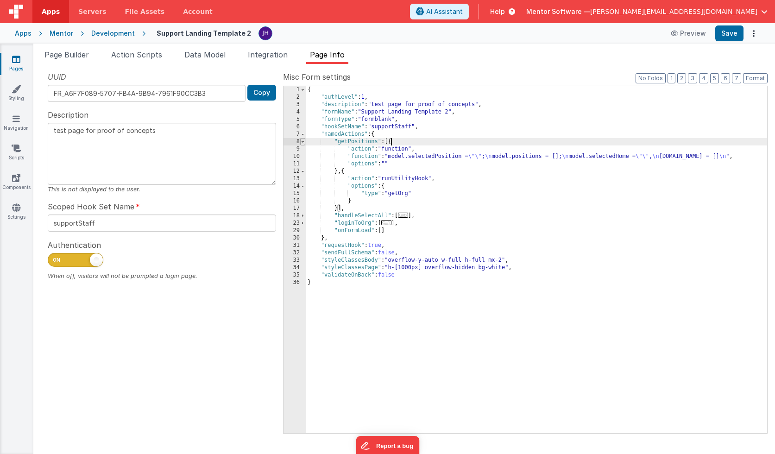
click at [302, 140] on span at bounding box center [302, 141] width 5 height 7
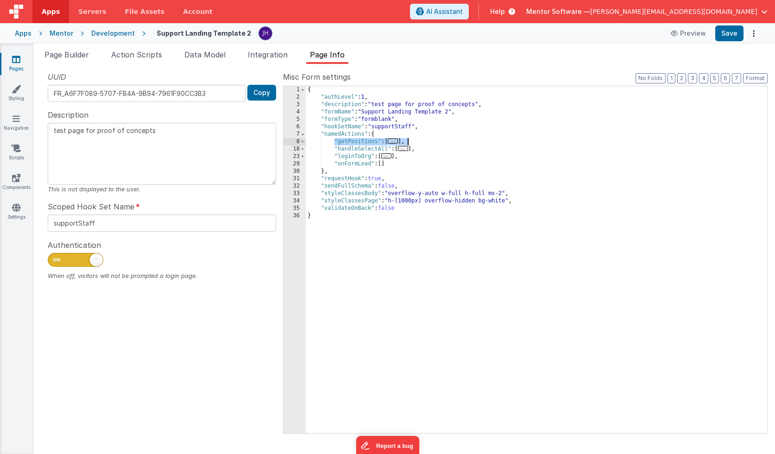
drag, startPoint x: 335, startPoint y: 141, endPoint x: 412, endPoint y: 141, distance: 76.9
click at [412, 141] on div "{ "authLevel" : 1 , "description" : "test page for proof of concepts" , "formNa…" at bounding box center [537, 267] width 462 height 362
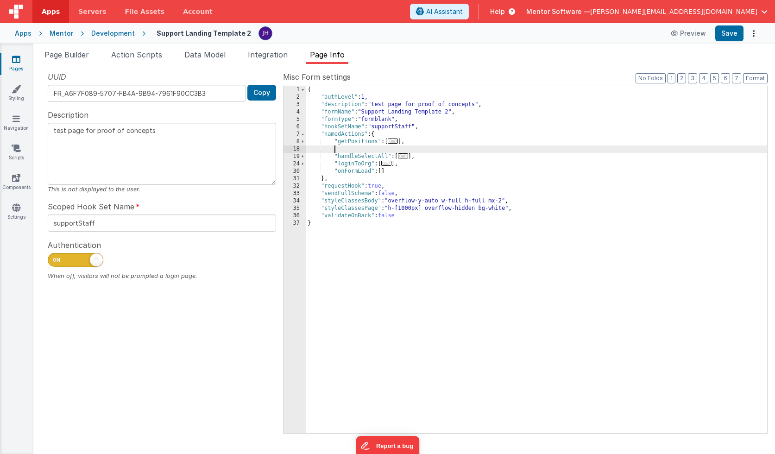
paste textarea
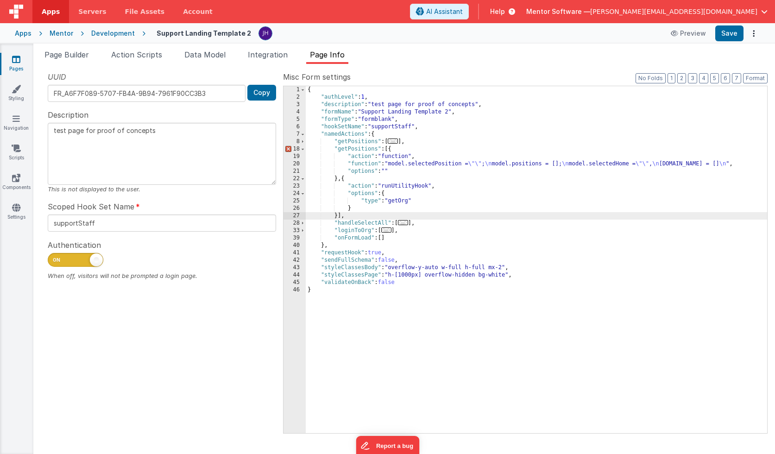
click at [350, 149] on div "{ "authLevel" : 1 , "description" : "test page for proof of concepts" , "formNa…" at bounding box center [537, 267] width 462 height 362
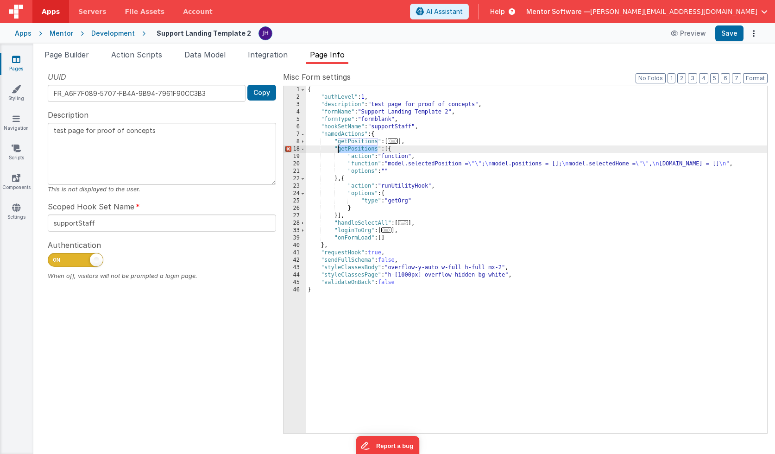
click at [350, 149] on div "{ "authLevel" : 1 , "description" : "test page for proof of concepts" , "formNa…" at bounding box center [537, 267] width 462 height 362
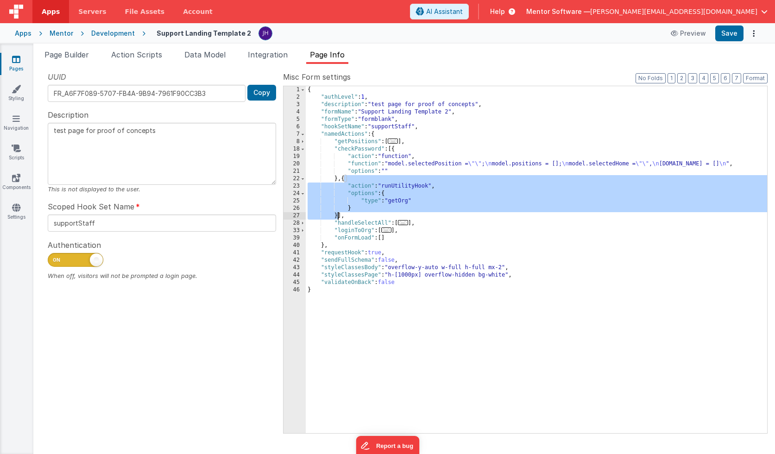
drag, startPoint x: 344, startPoint y: 179, endPoint x: 339, endPoint y: 213, distance: 34.7
click at [339, 213] on div "{ "authLevel" : 1 , "description" : "test page for proof of concepts" , "formNa…" at bounding box center [537, 267] width 462 height 362
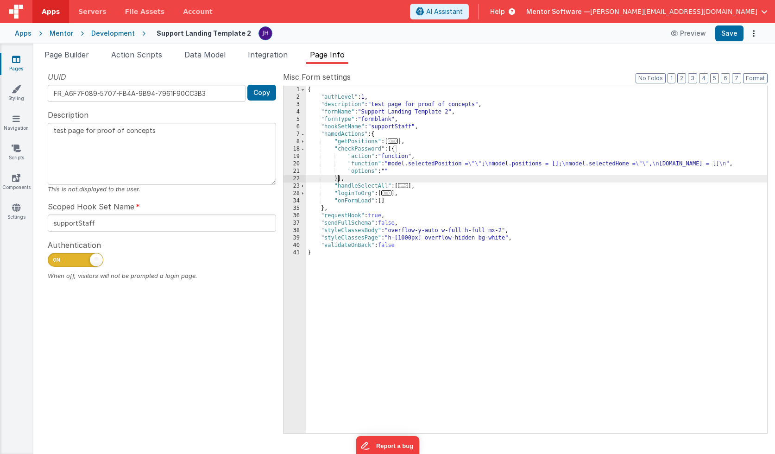
click at [404, 162] on div "{ "authLevel" : 1 , "description" : "test page for proof of concepts" , "formNa…" at bounding box center [537, 267] width 462 height 362
click at [293, 163] on div "20" at bounding box center [295, 163] width 22 height 7
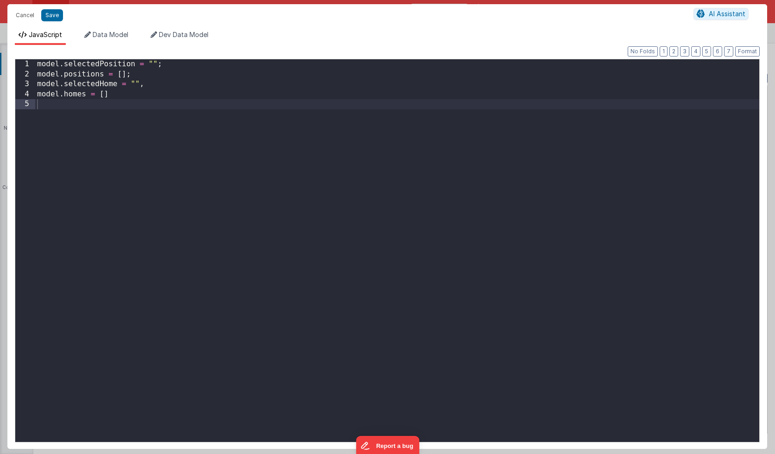
click at [293, 163] on div "model . selectedPosition = "" ; model . positions = [ ] ; model . selectedHome …" at bounding box center [397, 260] width 724 height 403
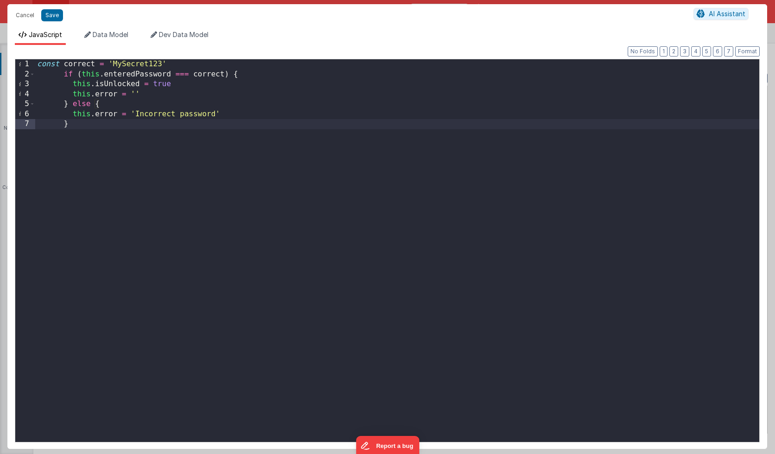
click at [139, 74] on div "const correct = 'MySecret123' if ( this . enteredPassword === correct ) { this …" at bounding box center [397, 260] width 724 height 403
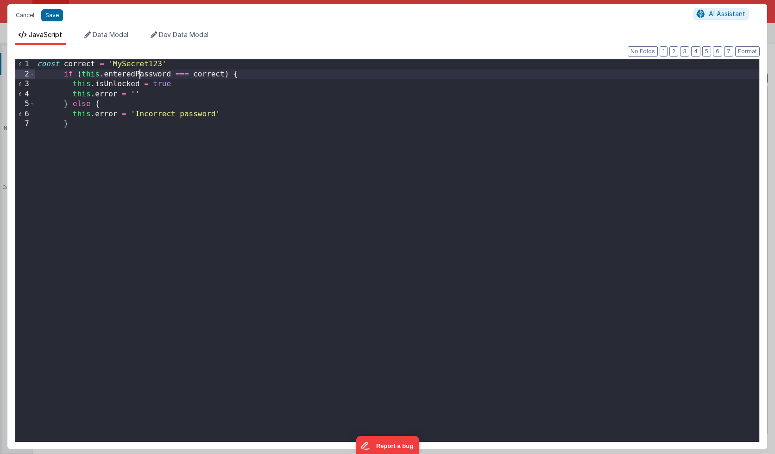
click at [139, 74] on div "const correct = 'MySecret123' if ( this . enteredPassword === correct ) { this …" at bounding box center [397, 260] width 724 height 403
click at [54, 13] on button "Save" at bounding box center [52, 15] width 22 height 12
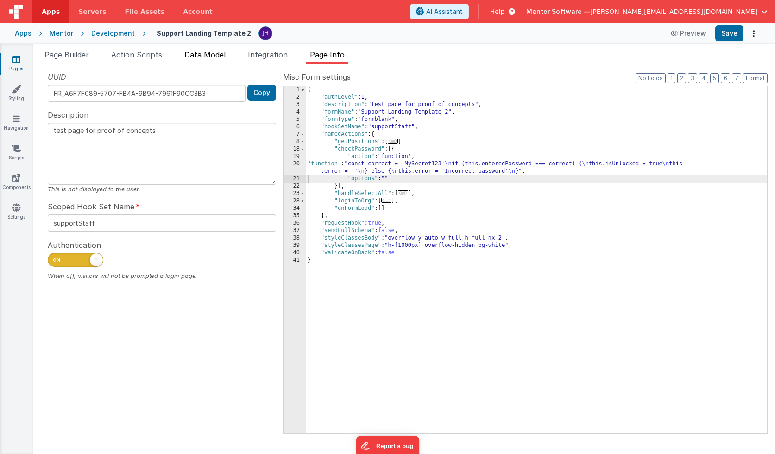
click at [209, 57] on span "Data Model" at bounding box center [204, 54] width 41 height 9
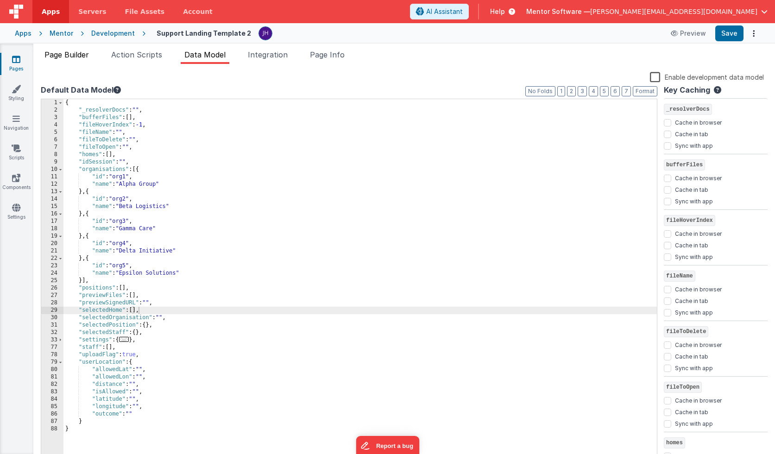
click at [77, 57] on span "Page Builder" at bounding box center [66, 54] width 44 height 9
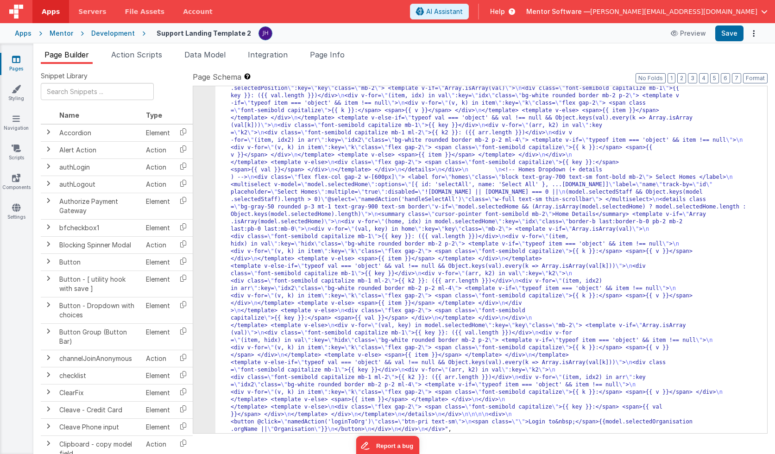
click at [331, 205] on div ""html" : "<div> \n <!-- Show password prompt until unlocked --> \n <div v-if= \…" at bounding box center [492, 240] width 552 height 1096
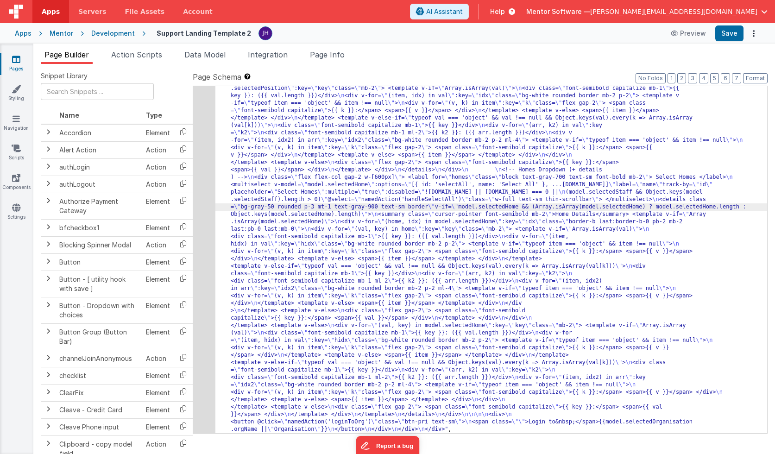
click at [205, 166] on div "6" at bounding box center [204, 63] width 22 height 742
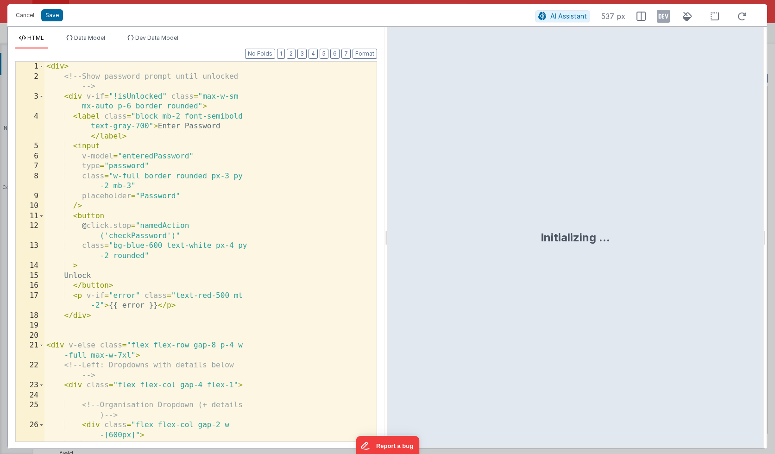
scroll to position [439, 0]
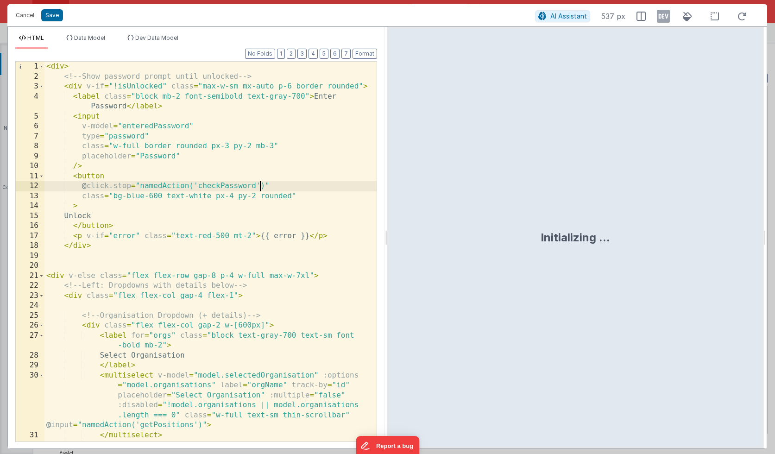
click at [260, 185] on div "< div > <!-- Show password prompt until unlocked --> < div v-if = "!isUnlocked"…" at bounding box center [210, 272] width 332 height 420
click at [52, 16] on button "Save" at bounding box center [52, 15] width 22 height 12
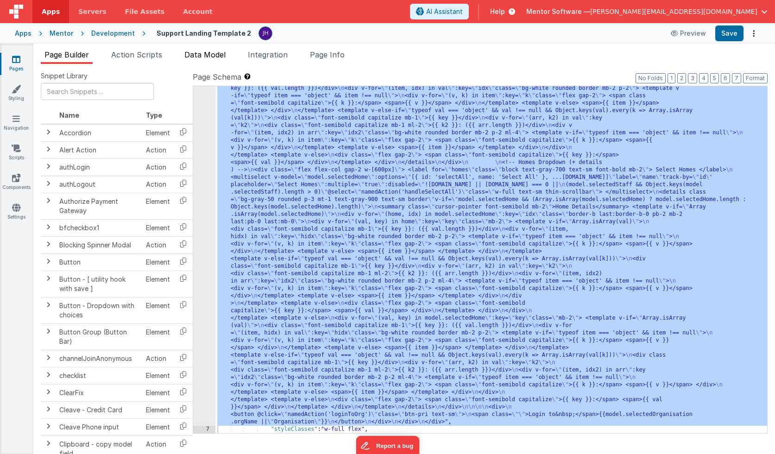
click at [204, 58] on span "Data Model" at bounding box center [204, 54] width 41 height 9
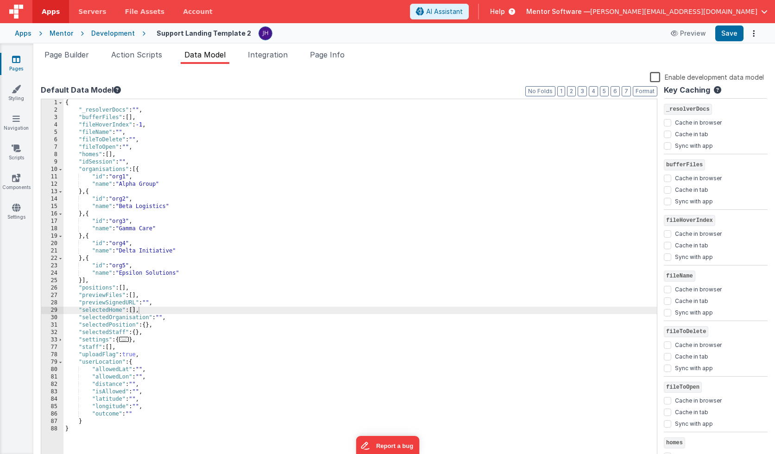
click at [165, 291] on div "{ "_resolverDocs" : "" , "bufferFiles" : [ ] , "fileHoverIndex" : -1 , "fileNam…" at bounding box center [360, 288] width 594 height 378
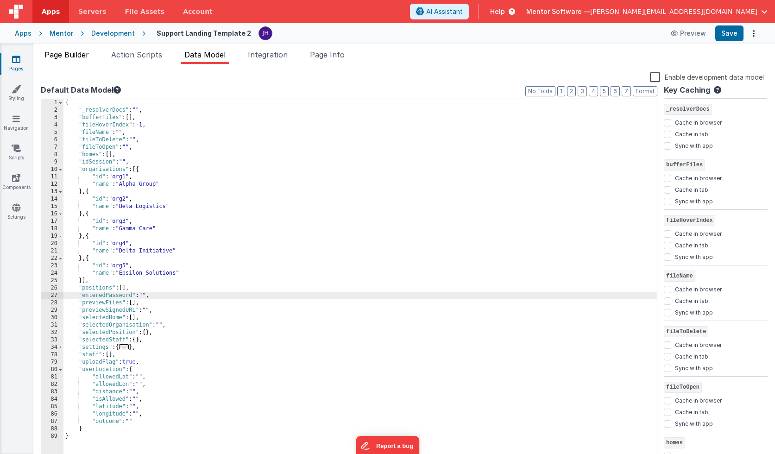
click at [77, 55] on span "Page Builder" at bounding box center [66, 54] width 44 height 9
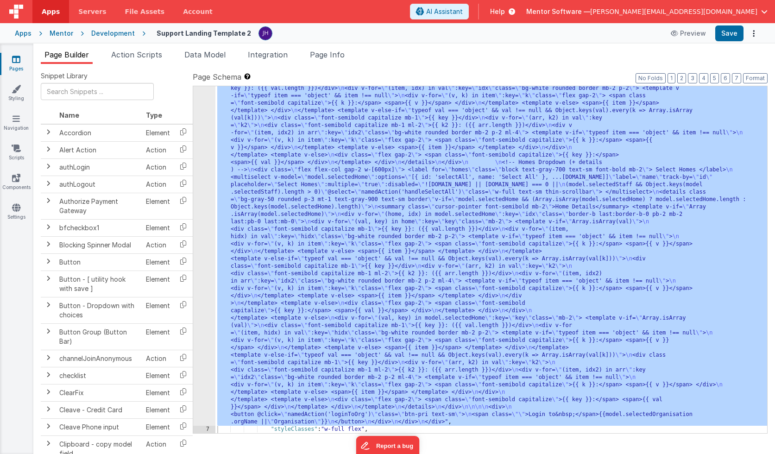
click at [299, 159] on div ""html" : "<div> \n <!-- Show password prompt until unlocked --> \n <div v-if= \…" at bounding box center [492, 232] width 552 height 1096
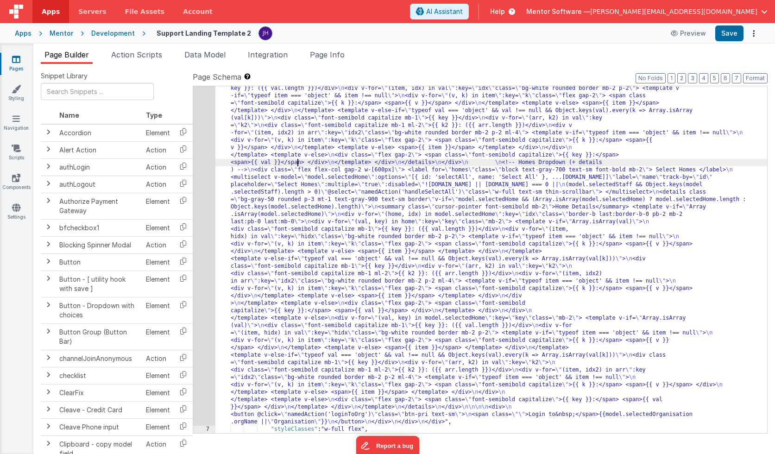
click at [207, 136] on div "6" at bounding box center [204, 55] width 22 height 742
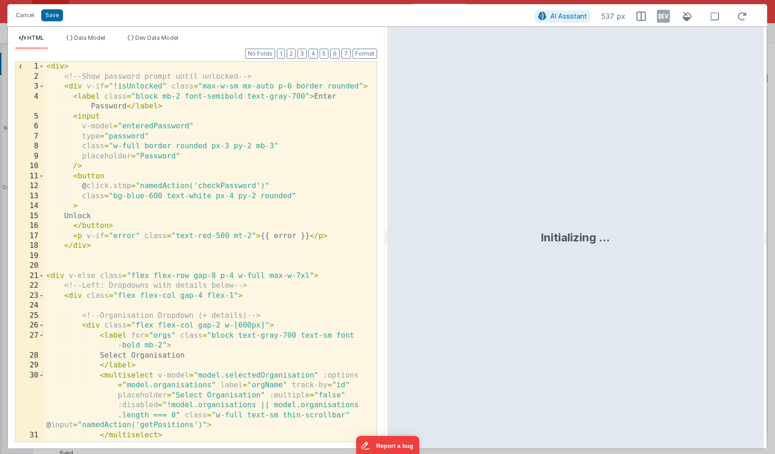
click at [122, 128] on div "< div > <!-- Show password prompt until unlocked --> < div v-if = "!isUnlocked"…" at bounding box center [210, 272] width 332 height 420
click at [53, 15] on button "Save" at bounding box center [52, 15] width 22 height 12
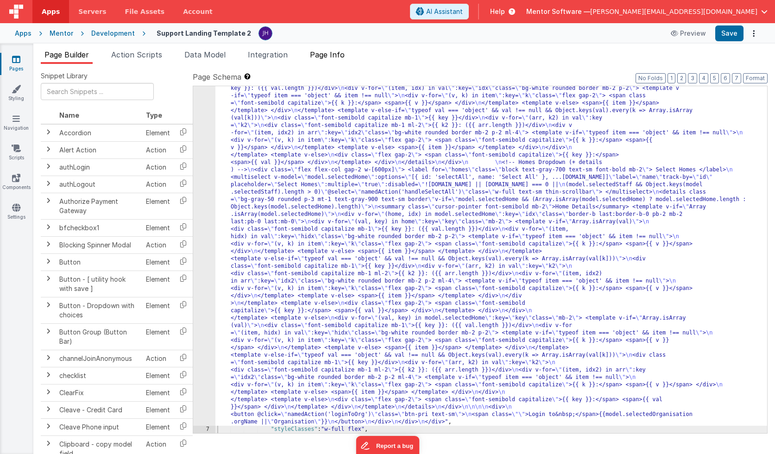
click at [327, 55] on span "Page Info" at bounding box center [327, 54] width 35 height 9
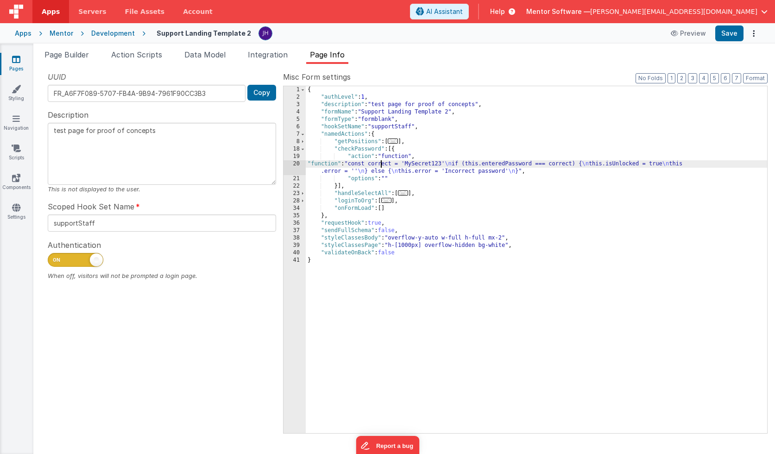
click at [380, 165] on div "{ "authLevel" : 1 , "description" : "test page for proof of concepts" , "formNa…" at bounding box center [537, 267] width 462 height 362
click at [297, 166] on div "20" at bounding box center [295, 167] width 22 height 15
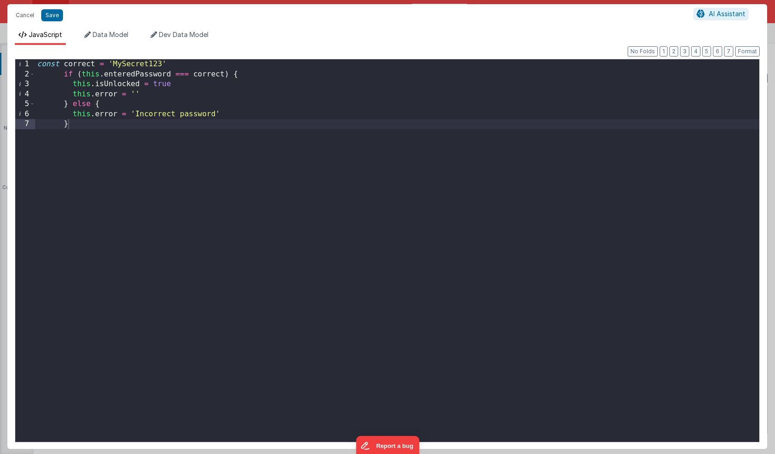
click at [175, 66] on div "const correct = 'MySecret123' if ( this . enteredPassword === correct ) { this …" at bounding box center [397, 260] width 724 height 403
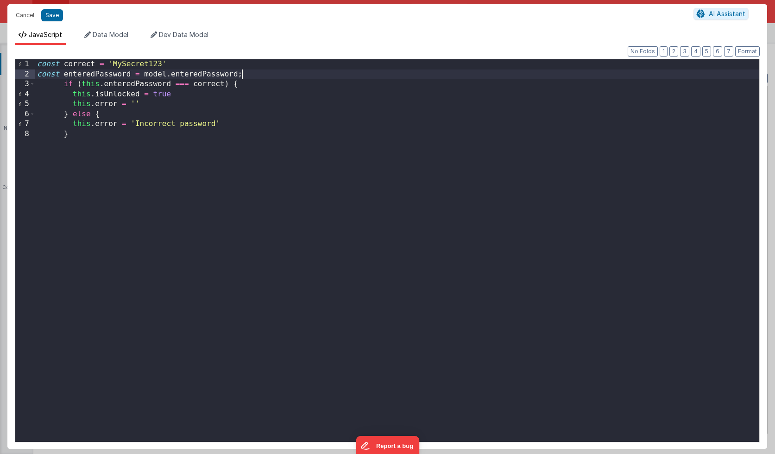
click at [190, 63] on div "const correct = 'MySecret123' const enteredPassword = model . enteredPassword ;…" at bounding box center [397, 260] width 724 height 403
click at [263, 75] on div "const correct = 'MySecret123' ; const enteredPassword = model . enteredPassword…" at bounding box center [397, 260] width 724 height 403
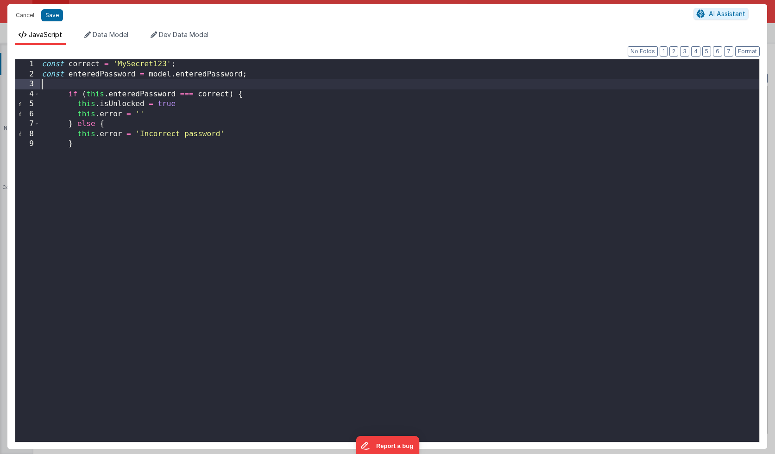
click at [108, 94] on div "const correct = 'MySecret123' ; const enteredPassword = model . enteredPassword…" at bounding box center [400, 260] width 720 height 403
click at [100, 105] on div "const correct = 'MySecret123' ; const enteredPassword = model . enteredPassword…" at bounding box center [400, 260] width 720 height 403
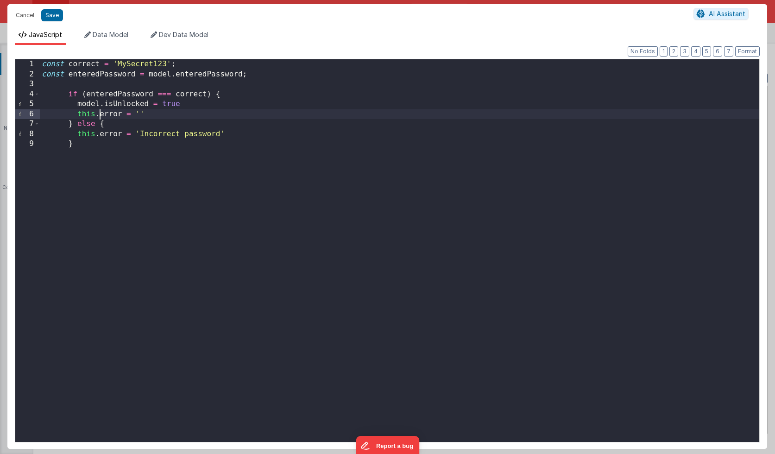
click at [98, 115] on div "const correct = 'MySecret123' ; const enteredPassword = model . enteredPassword…" at bounding box center [400, 260] width 720 height 403
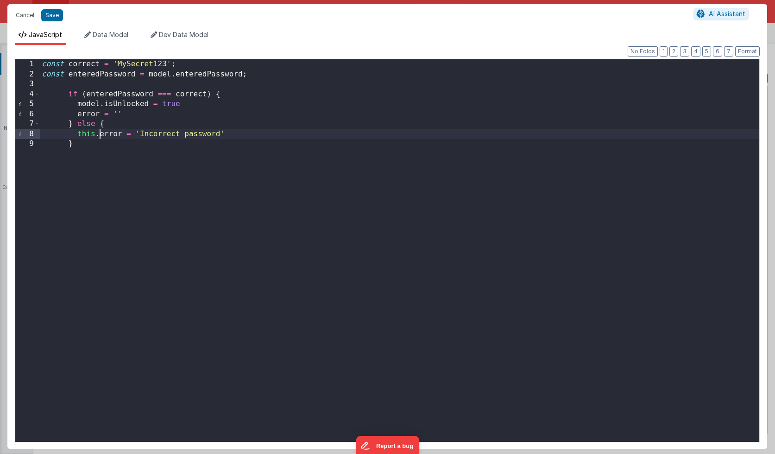
click at [98, 135] on div "const correct = 'MySecret123' ; const enteredPassword = model . enteredPassword…" at bounding box center [400, 260] width 720 height 403
click at [77, 115] on div "const correct = 'MySecret123' ; const enteredPassword = model . enteredPassword…" at bounding box center [400, 260] width 720 height 403
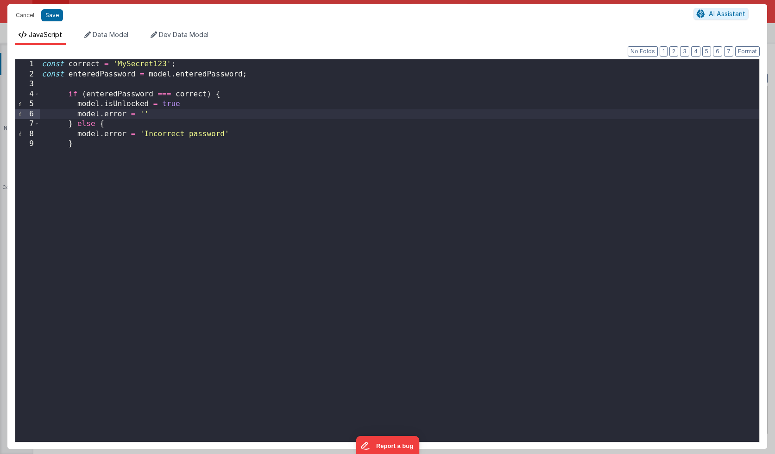
click at [261, 77] on div "const correct = 'MySecret123' ; const enteredPassword = model . enteredPassword…" at bounding box center [400, 260] width 720 height 403
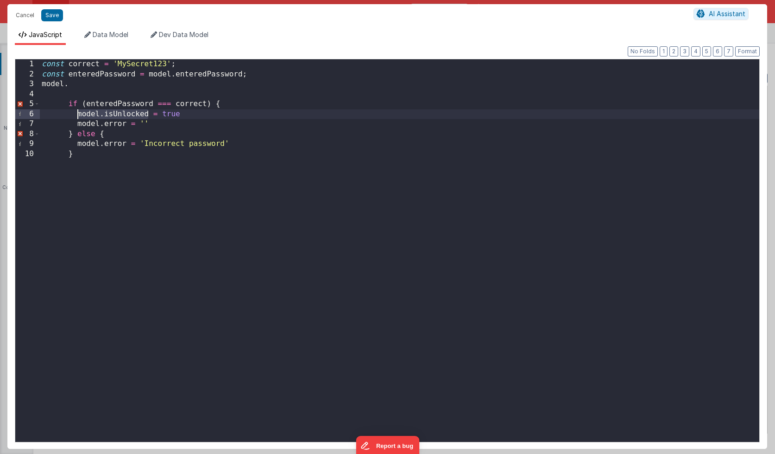
drag, startPoint x: 149, startPoint y: 114, endPoint x: 79, endPoint y: 114, distance: 70.0
click at [79, 114] on div "const correct = 'MySecret123' ; const enteredPassword = model . enteredPassword…" at bounding box center [400, 260] width 720 height 403
click at [74, 85] on div "const correct = 'MySecret123' ; const enteredPassword = model . enteredPassword…" at bounding box center [400, 260] width 720 height 403
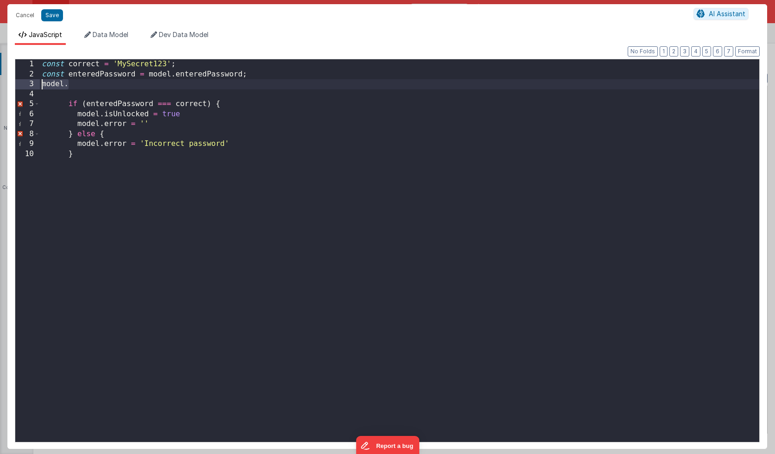
drag, startPoint x: 74, startPoint y: 85, endPoint x: 35, endPoint y: 85, distance: 39.4
click at [35, 85] on div "1 2 3 4 5 6 7 8 9 10 const correct = 'MySecret123' ; const enteredPassword = mo…" at bounding box center [387, 251] width 745 height 384
paste textarea
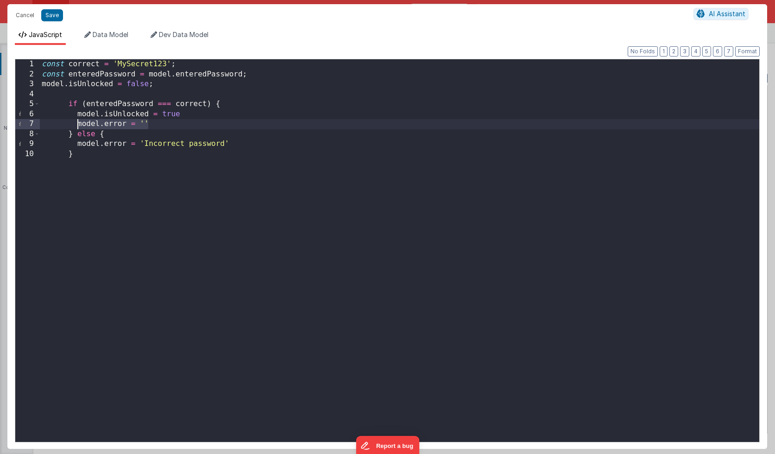
drag, startPoint x: 148, startPoint y: 121, endPoint x: 78, endPoint y: 122, distance: 69.5
click at [78, 122] on div "const correct = 'MySecret123' ; const enteredPassword = model . enteredPassword…" at bounding box center [400, 260] width 720 height 403
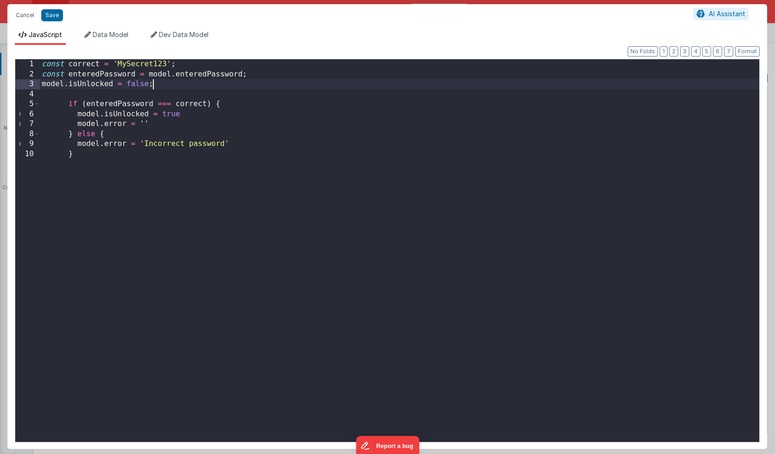
click at [163, 88] on div "const correct = 'MySecret123' ; const enteredPassword = model . enteredPassword…" at bounding box center [400, 260] width 720 height 403
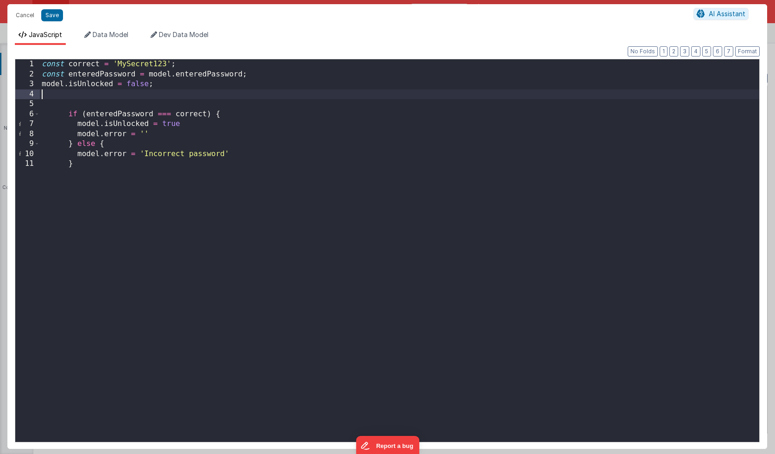
paste textarea
click at [51, 14] on button "Save" at bounding box center [52, 15] width 22 height 12
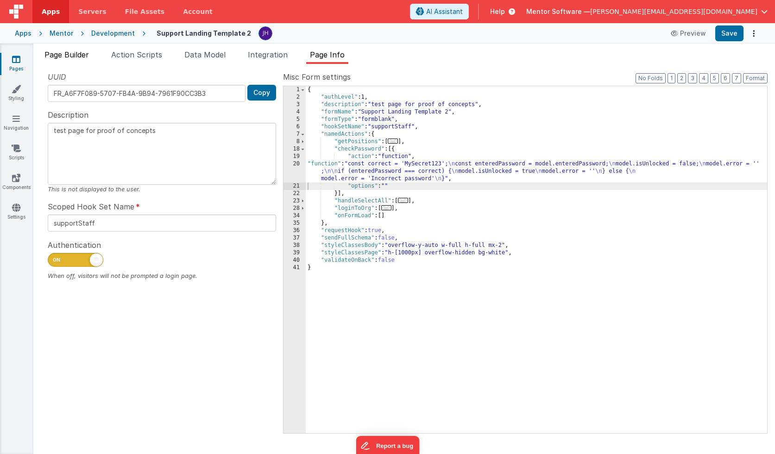
click at [58, 56] on span "Page Builder" at bounding box center [66, 54] width 44 height 9
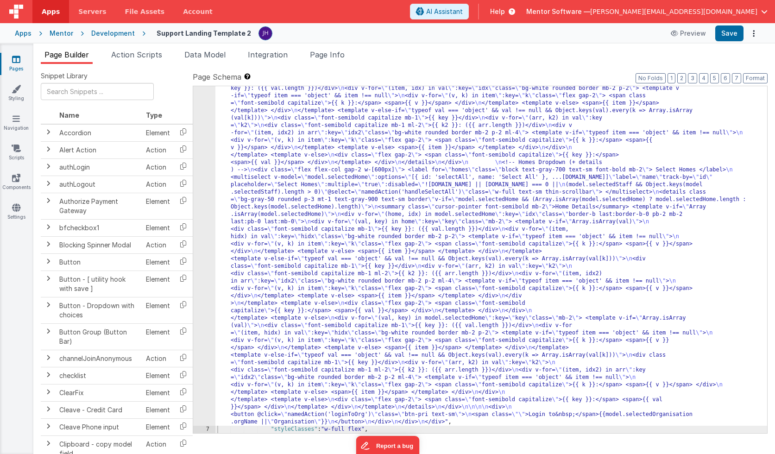
click at [271, 182] on div ""html" : "<div> \n <!-- Show password prompt until unlocked --> \n <div v-if= \…" at bounding box center [492, 232] width 552 height 1096
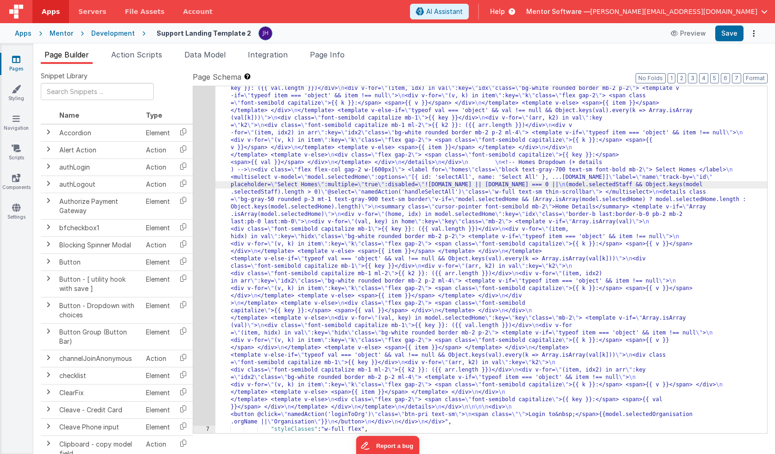
click at [198, 141] on div "6" at bounding box center [204, 55] width 22 height 742
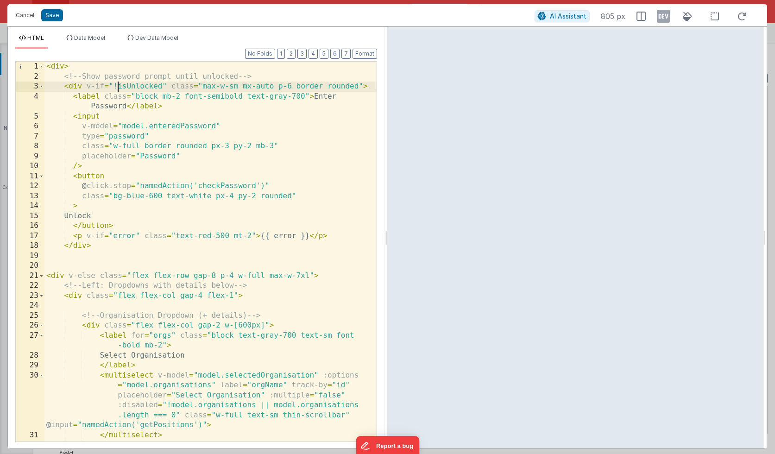
click at [117, 86] on div "< div > <!-- Show password prompt until unlocked --> < div v-if = "!isUnlocked"…" at bounding box center [210, 272] width 332 height 420
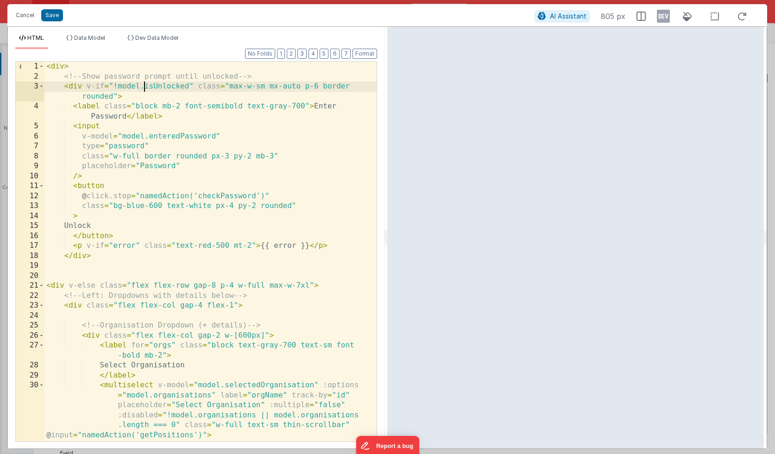
scroll to position [439, 0]
click at [114, 246] on div "< div > <!-- Show password prompt until unlocked --> < div v-if = "!model.isUnl…" at bounding box center [210, 262] width 332 height 400
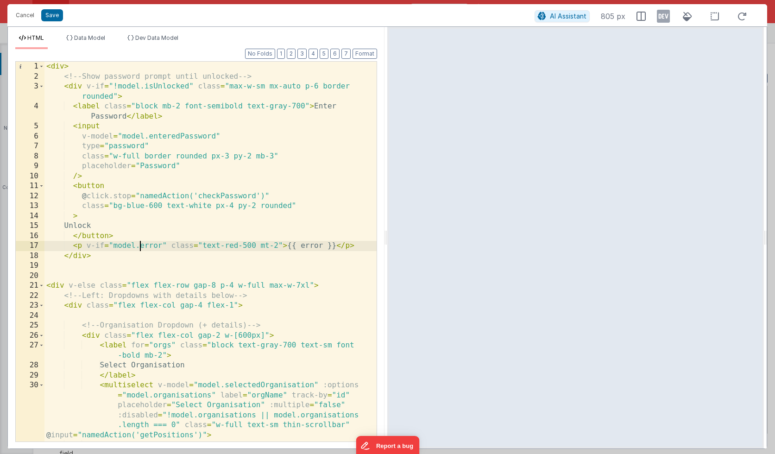
click at [300, 247] on div "< div > <!-- Show password prompt until unlocked --> < div v-if = "!model.isUnl…" at bounding box center [210, 262] width 332 height 400
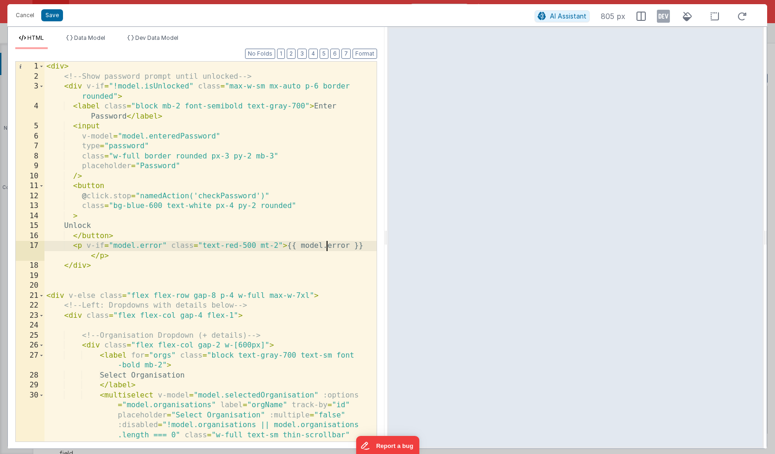
click at [54, 67] on div "< div > <!-- Show password prompt until unlocked --> < div v-if = "!model.isUnl…" at bounding box center [210, 262] width 332 height 400
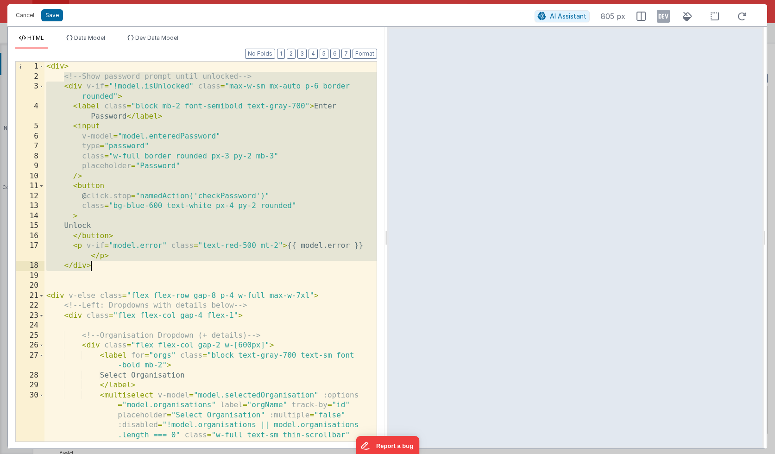
drag, startPoint x: 63, startPoint y: 77, endPoint x: 108, endPoint y: 269, distance: 197.1
click at [108, 269] on div "< div > <!-- Show password prompt until unlocked --> < div v-if = "!model.isUnl…" at bounding box center [210, 262] width 332 height 400
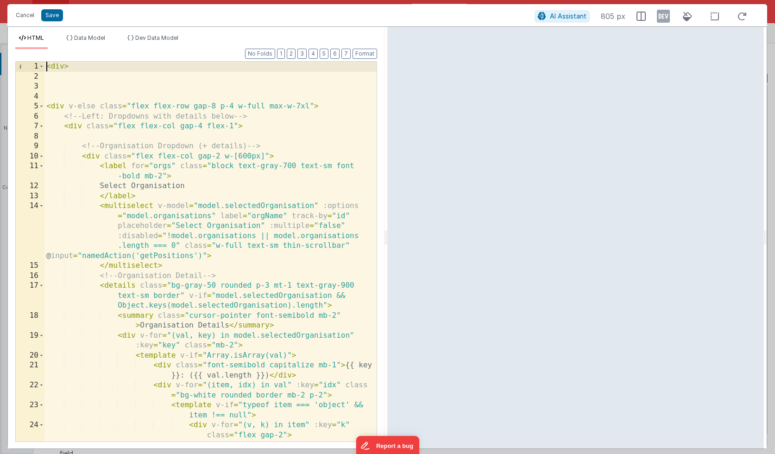
click at [48, 65] on div "< div > < div v-else class = "flex flex-row gap-8 p-4 w-full max-w-7xl" > <!-- …" at bounding box center [210, 267] width 332 height 410
click at [40, 66] on span at bounding box center [41, 67] width 5 height 10
click at [41, 66] on span at bounding box center [41, 67] width 5 height 10
drag, startPoint x: 72, startPoint y: 67, endPoint x: 50, endPoint y: 67, distance: 22.2
click at [50, 67] on div "< div > < div v-else class = "flex flex-row gap-8 p-4 w-full max-w-7xl" > <!-- …" at bounding box center [210, 267] width 332 height 410
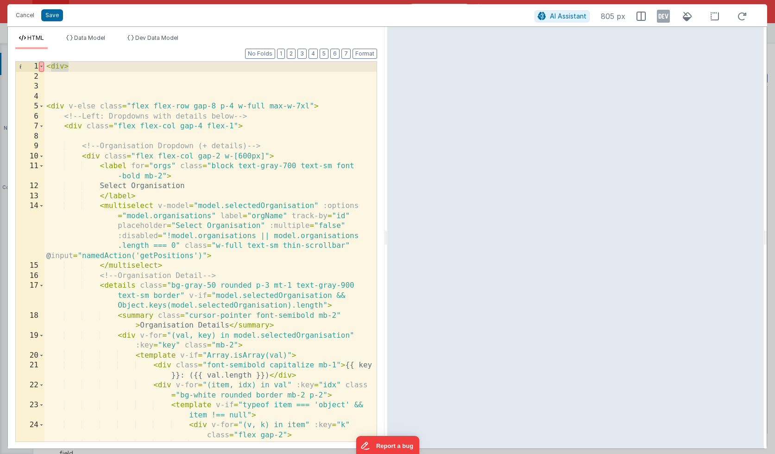
click at [72, 67] on div "< div > < div v-else class = "flex flex-row gap-8 p-4 w-full max-w-7xl" > <!-- …" at bounding box center [210, 267] width 332 height 410
drag, startPoint x: 81, startPoint y: 66, endPoint x: 44, endPoint y: 66, distance: 37.1
click at [44, 66] on div "1 2 3 4 5 6 7 8 9 10 11 12 13 14 15 16 17 18 19 20 21 22 23 24 25 < div > < div…" at bounding box center [196, 251] width 362 height 381
click at [41, 107] on span at bounding box center [41, 106] width 5 height 10
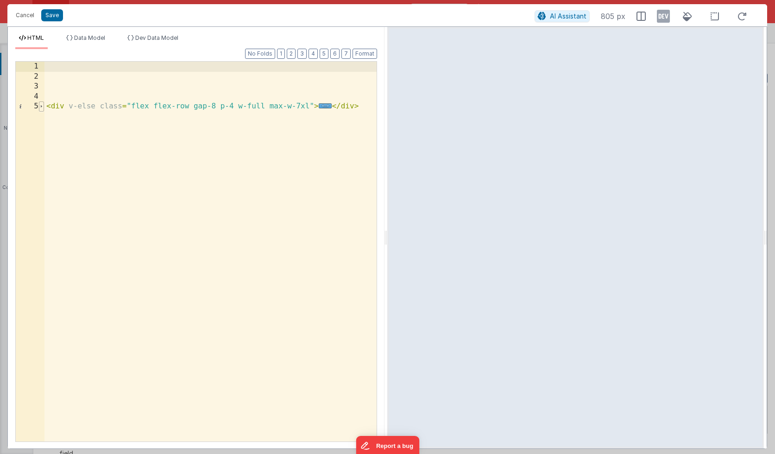
click at [41, 107] on span at bounding box center [41, 106] width 5 height 10
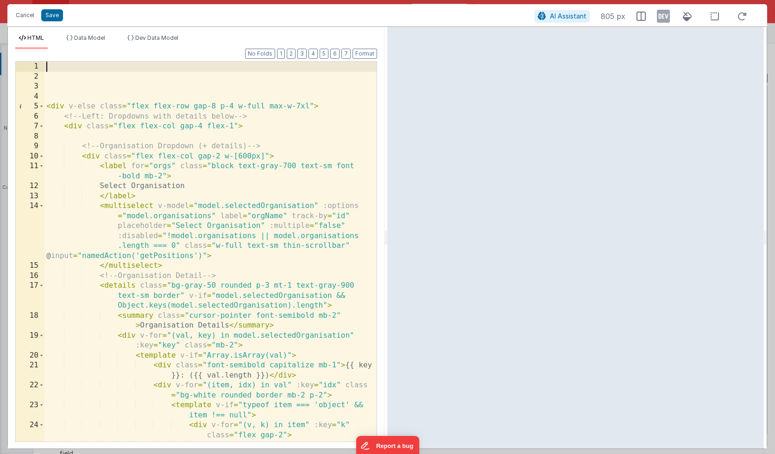
click at [49, 65] on div "< div v-else class = "flex flex-row gap-8 p-4 w-full max-w-7xl" > <!-- Left: Dr…" at bounding box center [210, 267] width 332 height 410
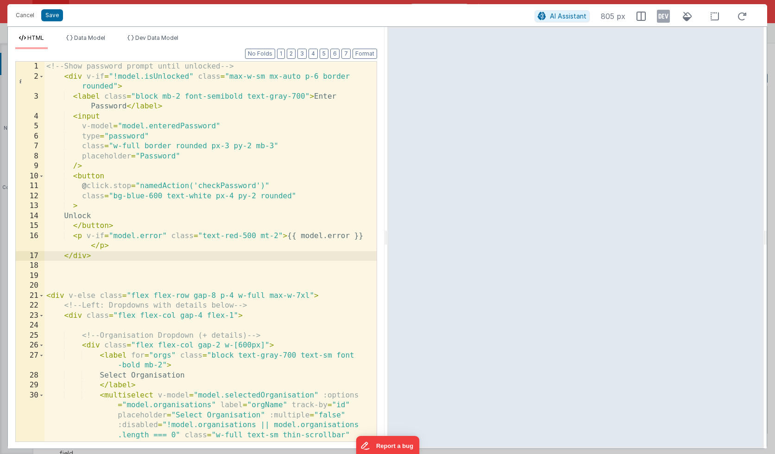
click at [320, 77] on div "<!-- Show password prompt until unlocked --> < div v-if = "!model.isUnlocked" c…" at bounding box center [210, 262] width 332 height 400
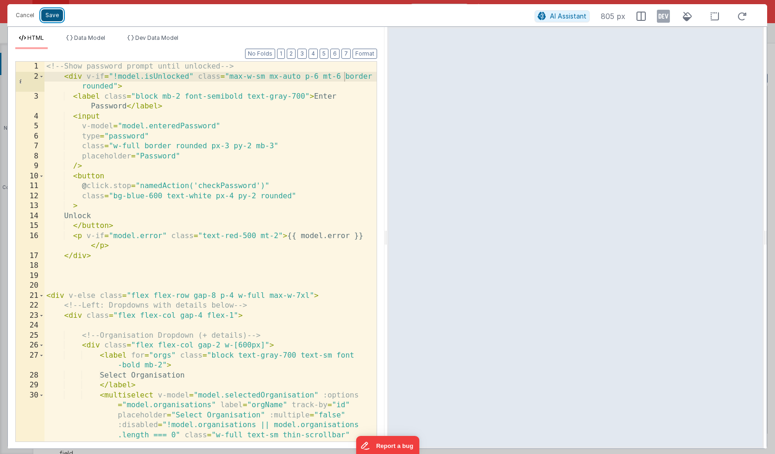
click at [50, 17] on button "Save" at bounding box center [52, 15] width 22 height 12
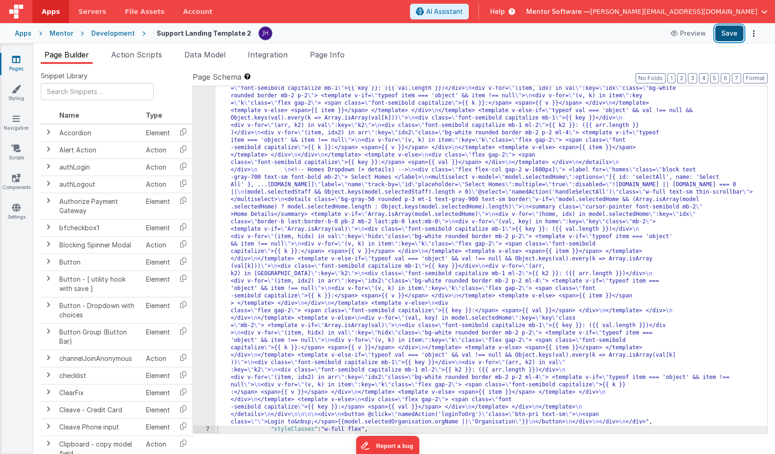
click at [734, 33] on button "Save" at bounding box center [730, 33] width 28 height 16
click at [331, 57] on span "Page Info" at bounding box center [327, 54] width 35 height 9
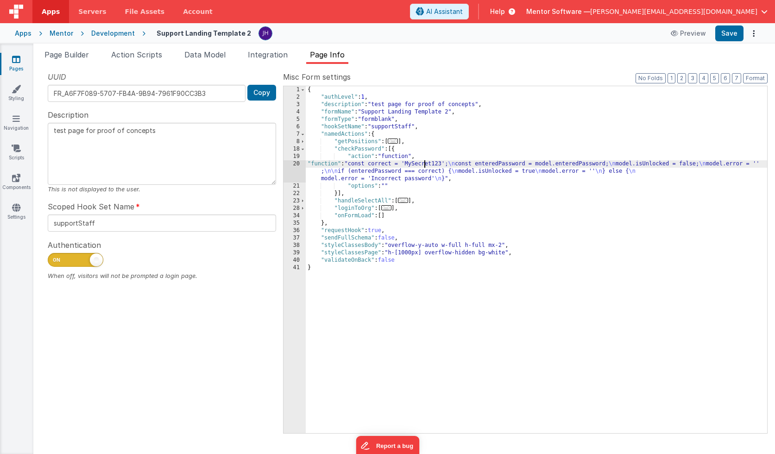
click at [424, 165] on div "{ "authLevel" : 1 , "description" : "test page for proof of concepts" , "formNa…" at bounding box center [537, 267] width 462 height 362
click at [292, 165] on div "20" at bounding box center [295, 171] width 22 height 22
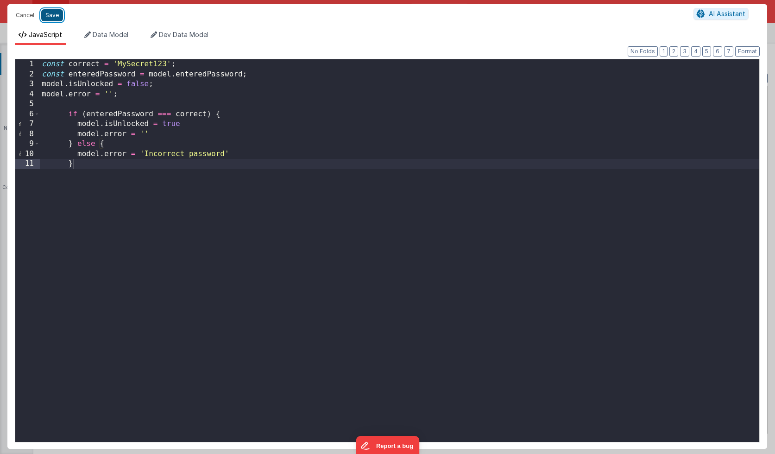
click at [53, 18] on button "Save" at bounding box center [52, 15] width 22 height 12
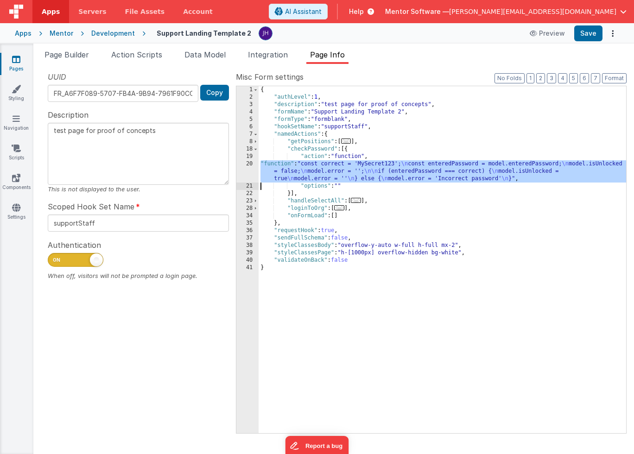
click at [251, 173] on div "20" at bounding box center [247, 171] width 22 height 22
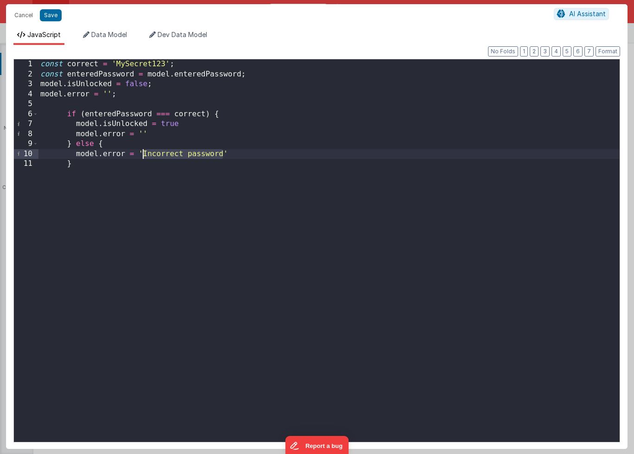
drag, startPoint x: 222, startPoint y: 153, endPoint x: 141, endPoint y: 153, distance: 81.1
click at [141, 153] on div "const correct = 'MySecret123' ; const enteredPassword = model . enteredPassword…" at bounding box center [328, 260] width 581 height 403
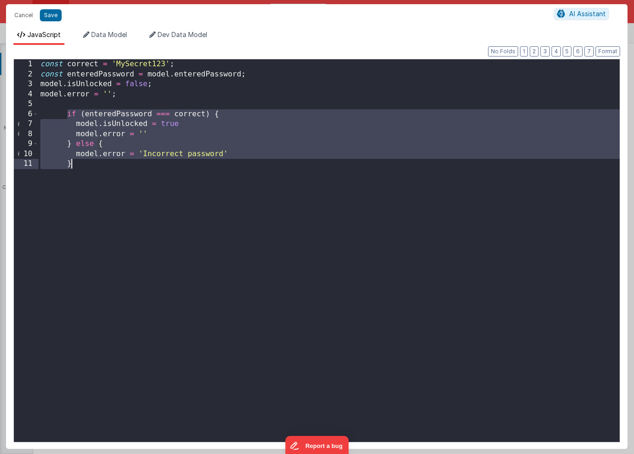
drag, startPoint x: 65, startPoint y: 114, endPoint x: 87, endPoint y: 164, distance: 54.8
click at [87, 164] on div "const correct = 'MySecret123' ; const enteredPassword = model . enteredPassword…" at bounding box center [328, 260] width 581 height 403
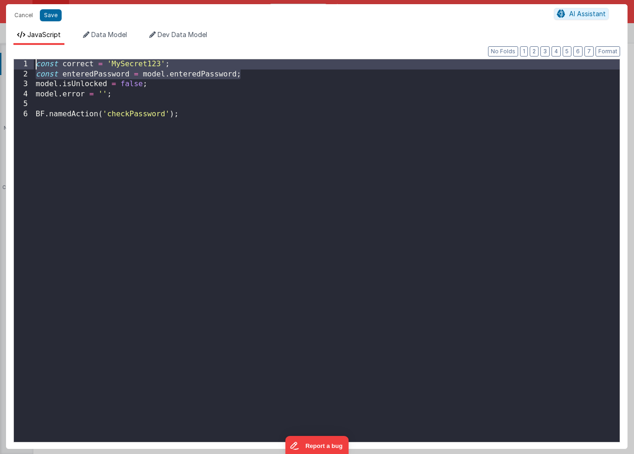
drag, startPoint x: 247, startPoint y: 75, endPoint x: 18, endPoint y: 64, distance: 228.7
click at [18, 64] on div "1 2 3 4 5 6 const correct = 'MySecret123' ; const enteredPassword = model . ent…" at bounding box center [316, 251] width 607 height 384
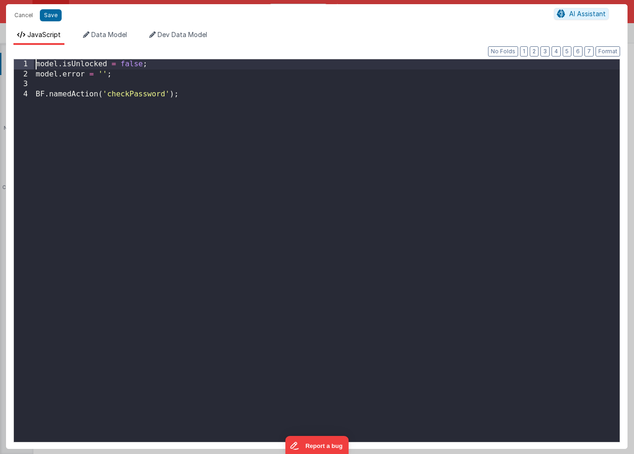
click at [81, 124] on div "model . isUnlocked = false ; model . error = '' ; BF . namedAction ( 'checkPass…" at bounding box center [327, 260] width 586 height 403
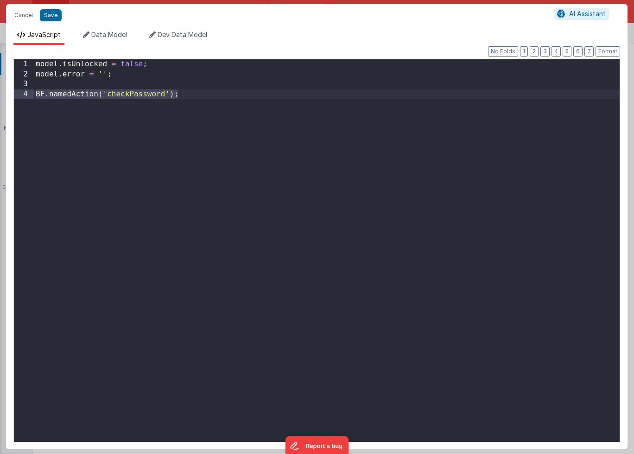
drag, startPoint x: 184, startPoint y: 94, endPoint x: 30, endPoint y: 94, distance: 153.9
click at [30, 94] on div "1 2 3 4 model . isUnlocked = false ; model . error = '' ; BF . namedAction ( 'c…" at bounding box center [316, 251] width 607 height 384
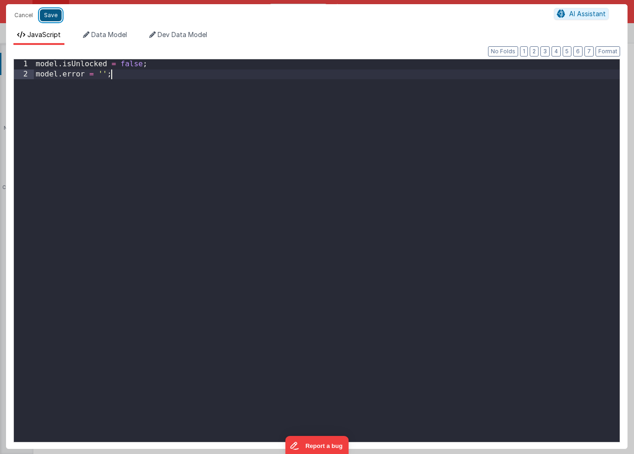
click at [50, 14] on button "Save" at bounding box center [51, 15] width 22 height 12
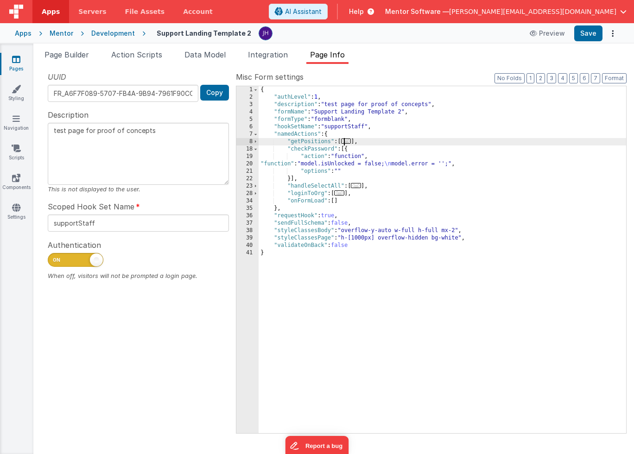
click at [350, 143] on span "..." at bounding box center [346, 141] width 10 height 5
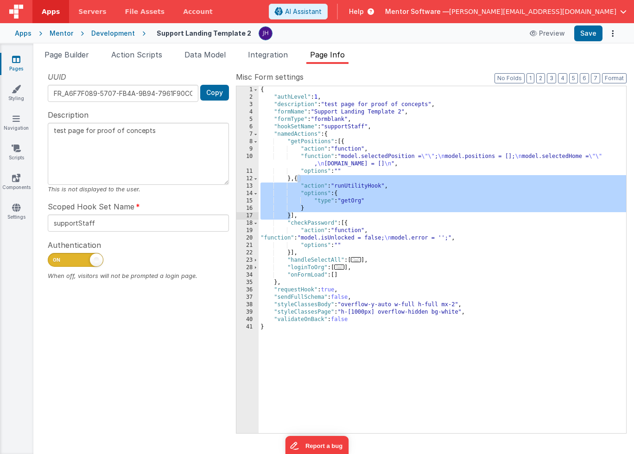
drag, startPoint x: 297, startPoint y: 179, endPoint x: 290, endPoint y: 215, distance: 36.4
click at [290, 215] on div "{ "authLevel" : 1 , "description" : "test page for proof of concepts" , "formNa…" at bounding box center [443, 267] width 368 height 362
click at [256, 135] on span at bounding box center [255, 134] width 5 height 7
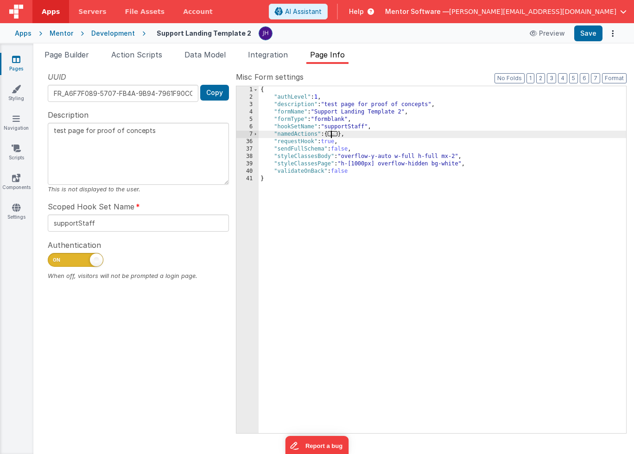
click at [335, 134] on span "..." at bounding box center [333, 133] width 10 height 5
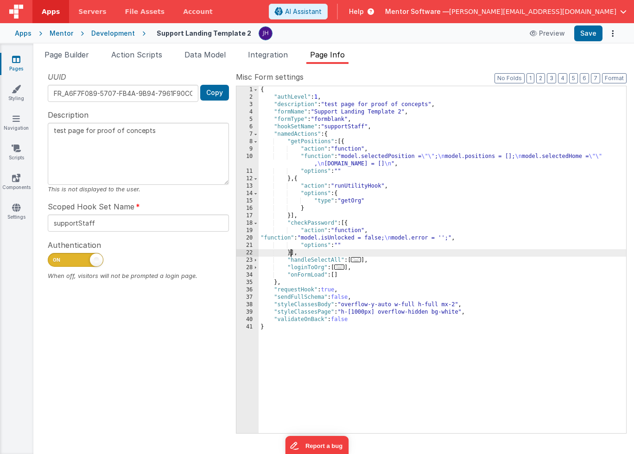
click at [290, 252] on div "{ "authLevel" : 1 , "description" : "test page for proof of concepts" , "formNa…" at bounding box center [443, 267] width 368 height 362
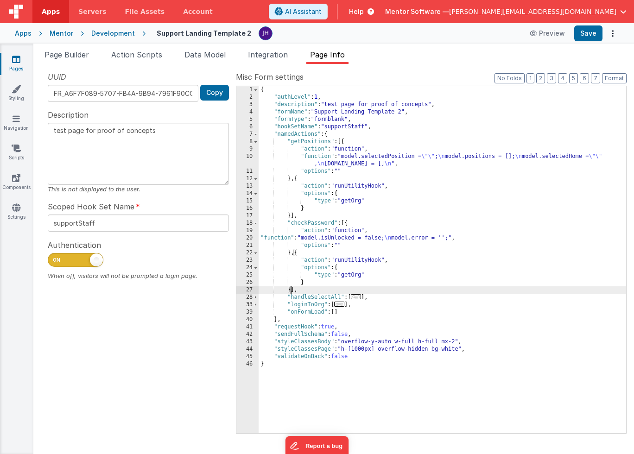
click at [353, 276] on div "{ "authLevel" : 1 , "description" : "test page for proof of concepts" , "formNa…" at bounding box center [443, 267] width 368 height 362
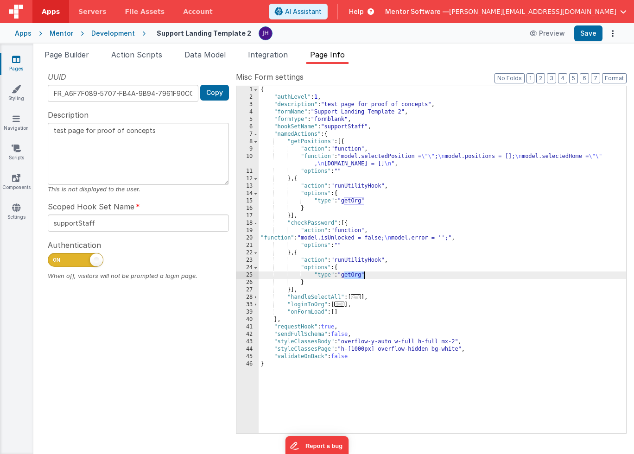
click at [353, 276] on div "{ "authLevel" : 1 , "description" : "test page for proof of concepts" , "formNa…" at bounding box center [443, 267] width 368 height 362
click at [366, 269] on div "{ "authLevel" : 1 , "description" : "test page for proof of concepts" , "formNa…" at bounding box center [443, 267] width 368 height 362
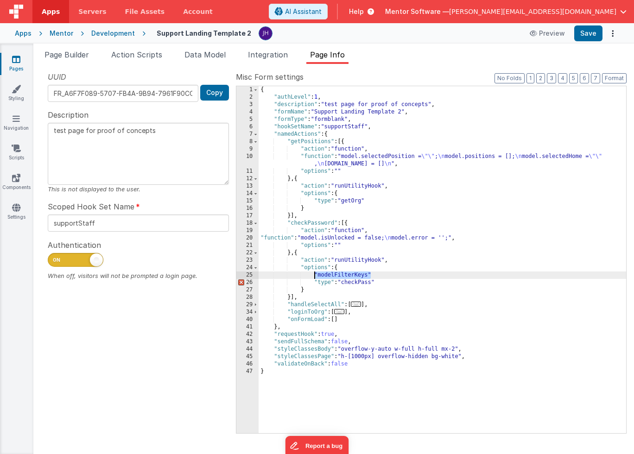
drag, startPoint x: 376, startPoint y: 275, endPoint x: 314, endPoint y: 274, distance: 62.1
click at [314, 274] on div "{ "authLevel" : 1 , "description" : "test page for proof of concepts" , "formNa…" at bounding box center [443, 267] width 368 height 362
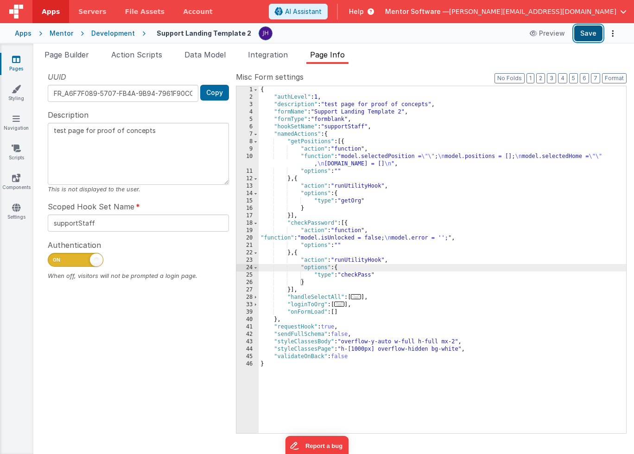
click at [583, 35] on button "Save" at bounding box center [588, 33] width 28 height 16
click at [258, 223] on span at bounding box center [255, 223] width 5 height 7
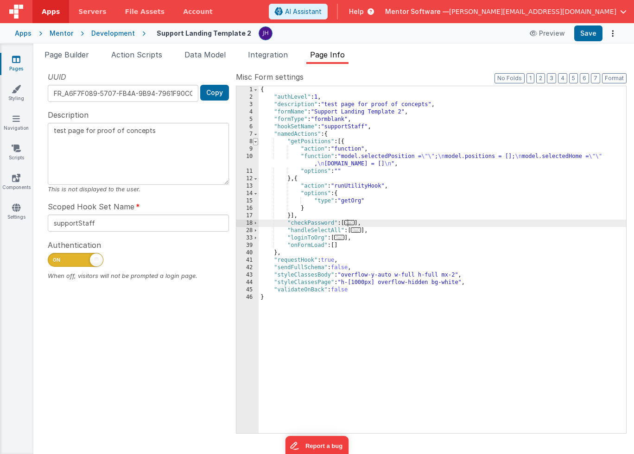
click at [256, 142] on span at bounding box center [255, 141] width 5 height 7
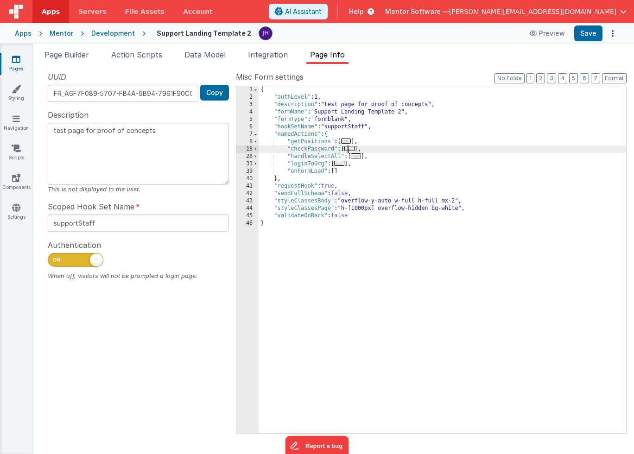
click at [353, 147] on span "..." at bounding box center [349, 148] width 10 height 5
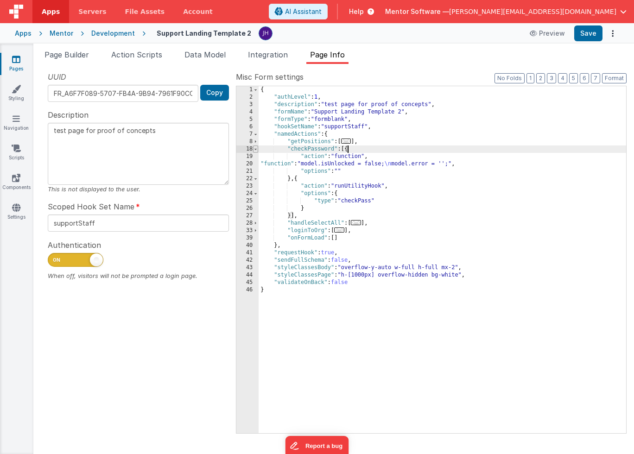
click at [257, 150] on span at bounding box center [255, 149] width 5 height 7
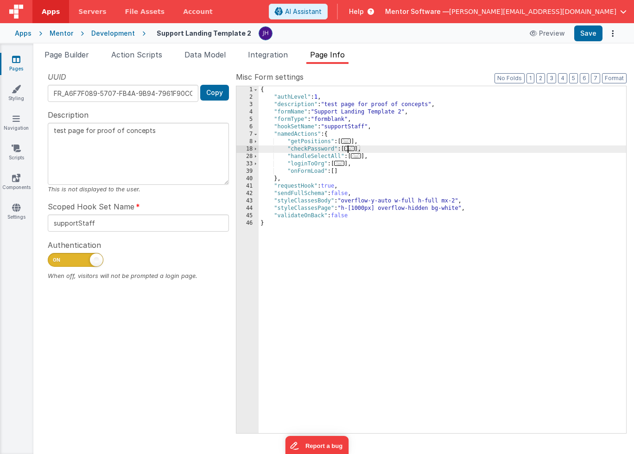
click at [73, 53] on span "Page Builder" at bounding box center [66, 54] width 44 height 9
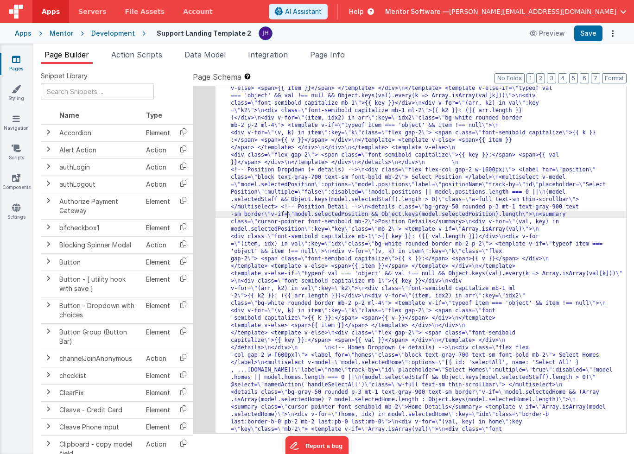
click at [203, 180] on div "6" at bounding box center [204, 195] width 22 height 1023
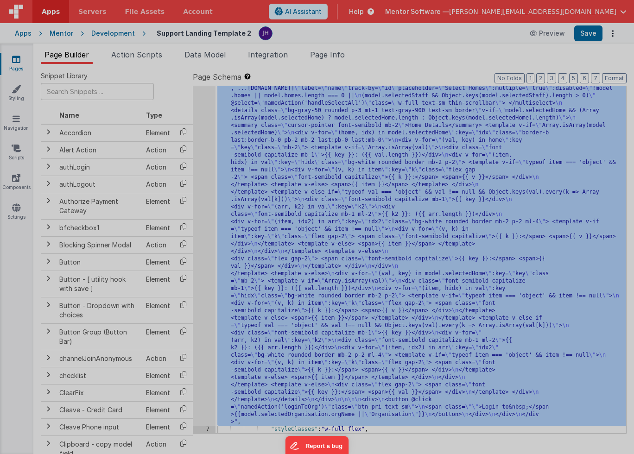
scroll to position [721, 0]
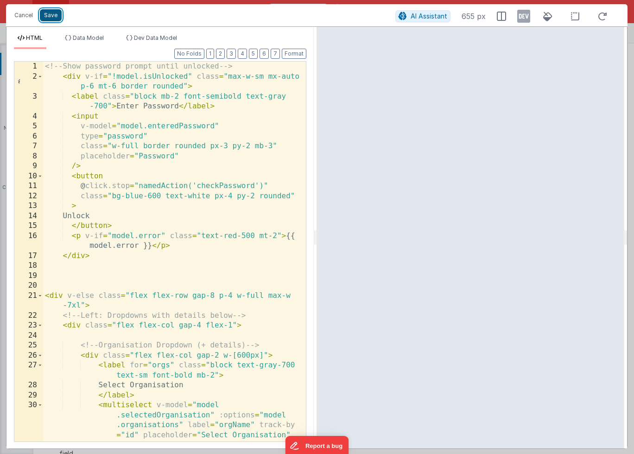
click at [50, 14] on button "Save" at bounding box center [51, 15] width 22 height 12
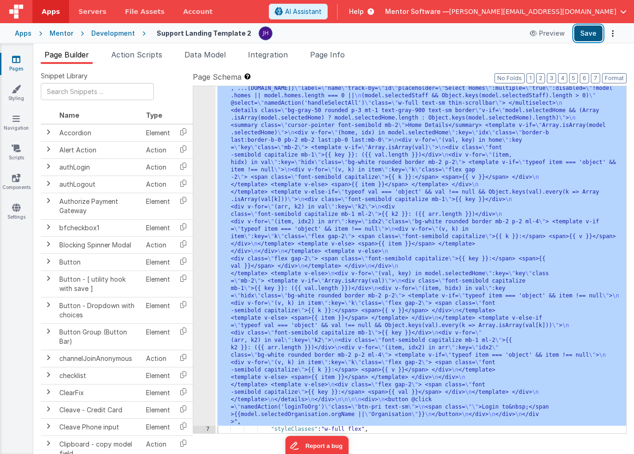
click at [584, 35] on button "Save" at bounding box center [588, 33] width 28 height 16
click at [293, 158] on div ""html" : "<!-- Show password prompt until unlocked --> \n <div v-if= \" !model.…" at bounding box center [421, 92] width 411 height 1378
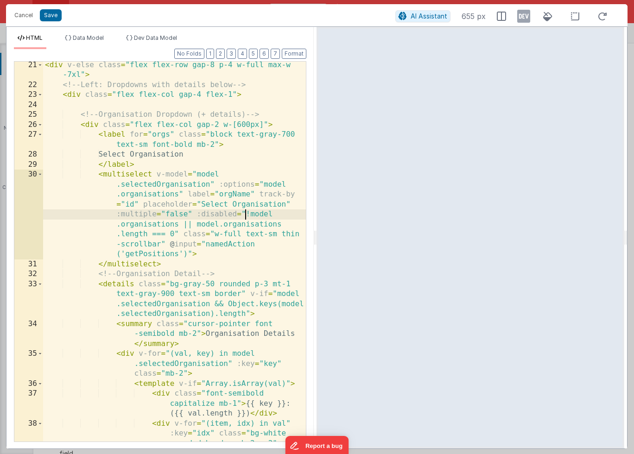
scroll to position [0, 0]
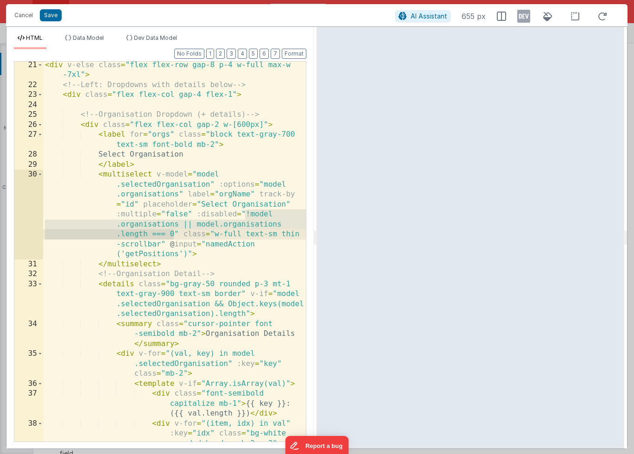
drag, startPoint x: 245, startPoint y: 214, endPoint x: 173, endPoint y: 234, distance: 74.5
click at [173, 234] on div "< div v-else class = "flex flex-row gap-8 p-4 w-full max-w -7xl" > <!-- Left: D…" at bounding box center [174, 275] width 263 height 430
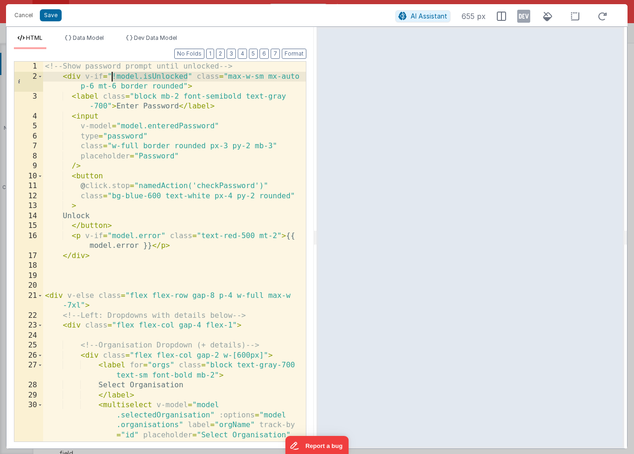
drag, startPoint x: 187, startPoint y: 78, endPoint x: 112, endPoint y: 76, distance: 75.6
click at [112, 76] on div "<!-- Show password prompt until unlocked --> < div v-if = "!model.isUnlocked" c…" at bounding box center [174, 302] width 263 height 480
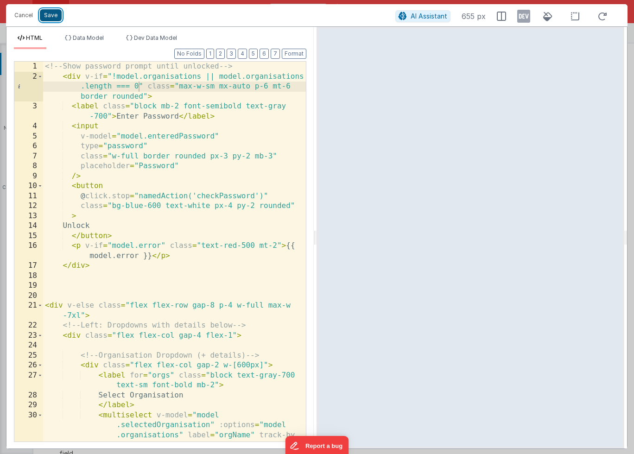
click at [51, 14] on button "Save" at bounding box center [51, 15] width 22 height 12
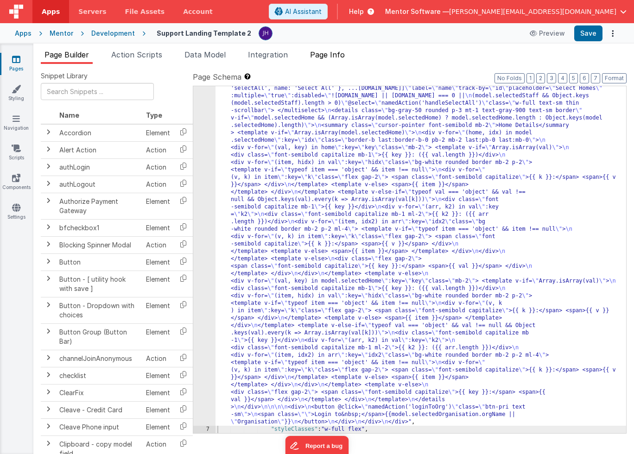
click at [329, 57] on span "Page Info" at bounding box center [327, 54] width 35 height 9
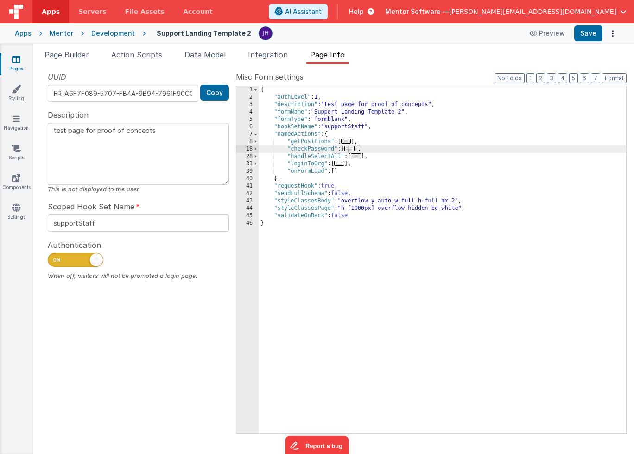
click at [342, 163] on span "..." at bounding box center [339, 163] width 10 height 5
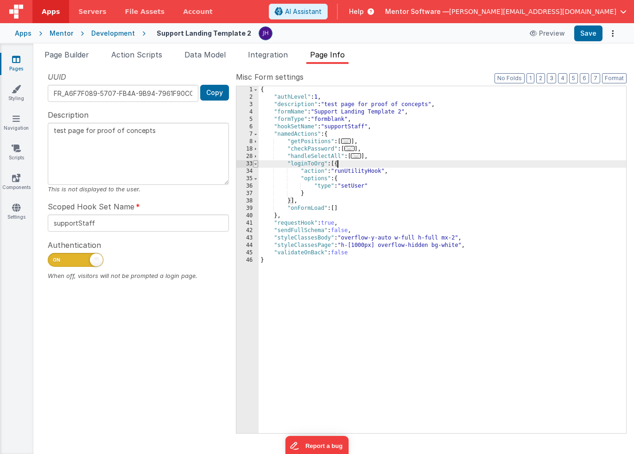
click at [257, 164] on span at bounding box center [255, 163] width 5 height 7
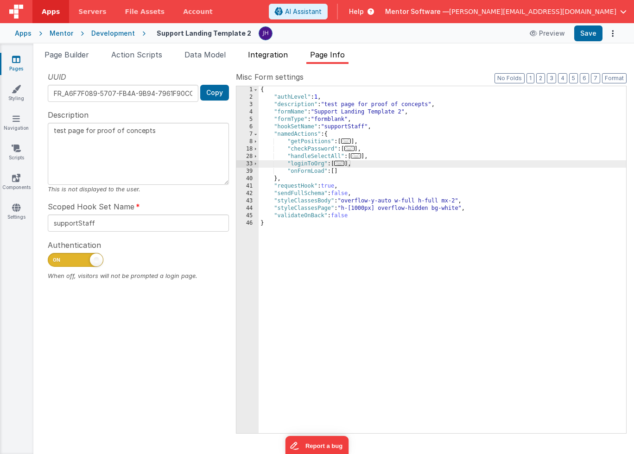
click at [260, 56] on span "Integration" at bounding box center [268, 54] width 40 height 9
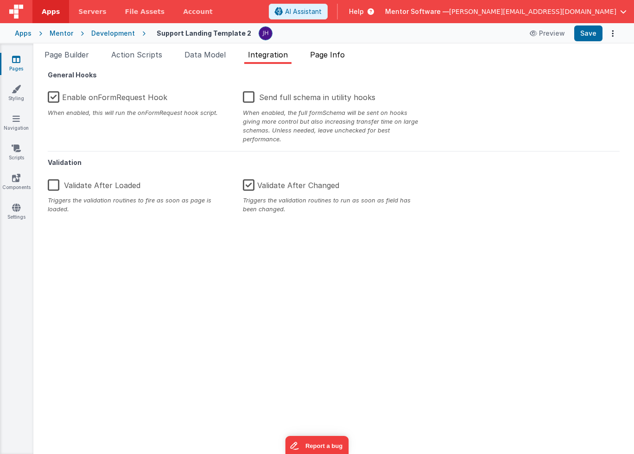
click at [330, 55] on span "Page Info" at bounding box center [327, 54] width 35 height 9
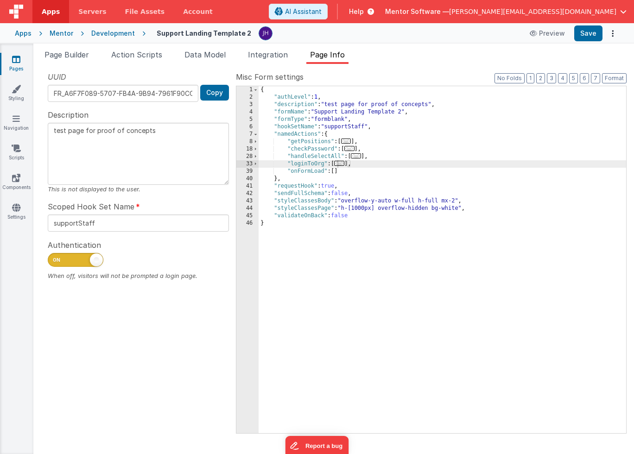
click at [366, 165] on div "{ "authLevel" : 1 , "description" : "test page for proof of concepts" , "formNa…" at bounding box center [443, 267] width 368 height 362
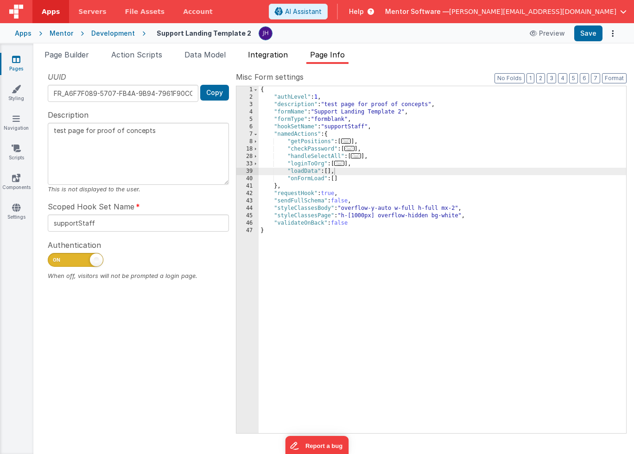
click at [261, 60] on li "Integration" at bounding box center [267, 56] width 47 height 15
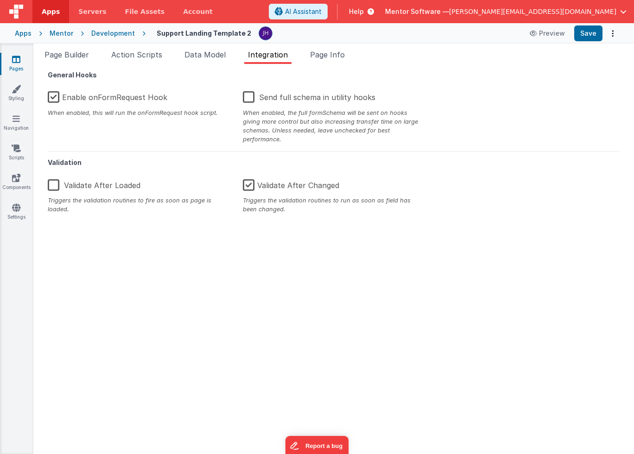
click at [116, 100] on label "Enable onFormRequest Hook" at bounding box center [108, 96] width 120 height 20
click at [0, 0] on input "Enable onFormRequest Hook" at bounding box center [0, 0] width 0 height 0
click at [251, 184] on label "Validate After Changed" at bounding box center [291, 184] width 96 height 20
click at [0, 0] on input "Validate After Changed" at bounding box center [0, 0] width 0 height 0
click at [327, 56] on span "Page Info" at bounding box center [327, 54] width 35 height 9
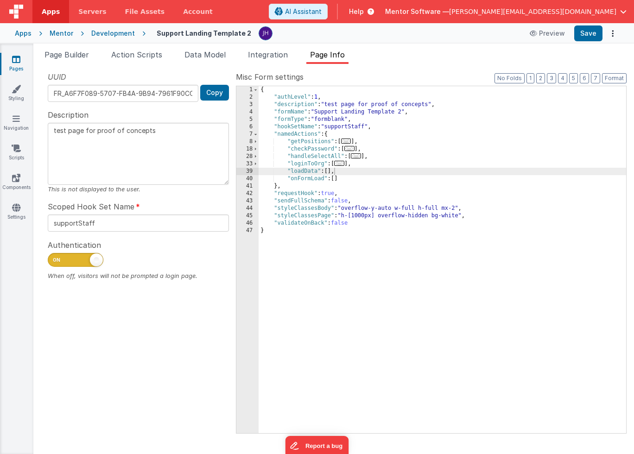
click at [341, 164] on span "..." at bounding box center [339, 163] width 10 height 5
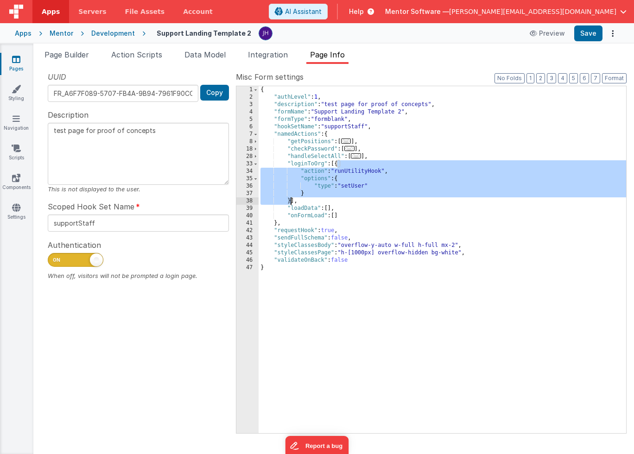
drag, startPoint x: 337, startPoint y: 164, endPoint x: 291, endPoint y: 201, distance: 59.0
click at [291, 201] on div "{ "authLevel" : 1 , "description" : "test page for proof of concepts" , "formNa…" at bounding box center [443, 267] width 368 height 362
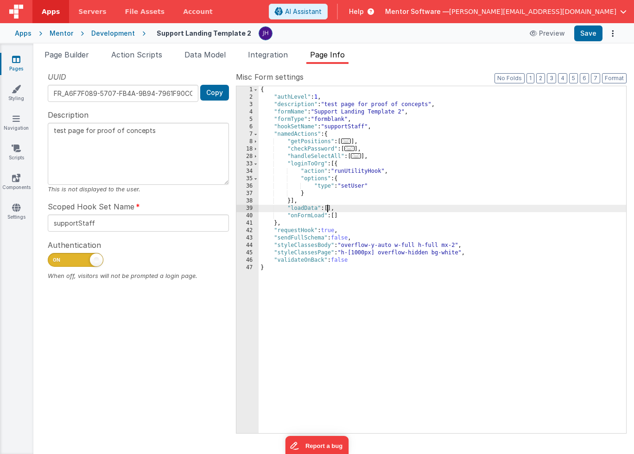
click at [328, 208] on div "{ "authLevel" : 1 , "description" : "test page for proof of concepts" , "formNa…" at bounding box center [443, 267] width 368 height 362
paste textarea
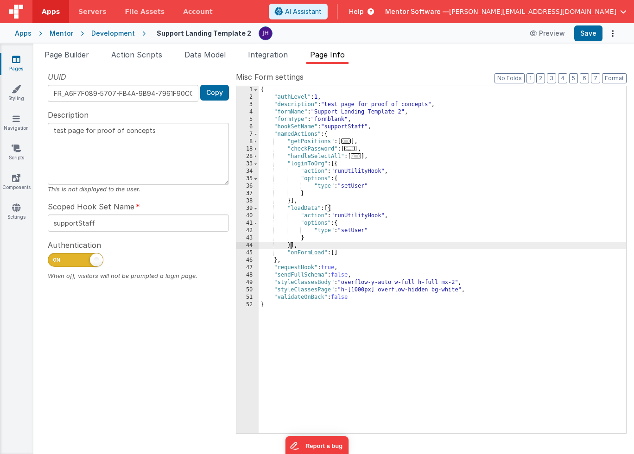
click at [354, 232] on div "{ "authLevel" : 1 , "description" : "test page for proof of concepts" , "formNa…" at bounding box center [443, 267] width 368 height 362
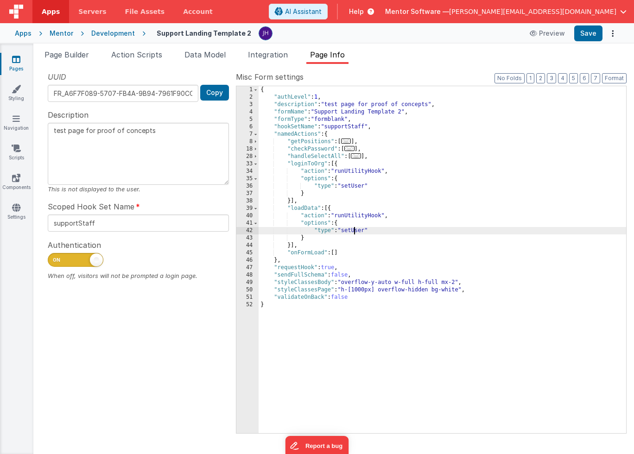
click at [354, 232] on div "{ "authLevel" : 1 , "description" : "test page for proof of concepts" , "formNa…" at bounding box center [443, 267] width 368 height 362
click at [406, 248] on div "{ "authLevel" : 1 , "description" : "test page for proof of concepts" , "formNa…" at bounding box center [443, 267] width 368 height 362
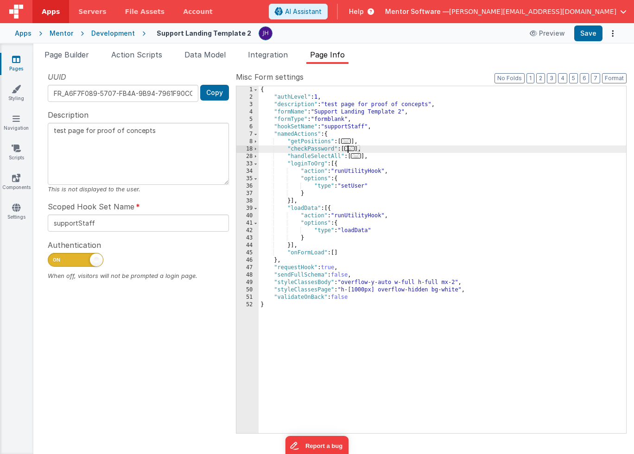
click at [353, 149] on span "..." at bounding box center [349, 148] width 10 height 5
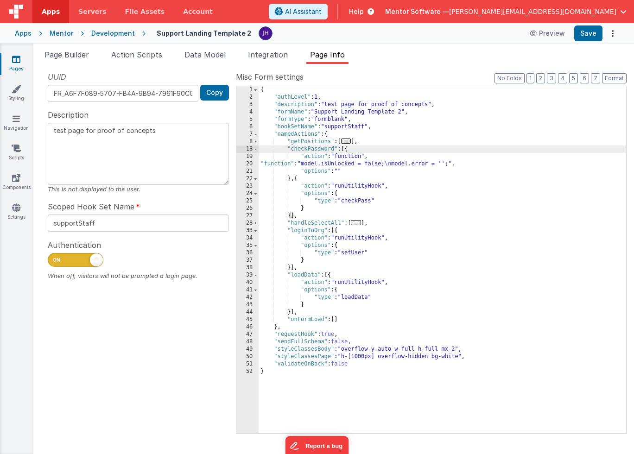
click at [319, 166] on div "{ "authLevel" : 1 , "description" : "test page for proof of concepts" , "formNa…" at bounding box center [443, 267] width 368 height 362
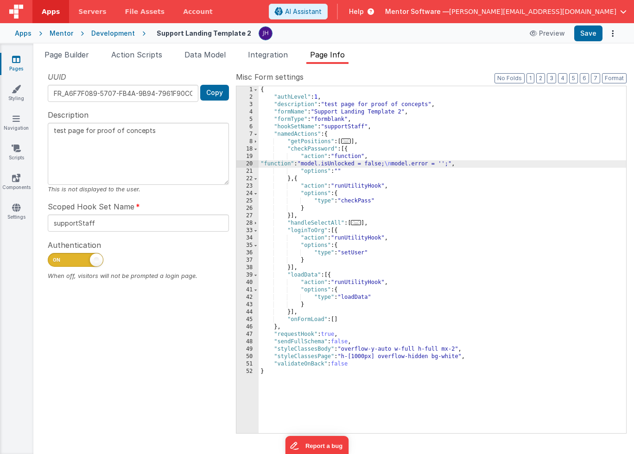
click at [247, 164] on div "20" at bounding box center [247, 163] width 22 height 7
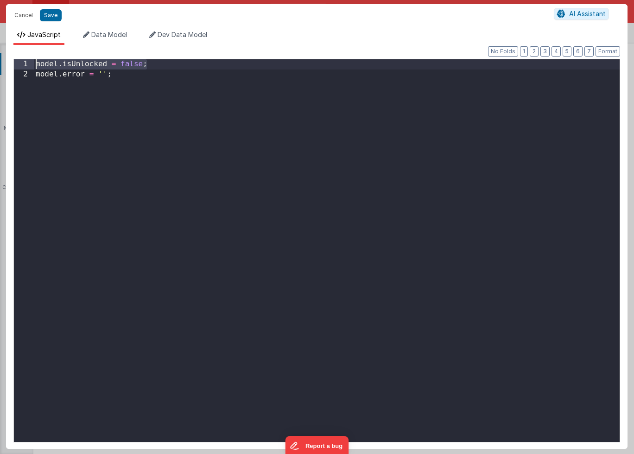
drag, startPoint x: 158, startPoint y: 65, endPoint x: 18, endPoint y: 61, distance: 140.9
click at [18, 61] on div "1 2 model . isUnlocked = false ; model . error = '' ; XXXXXXXXXXXXXXXXXXXXXXXXX…" at bounding box center [316, 251] width 607 height 384
click at [47, 13] on button "Save" at bounding box center [51, 15] width 22 height 12
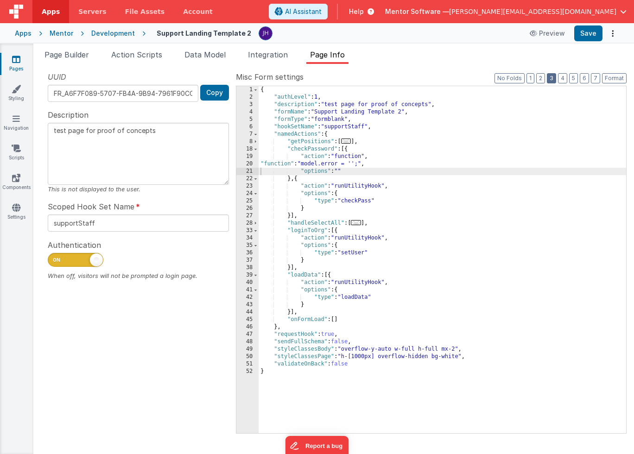
click at [551, 76] on button "3" at bounding box center [551, 78] width 9 height 10
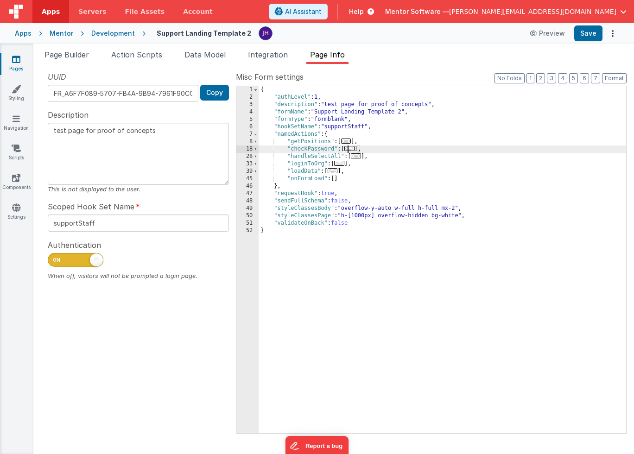
click at [351, 148] on span "..." at bounding box center [349, 148] width 10 height 5
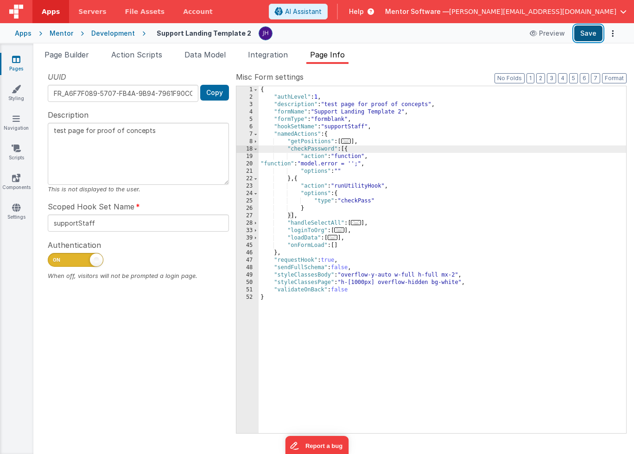
click at [580, 34] on button "Save" at bounding box center [588, 33] width 28 height 16
click at [207, 60] on li "Data Model" at bounding box center [205, 56] width 49 height 15
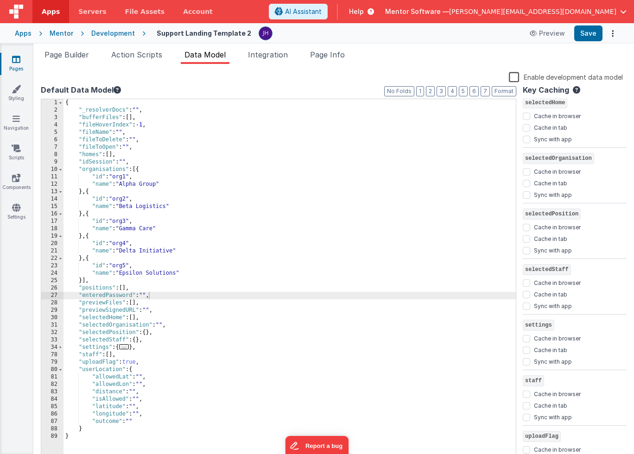
scroll to position [805, 0]
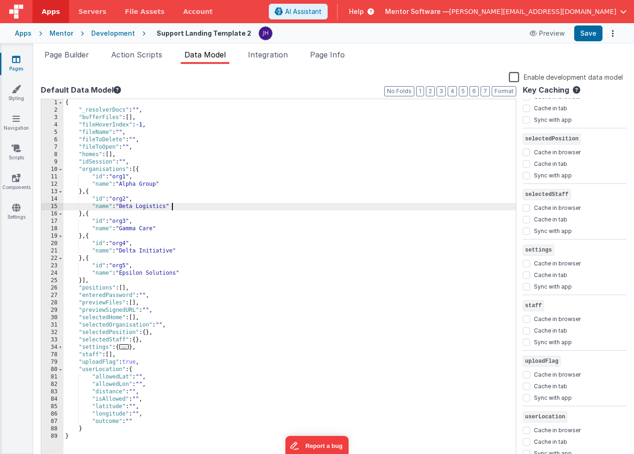
click at [489, 208] on div "{ "_resolverDocs" : "" , "bufferFiles" : [ ] , "fileHoverIndex" : -1 , "fileNam…" at bounding box center [289, 288] width 452 height 378
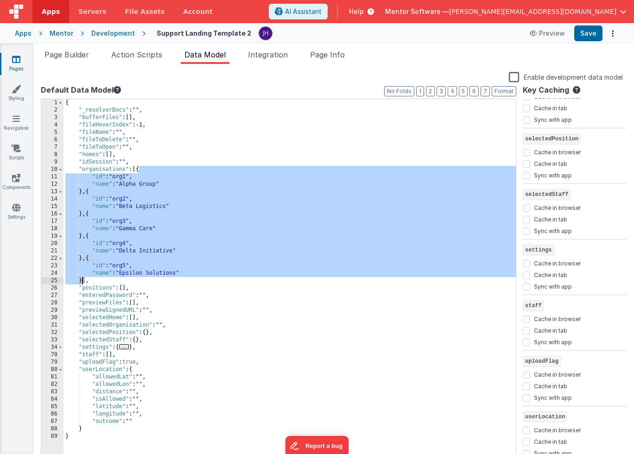
drag, startPoint x: 139, startPoint y: 170, endPoint x: 82, endPoint y: 279, distance: 123.5
click at [82, 279] on div "{ "_resolverDocs" : "" , "bufferFiles" : [ ] , "fileHoverIndex" : -1 , "fileNam…" at bounding box center [289, 288] width 452 height 378
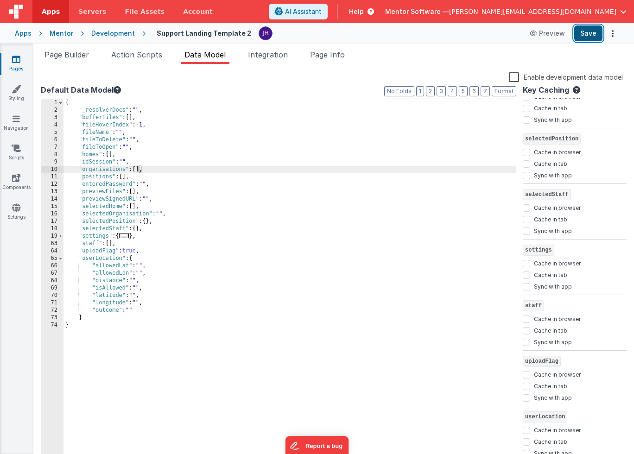
click at [589, 33] on button "Save" at bounding box center [588, 33] width 28 height 16
click at [327, 56] on span "Page Info" at bounding box center [327, 54] width 35 height 9
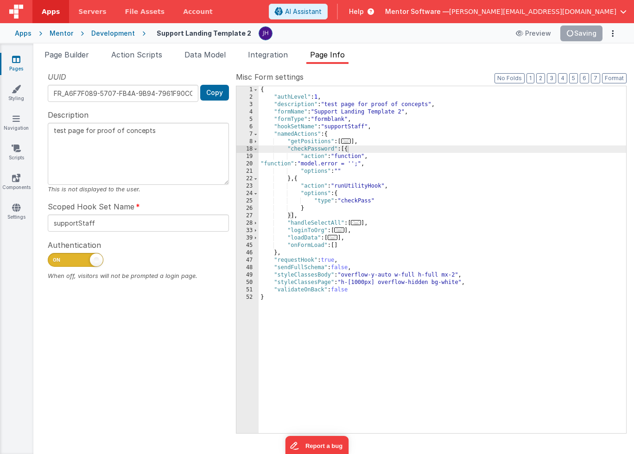
click at [341, 231] on span "..." at bounding box center [339, 230] width 10 height 5
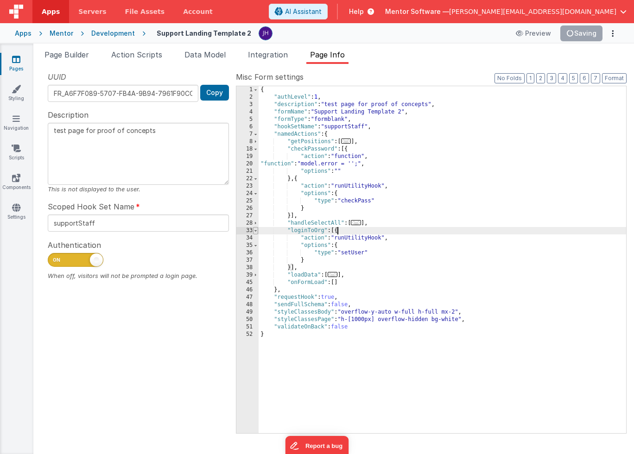
click at [255, 229] on span at bounding box center [255, 230] width 5 height 7
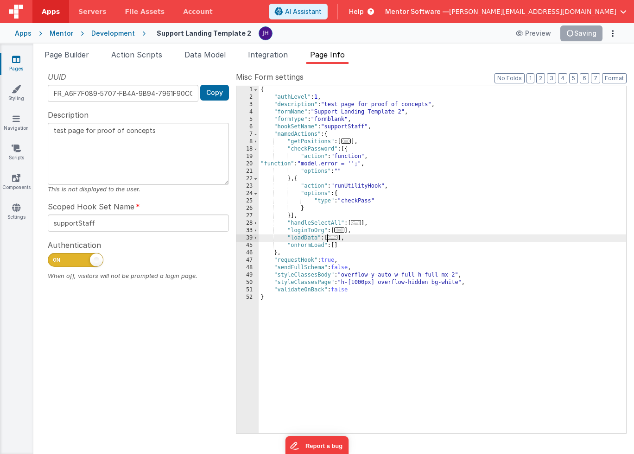
click at [330, 239] on span "..." at bounding box center [333, 237] width 10 height 5
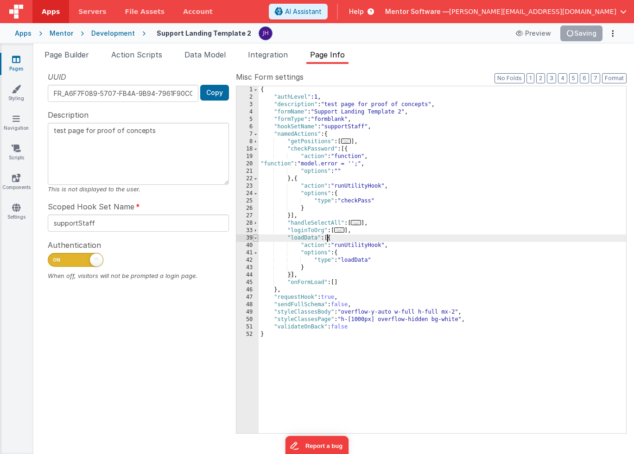
click at [257, 238] on span at bounding box center [255, 238] width 5 height 7
